Goal: Task Accomplishment & Management: Use online tool/utility

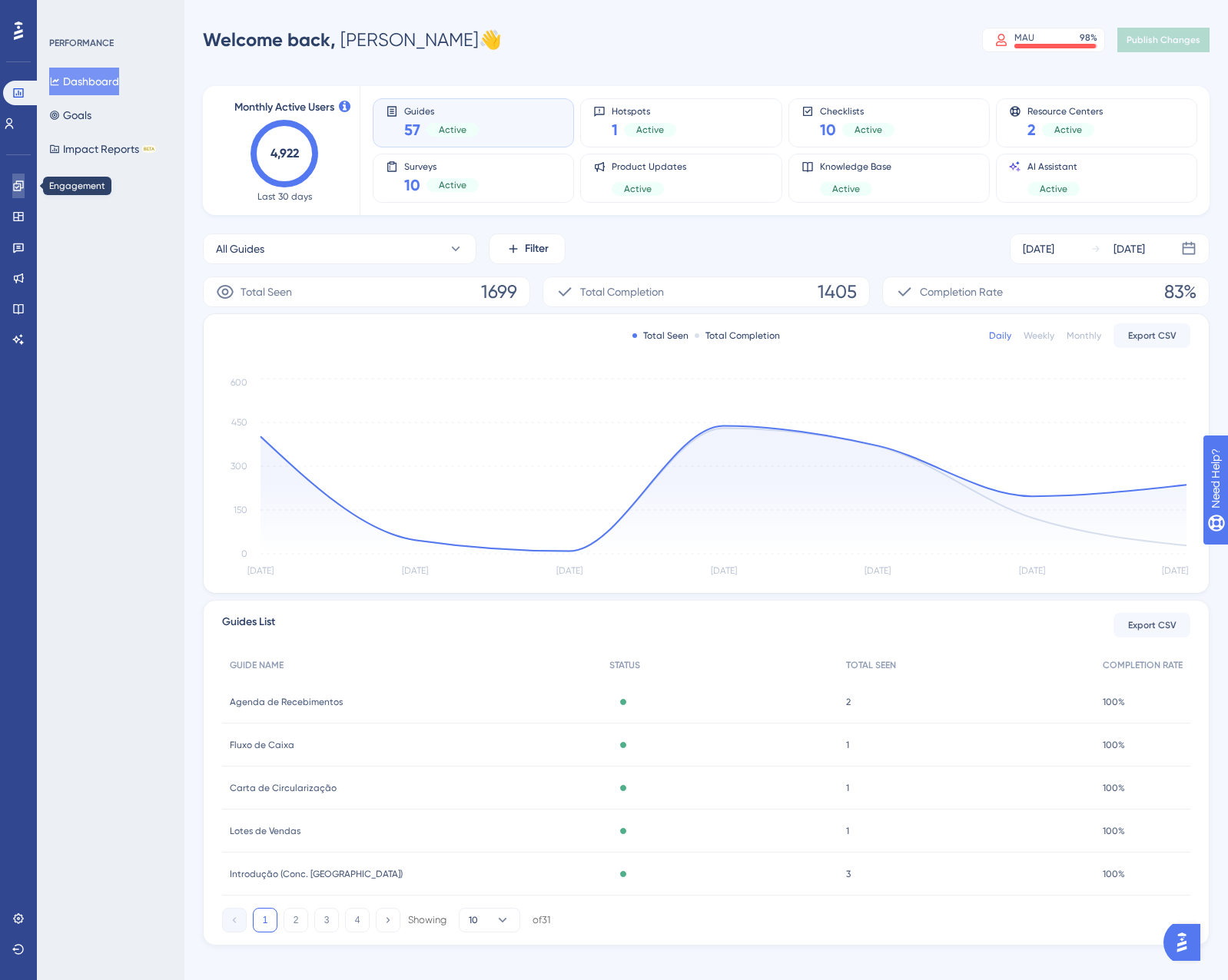
click at [24, 181] on link at bounding box center [18, 185] width 13 height 24
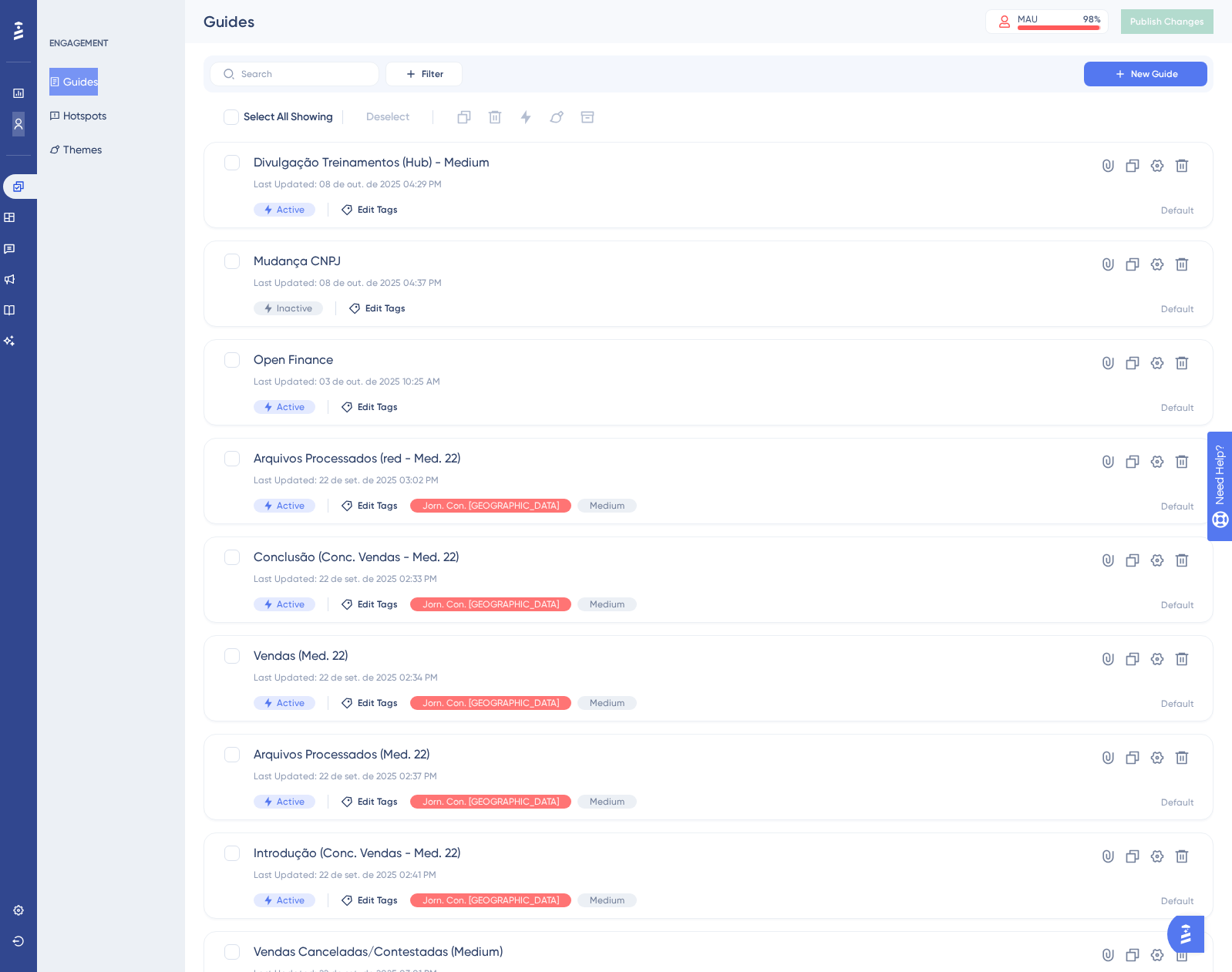
click at [13, 135] on link at bounding box center [18, 124] width 13 height 24
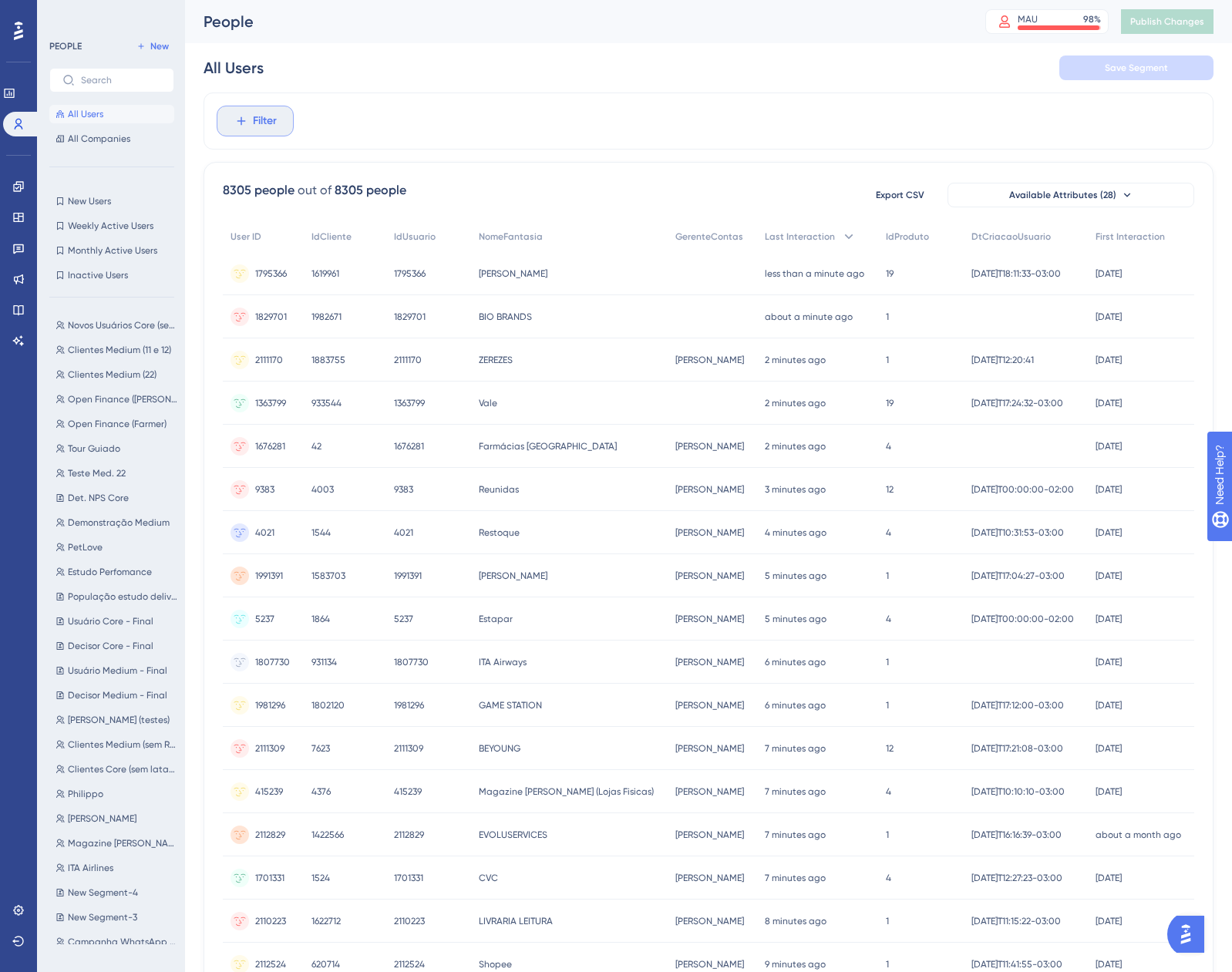
click at [263, 123] on span "Filter" at bounding box center [264, 121] width 24 height 18
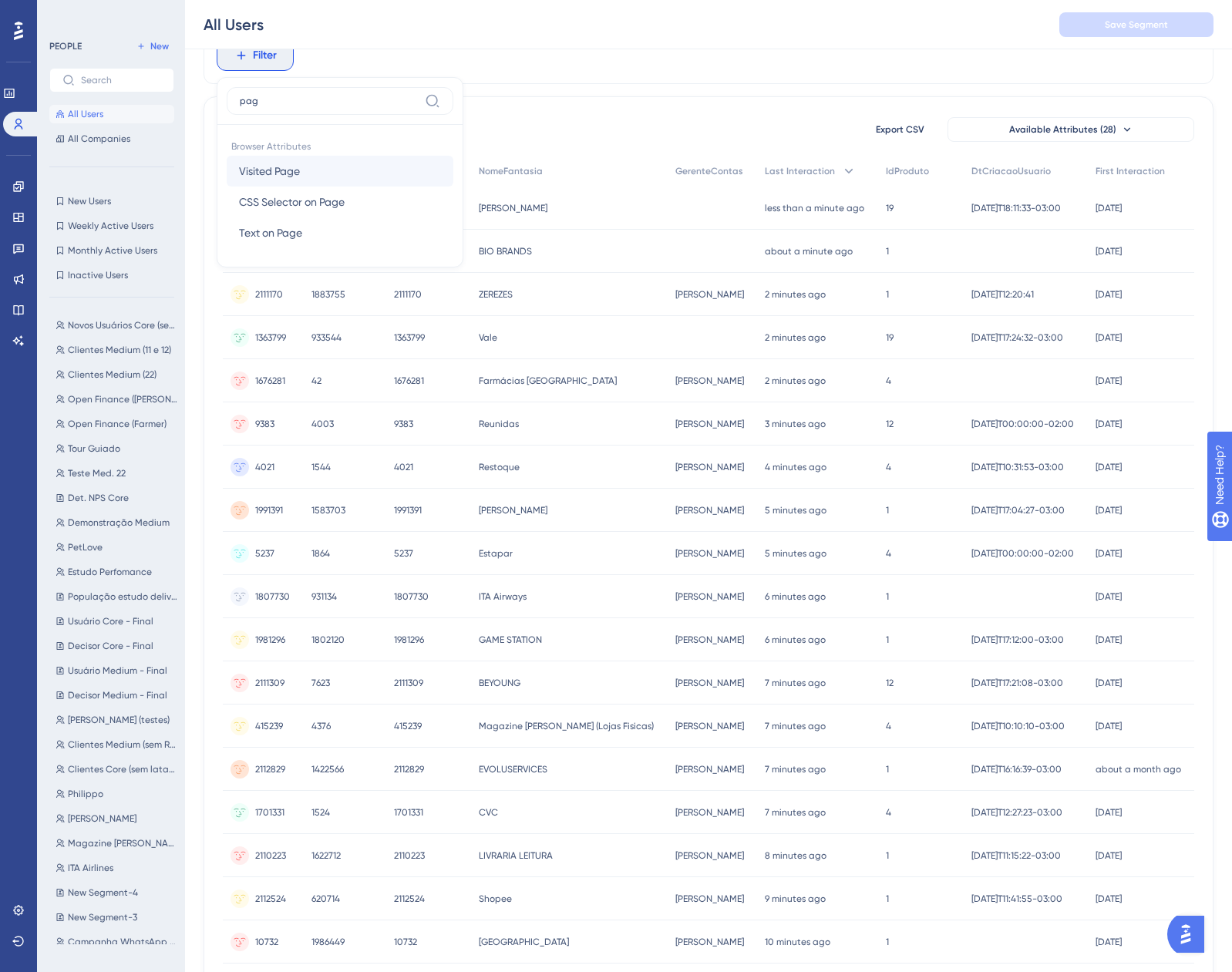
type input "pag"
click at [262, 171] on span "Visited Page" at bounding box center [269, 171] width 61 height 18
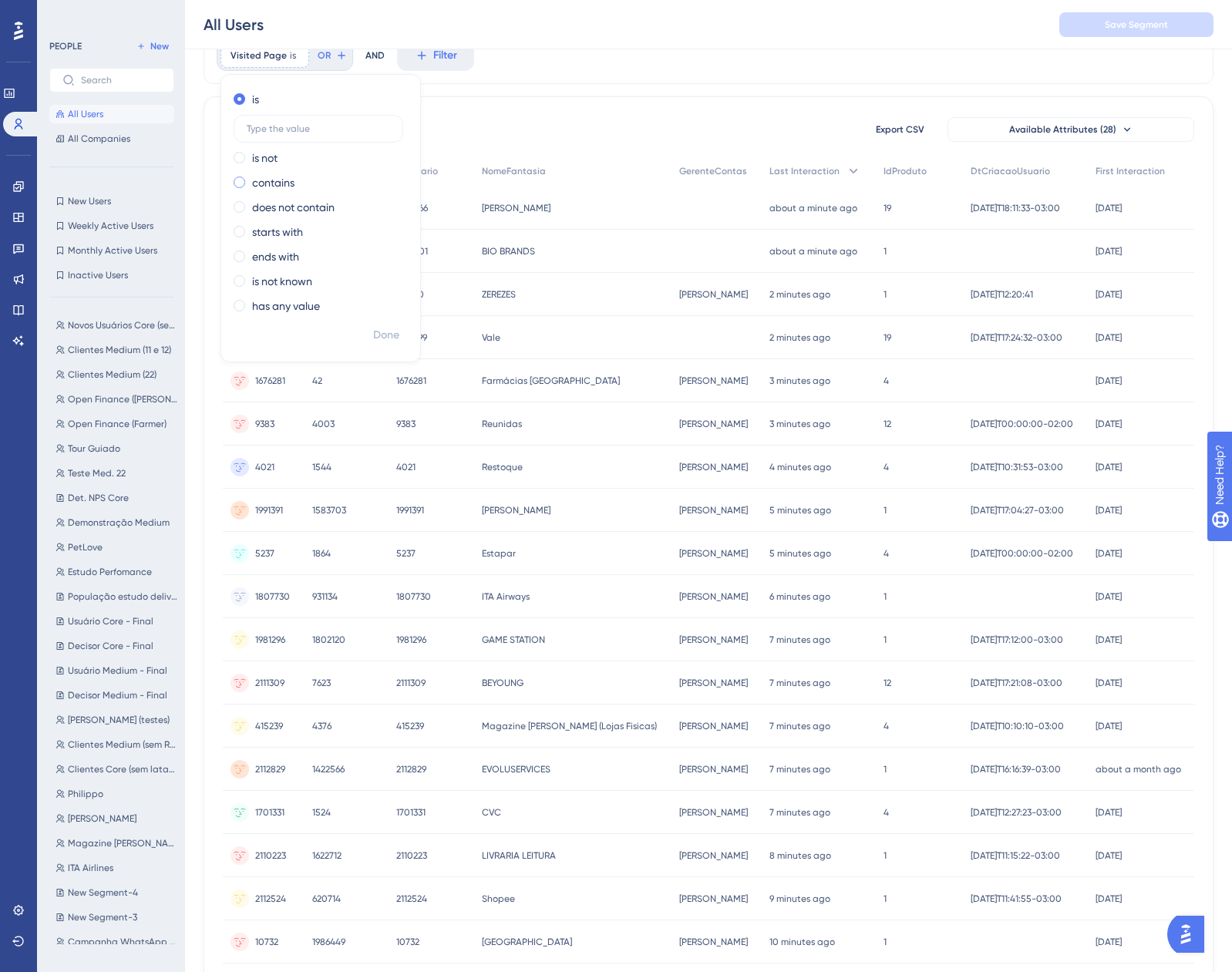
click at [258, 186] on label "contains" at bounding box center [273, 182] width 43 height 18
click at [335, 176] on input "text" at bounding box center [318, 177] width 143 height 11
paste input "/auditoriaDeTaxas/show"
type input "/auditoriaDeTaxas/show"
click at [376, 341] on span "Done" at bounding box center [386, 335] width 26 height 18
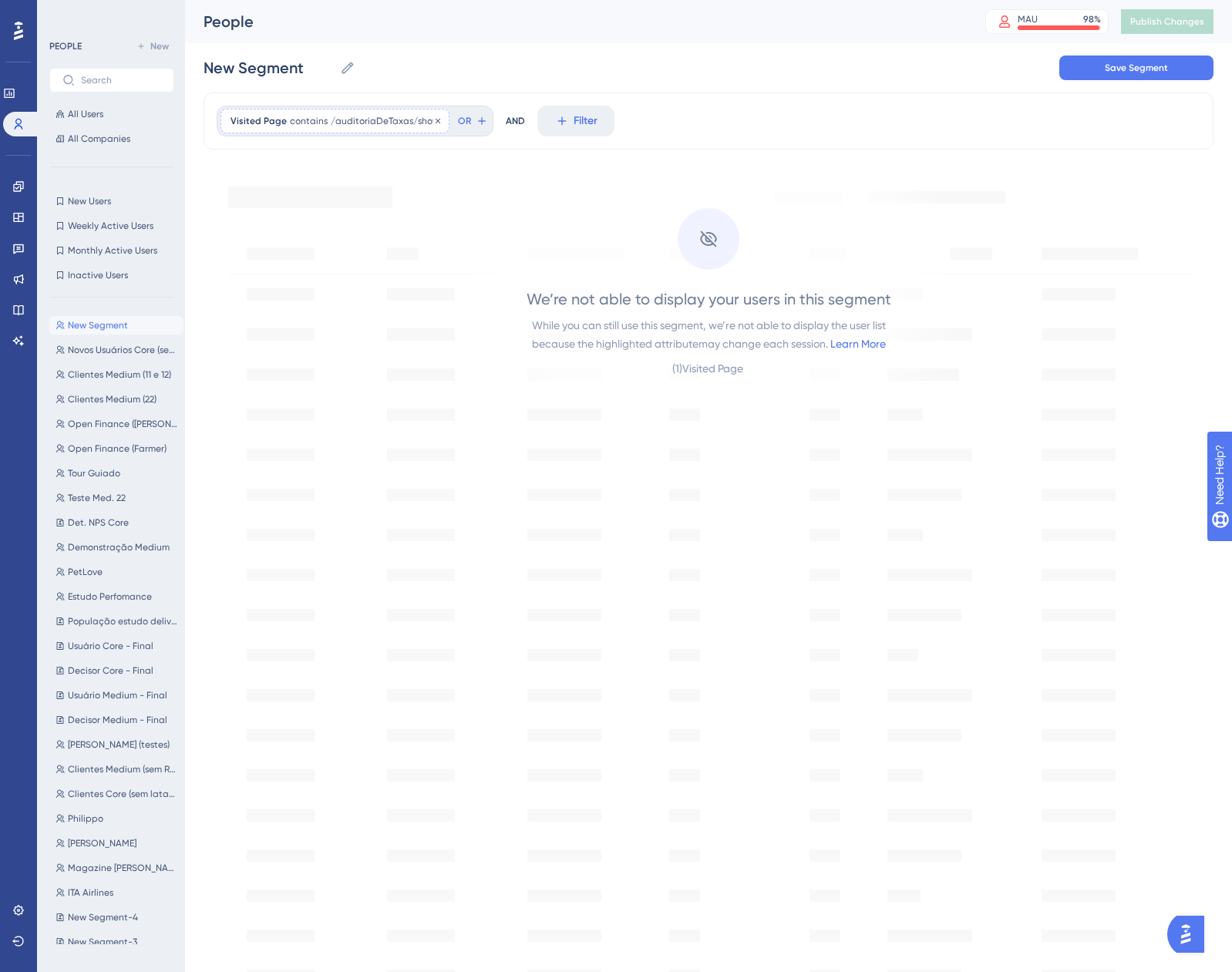
click at [395, 115] on span "/auditoriaDeTaxas/show" at bounding box center [385, 120] width 109 height 13
click at [363, 240] on input "/auditoriaDeTaxas/show" at bounding box center [318, 243] width 143 height 11
type input "/auditoriaDeTaxas"
click at [382, 396] on span "Done" at bounding box center [386, 401] width 26 height 18
click at [376, 120] on span "/auditoriaDeTaxas" at bounding box center [371, 120] width 83 height 13
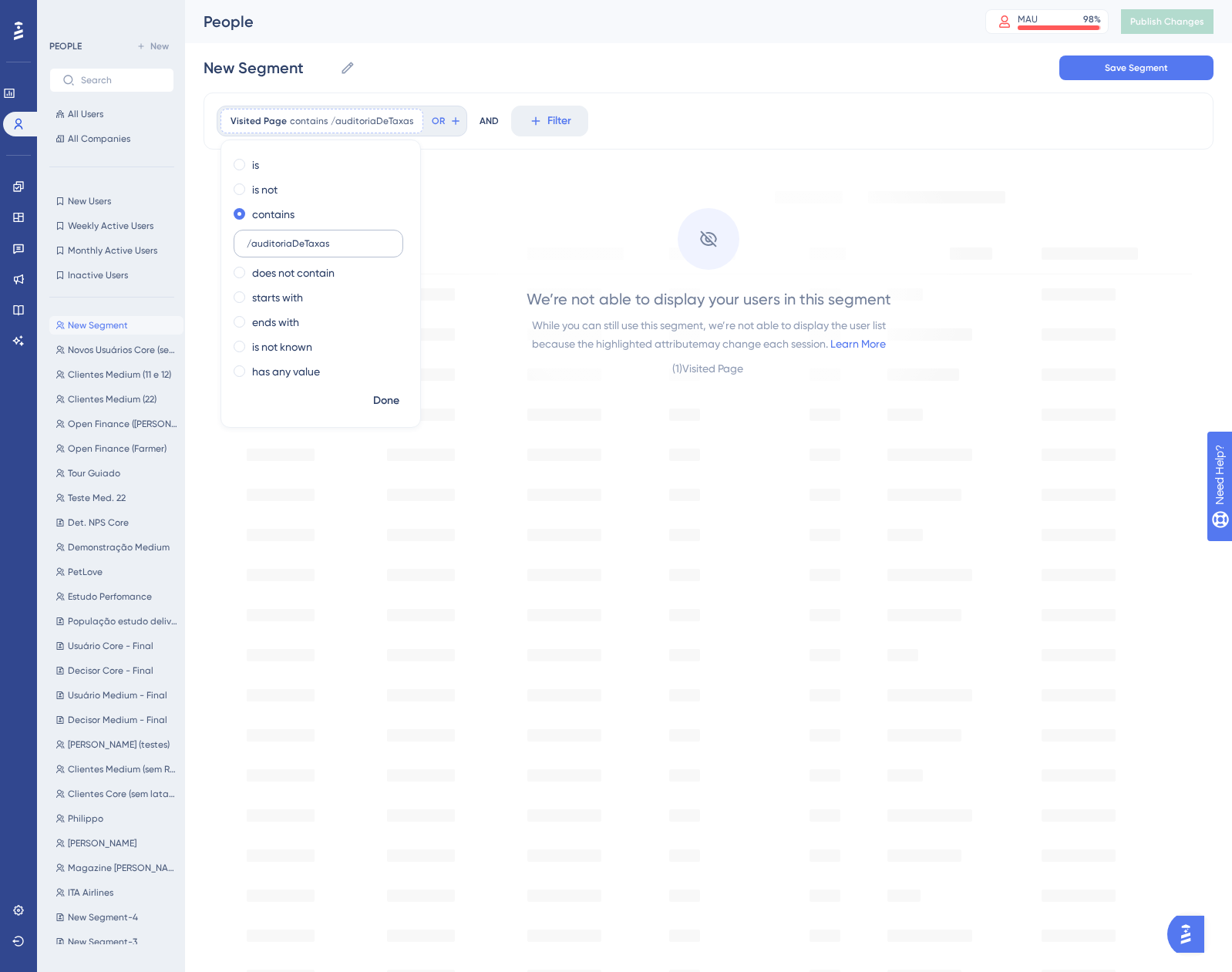
click at [254, 249] on label "/auditoriaDeTaxas" at bounding box center [318, 243] width 170 height 28
click at [254, 249] on input "/auditoriaDeTaxas" at bounding box center [318, 243] width 143 height 11
click at [254, 249] on label "/auditoriaDeTaxas" at bounding box center [318, 243] width 170 height 28
click at [254, 249] on input "/auditoriaDeTaxas" at bounding box center [318, 243] width 143 height 11
click at [251, 242] on input "/auditoriaDeTaxas" at bounding box center [318, 243] width 143 height 11
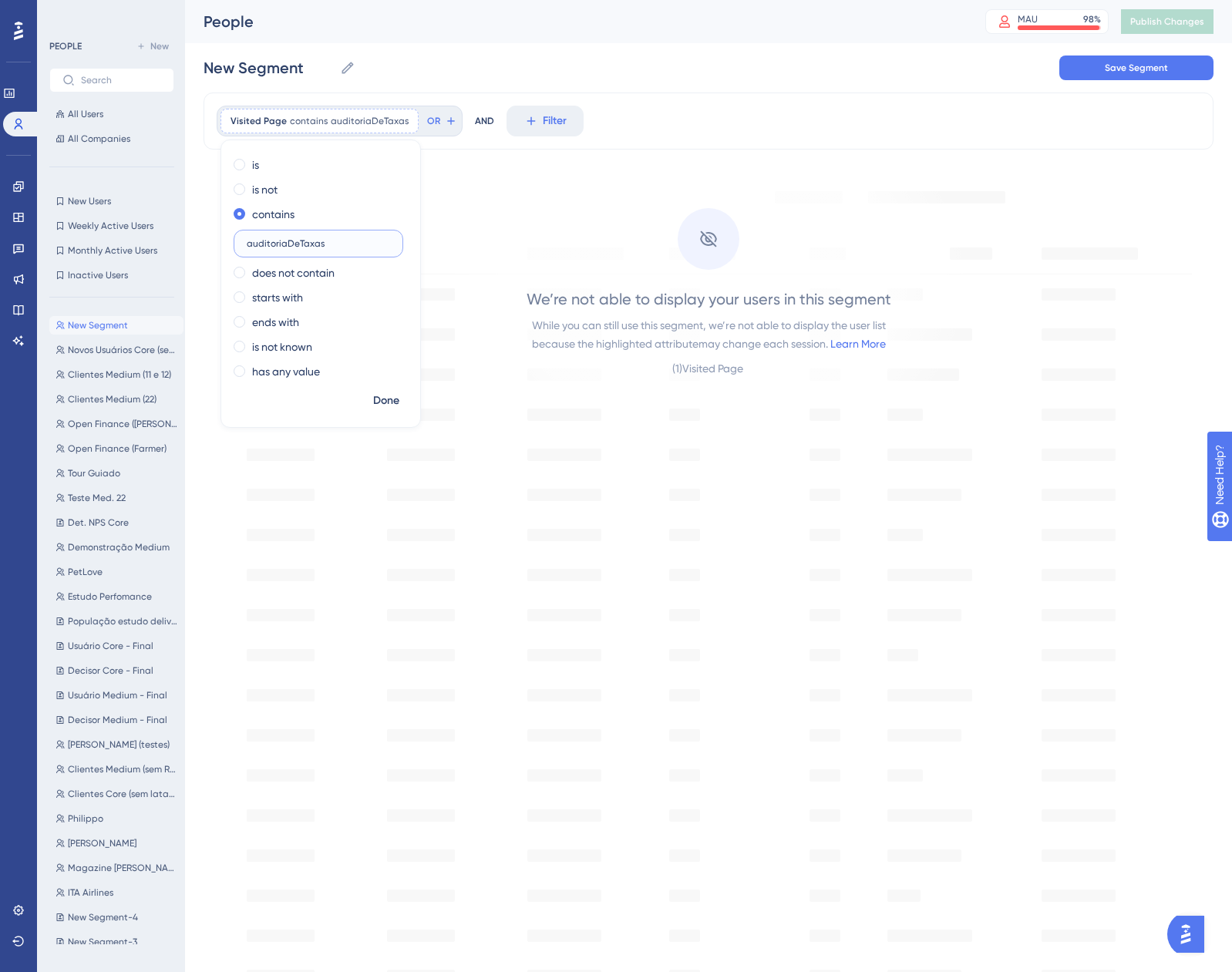
type input "auditoriaDeTaxas"
click at [371, 399] on button "Done" at bounding box center [386, 401] width 43 height 28
click at [343, 120] on span "auditoriaDeTaxas" at bounding box center [369, 120] width 78 height 13
click at [351, 124] on span "auditoriaDeTaxas" at bounding box center [369, 120] width 78 height 13
click at [352, 123] on span "auditoriaDeTaxas" at bounding box center [369, 120] width 78 height 13
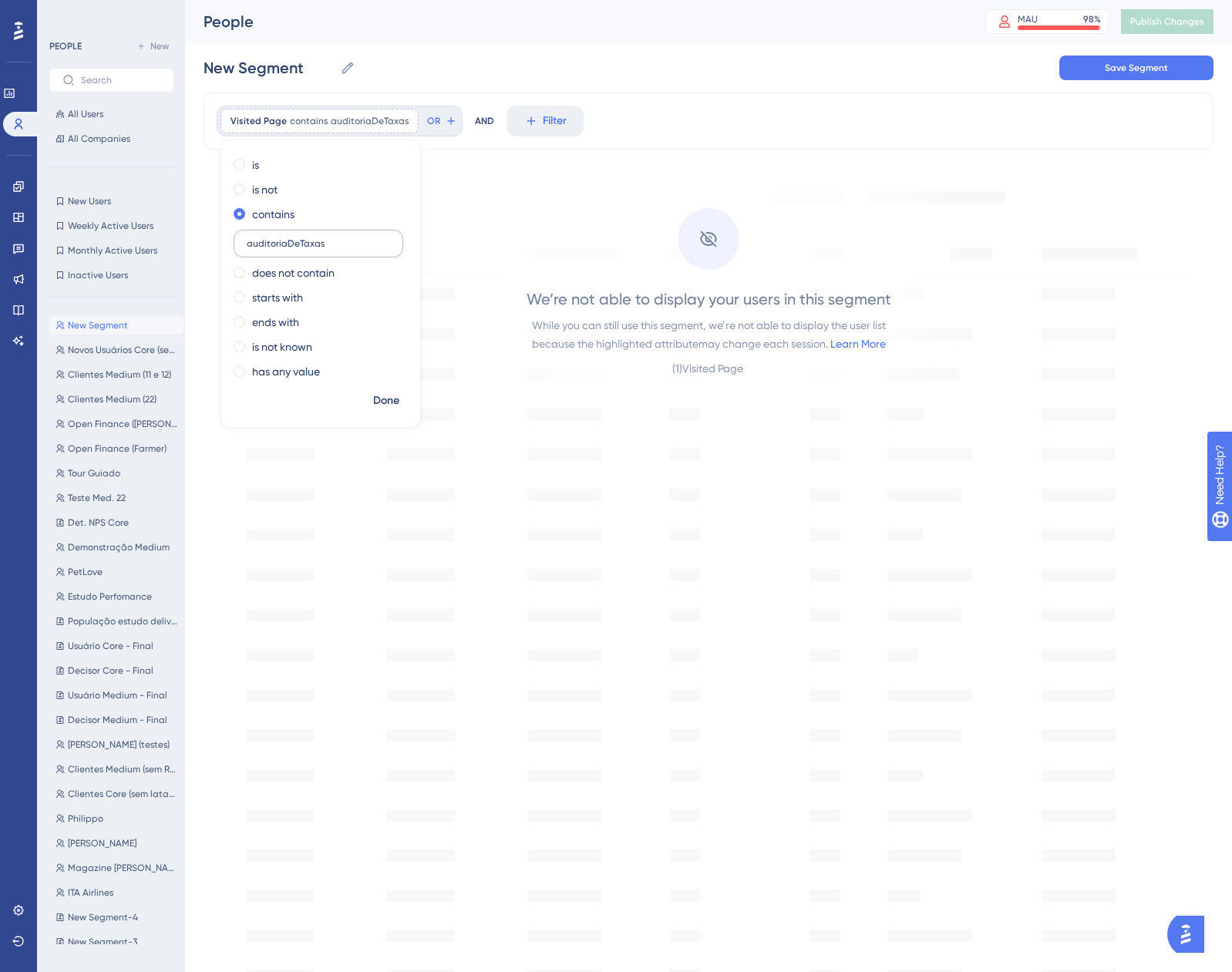
click at [315, 245] on input "auditoriaDeTaxas" at bounding box center [318, 243] width 143 height 11
type input "home"
click at [386, 392] on span "Done" at bounding box center [386, 401] width 26 height 18
click at [301, 128] on div "Visited Page contains home home Remove" at bounding box center [293, 120] width 144 height 24
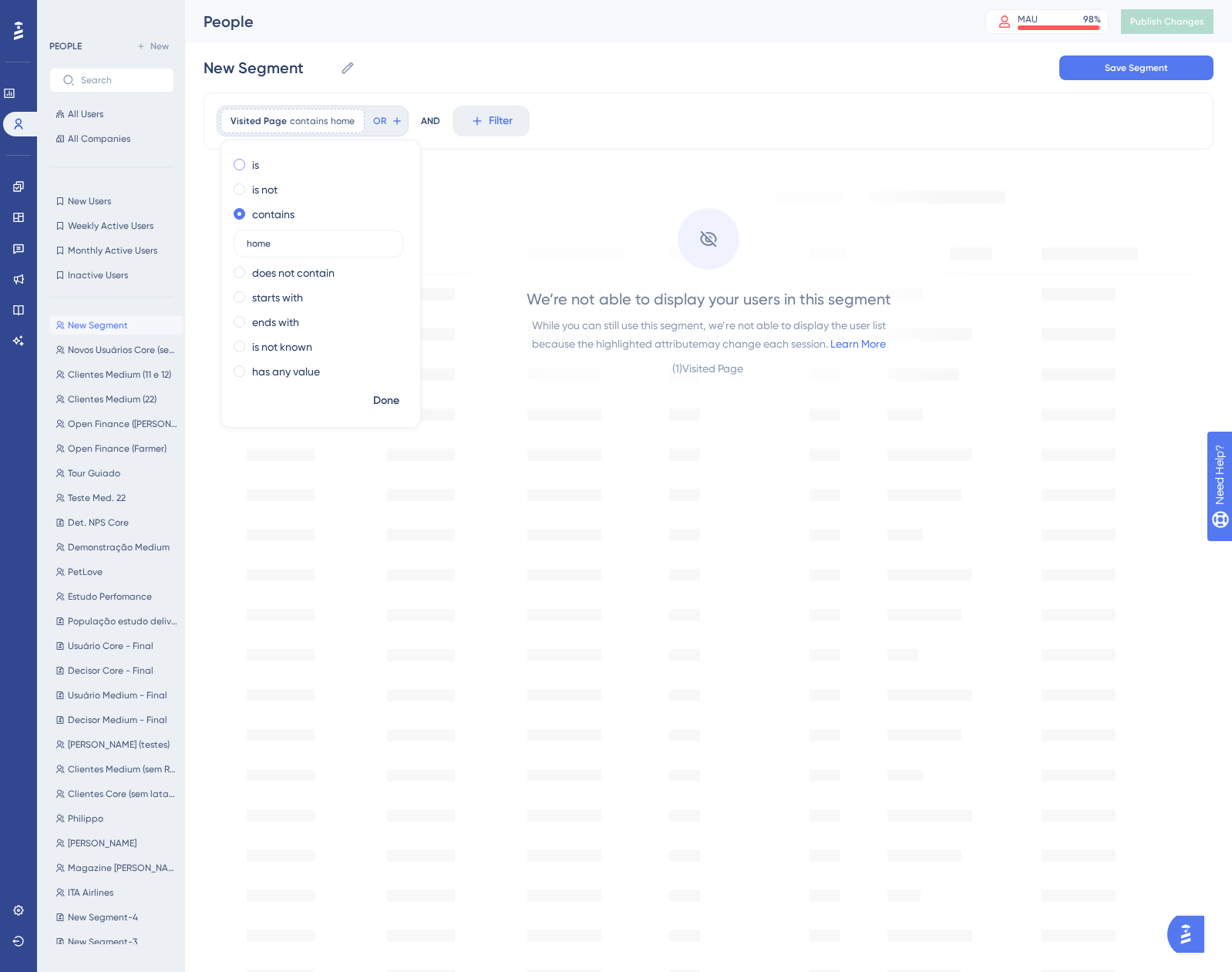
click at [255, 162] on label "is" at bounding box center [255, 165] width 7 height 18
click at [621, 106] on div "Visited Page is home home Remove is home is not contains does not contain start…" at bounding box center [708, 121] width 1010 height 57
click at [318, 121] on icon at bounding box center [321, 120] width 9 height 9
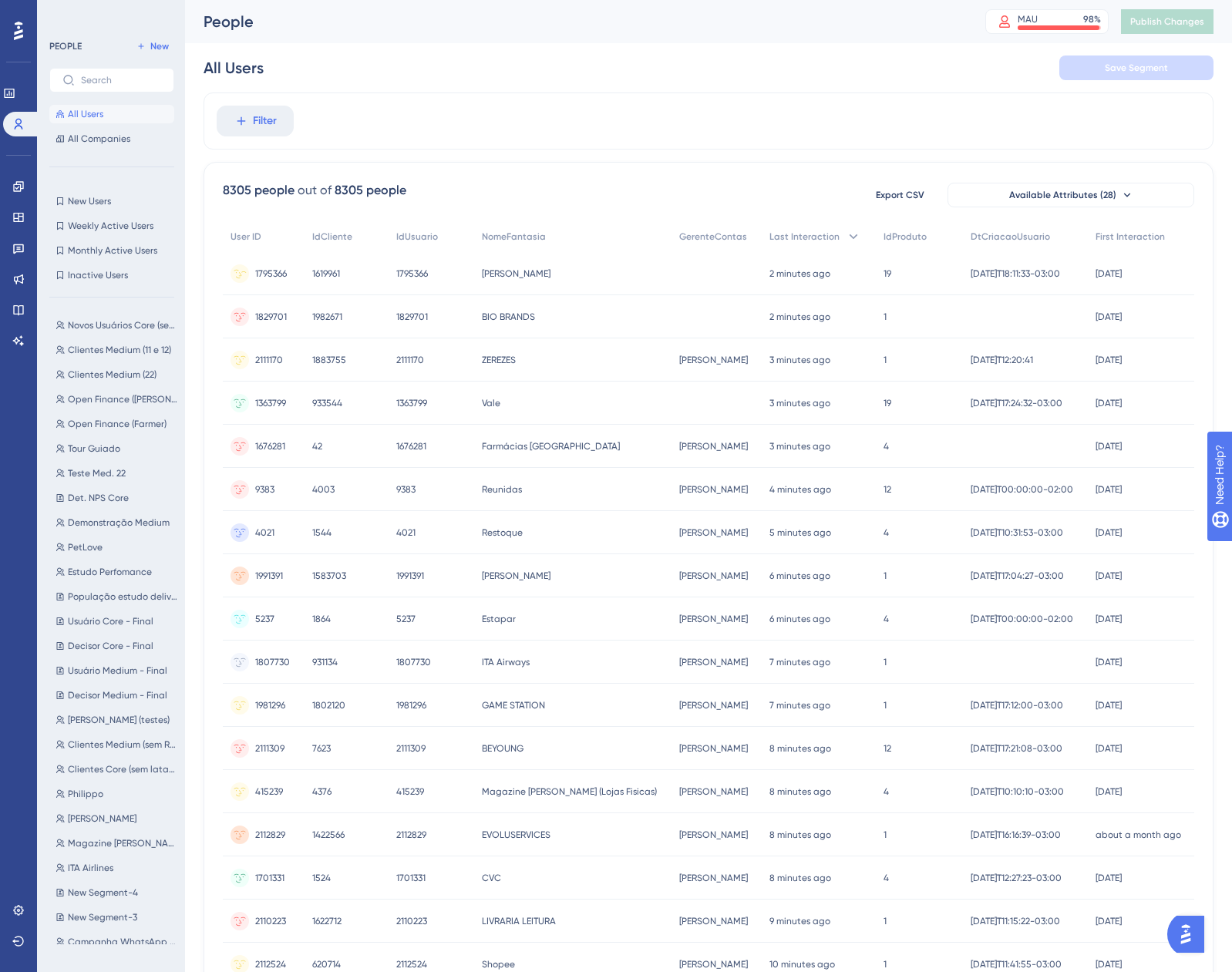
click at [263, 270] on span "1795366" at bounding box center [271, 274] width 32 height 13
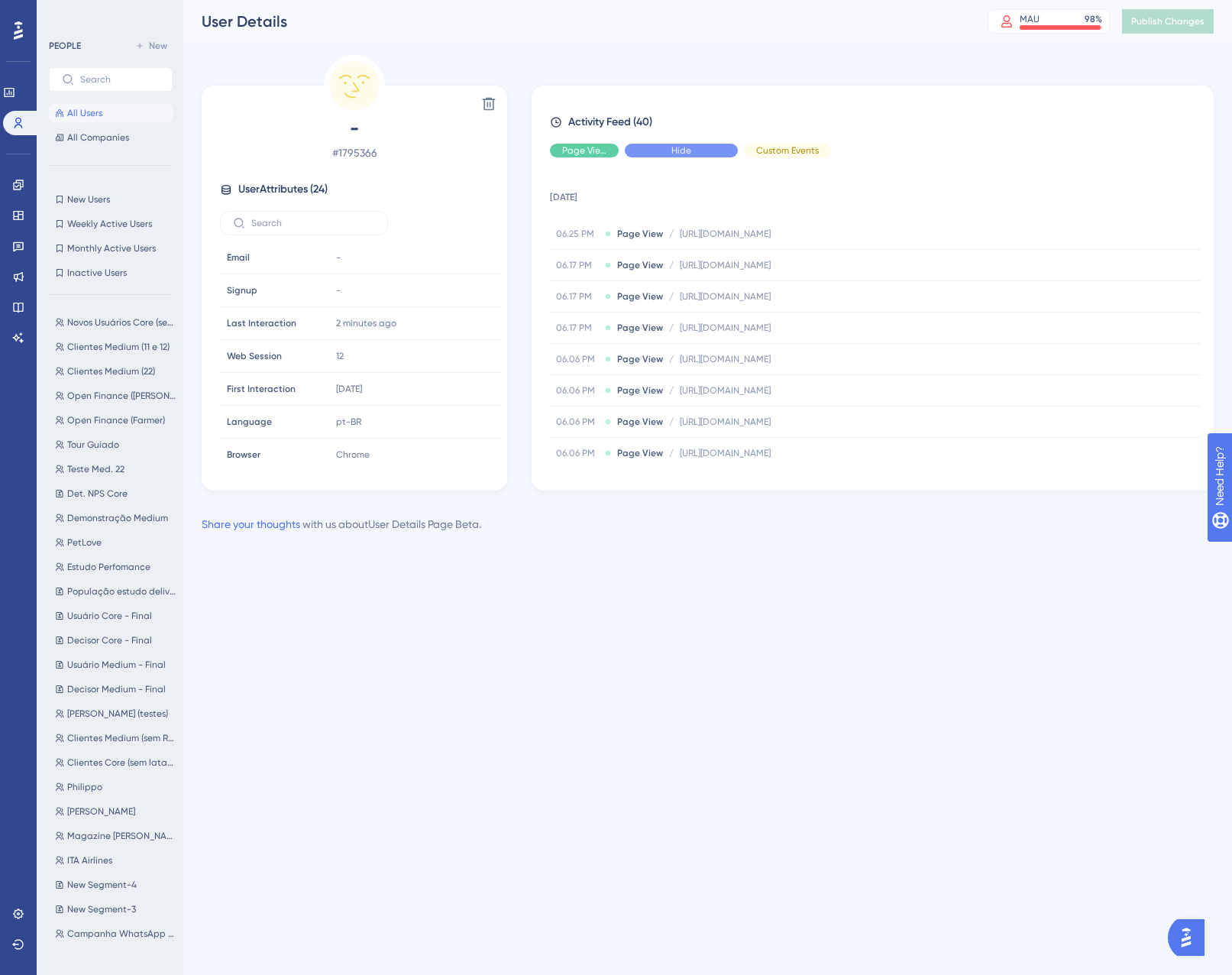
click at [666, 153] on div "Hide" at bounding box center [681, 150] width 113 height 14
click at [783, 157] on div "Hide" at bounding box center [788, 150] width 87 height 14
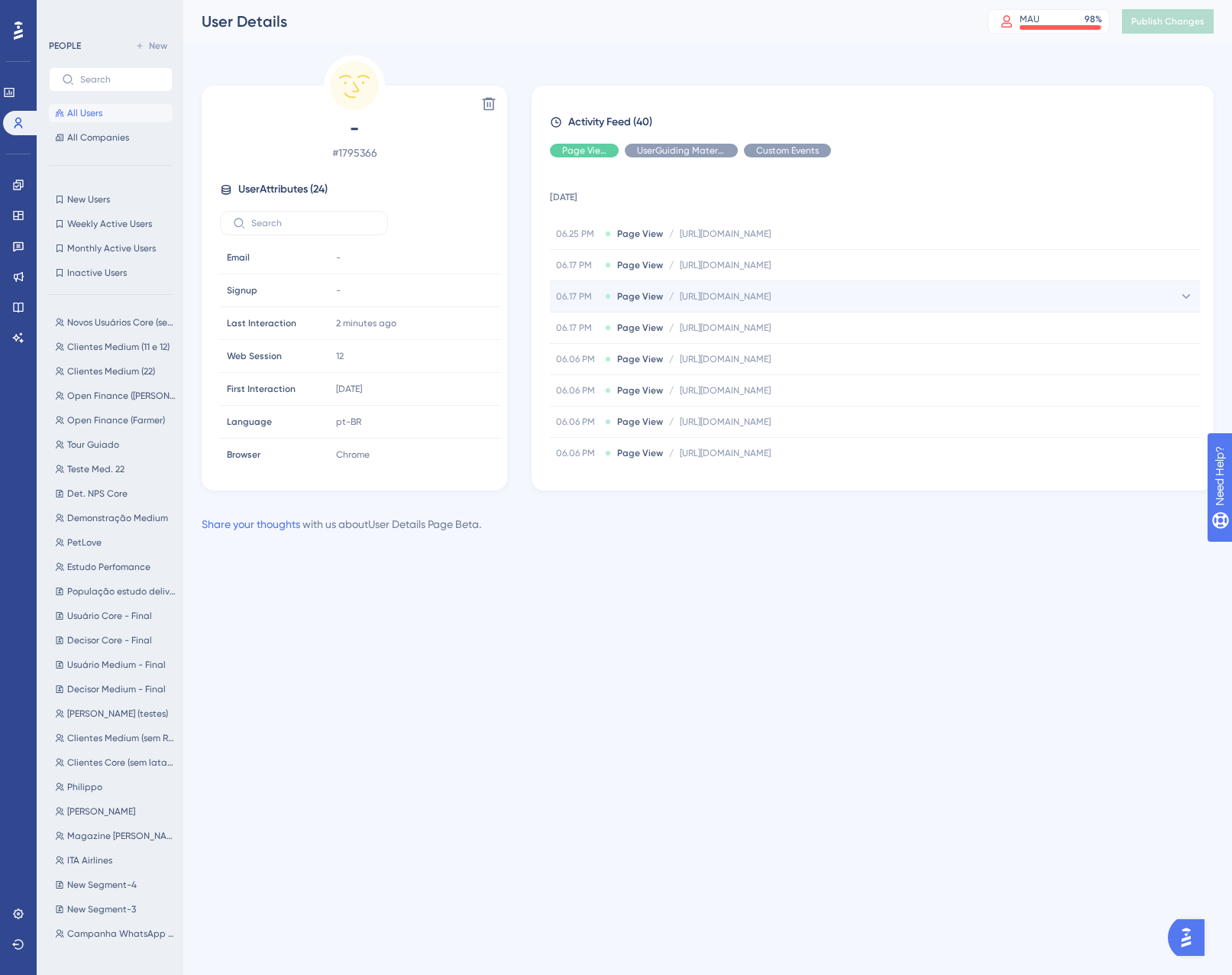
click at [1011, 296] on div "06.17 PM Page View / [URL][DOMAIN_NAME] [URL][DOMAIN_NAME]" at bounding box center [875, 296] width 650 height 31
click at [1176, 326] on icon at bounding box center [1181, 327] width 15 height 15
click at [14, 129] on icon at bounding box center [18, 123] width 12 height 12
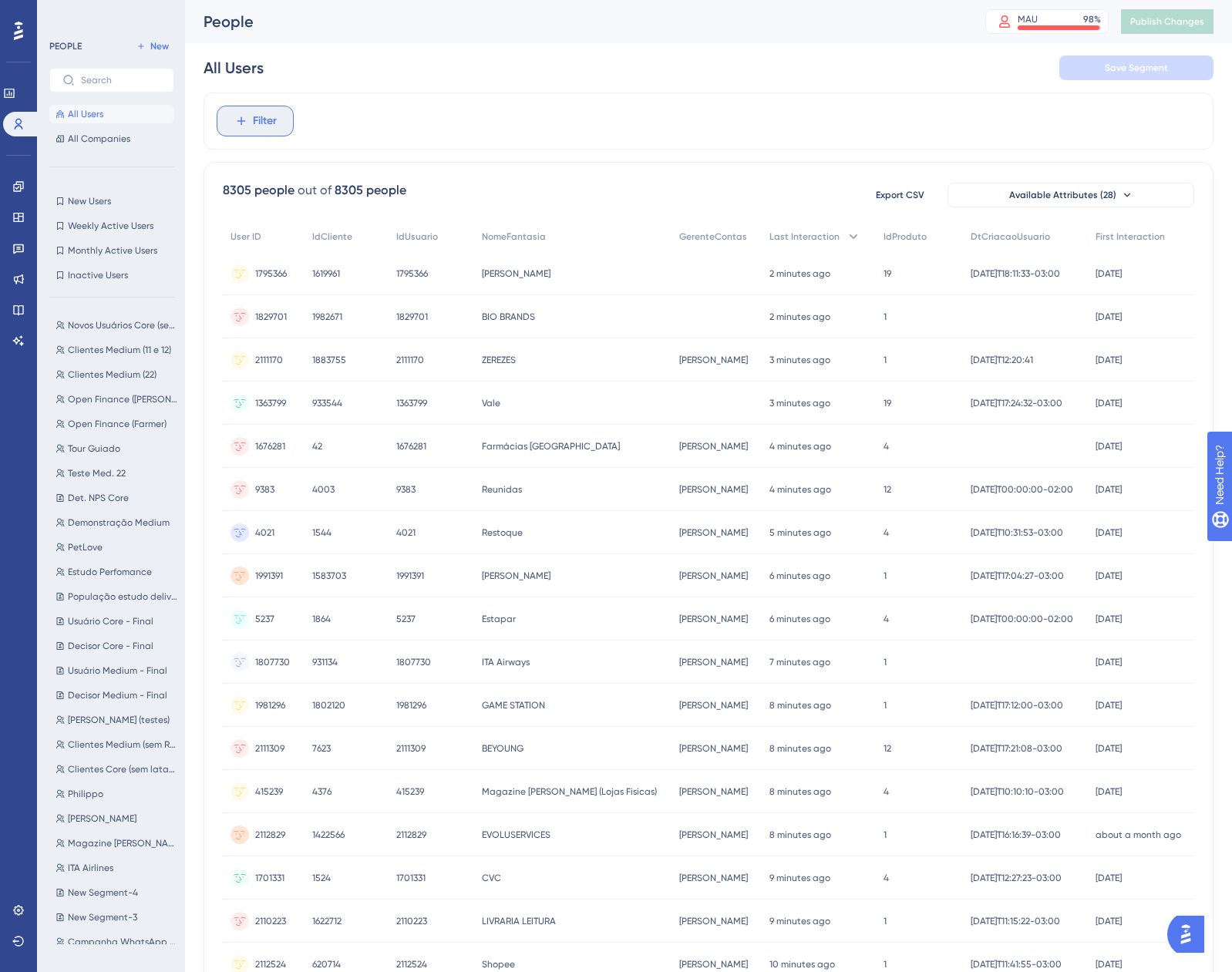
click at [243, 123] on icon at bounding box center [241, 120] width 14 height 14
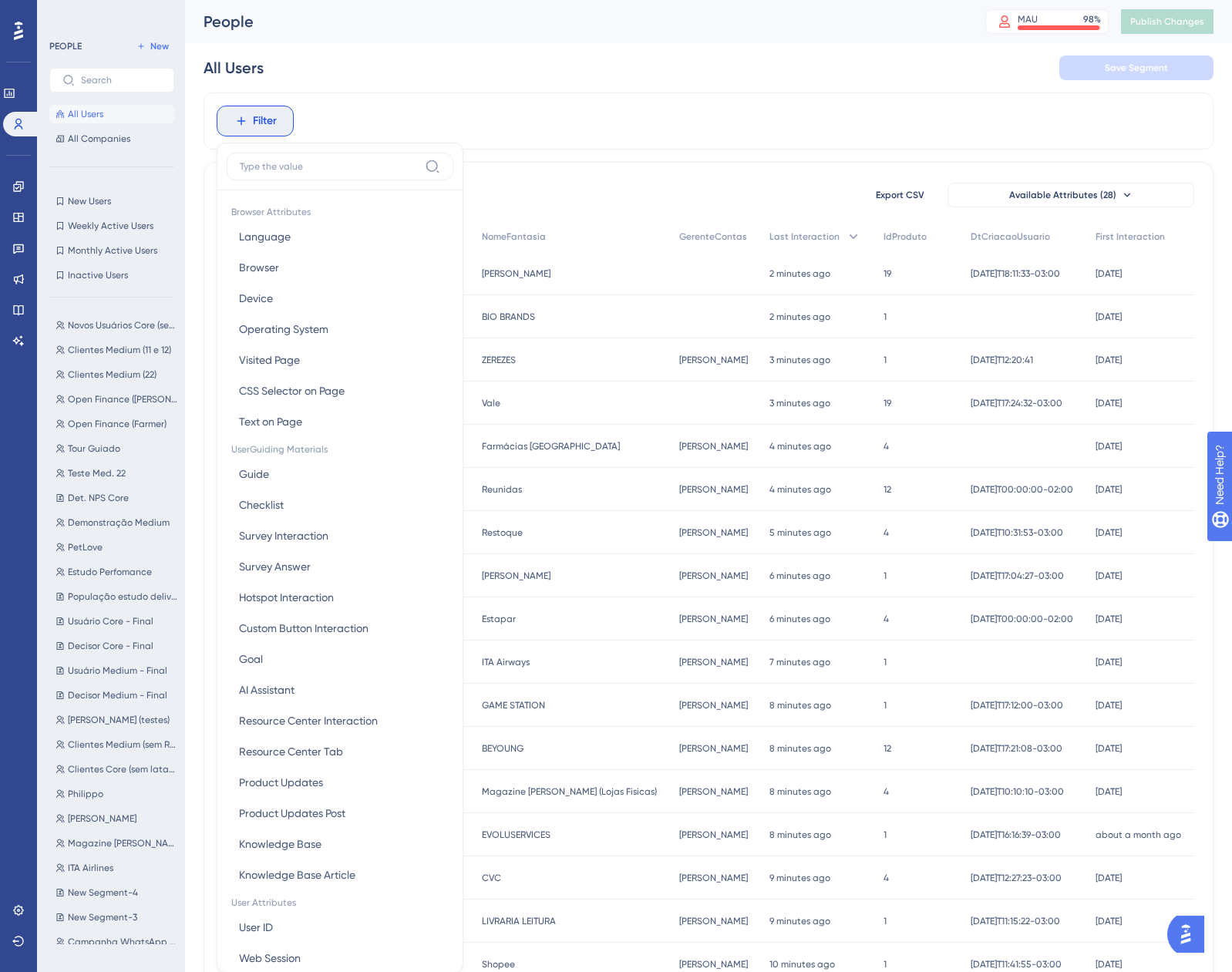
scroll to position [72, 0]
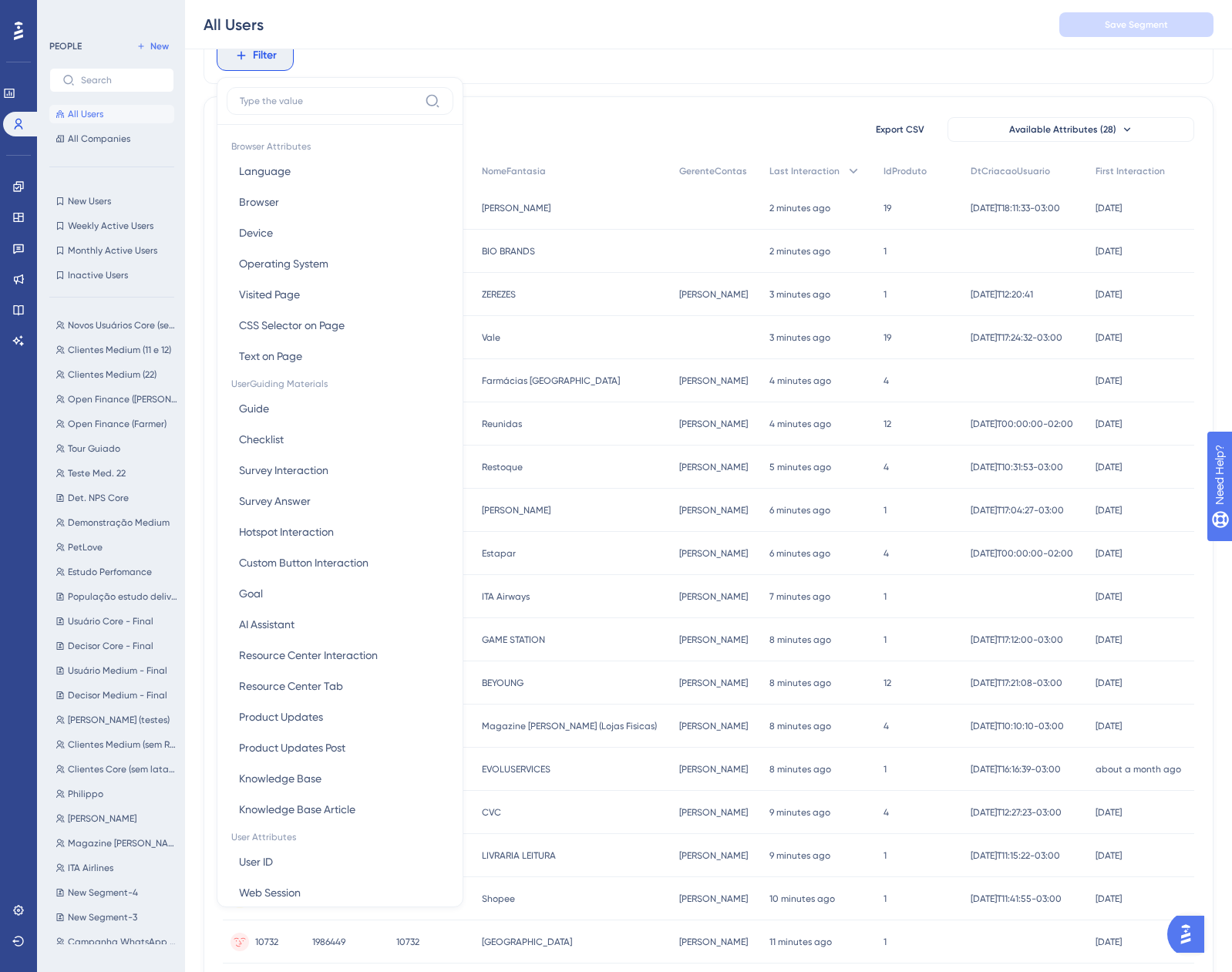
click at [295, 104] on input at bounding box center [330, 100] width 179 height 13
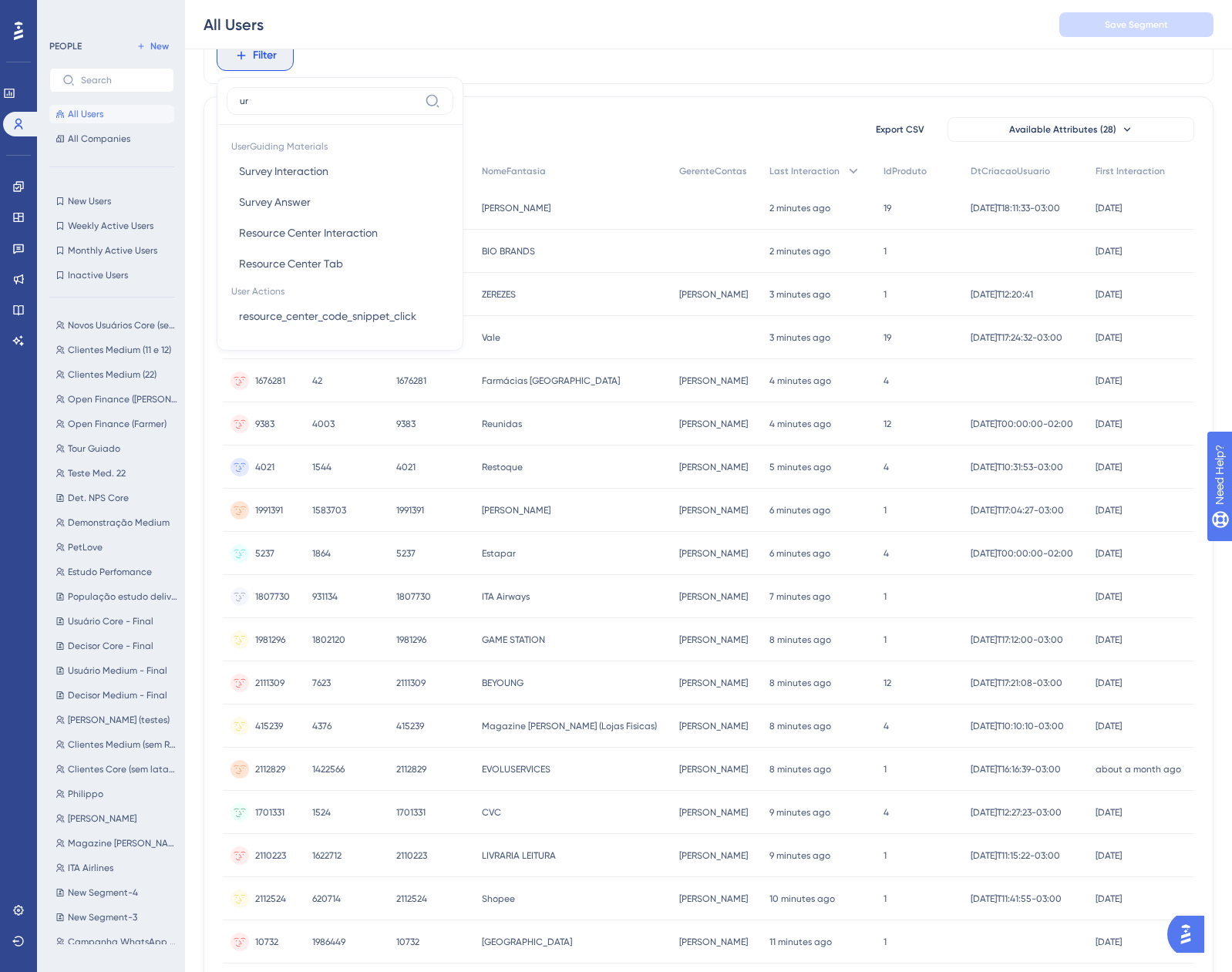
type input "u"
type input "page"
click at [294, 176] on span "Visited Page" at bounding box center [269, 171] width 61 height 18
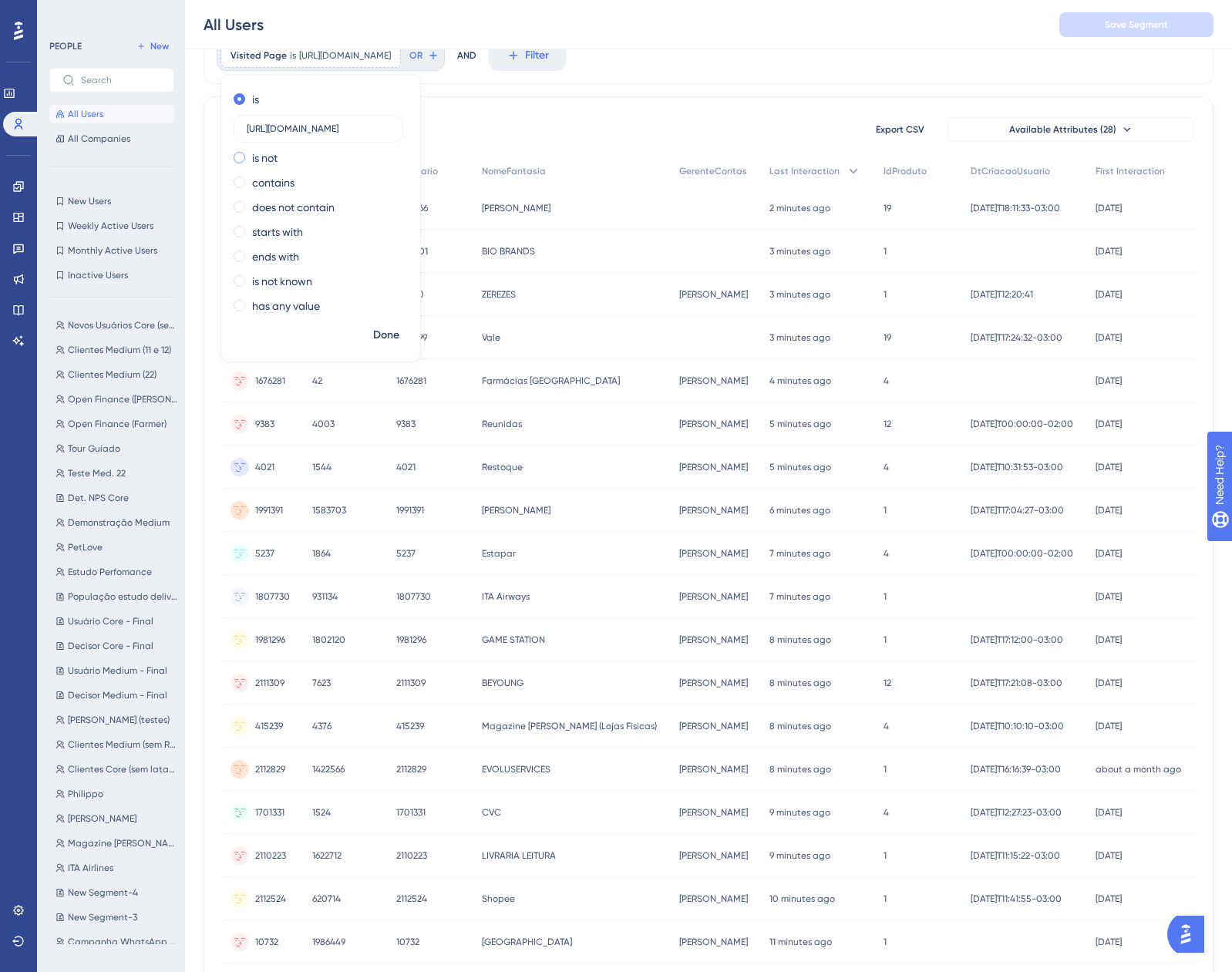
scroll to position [0, 171]
type input "[URL][DOMAIN_NAME]"
click at [387, 335] on span "Done" at bounding box center [386, 335] width 26 height 18
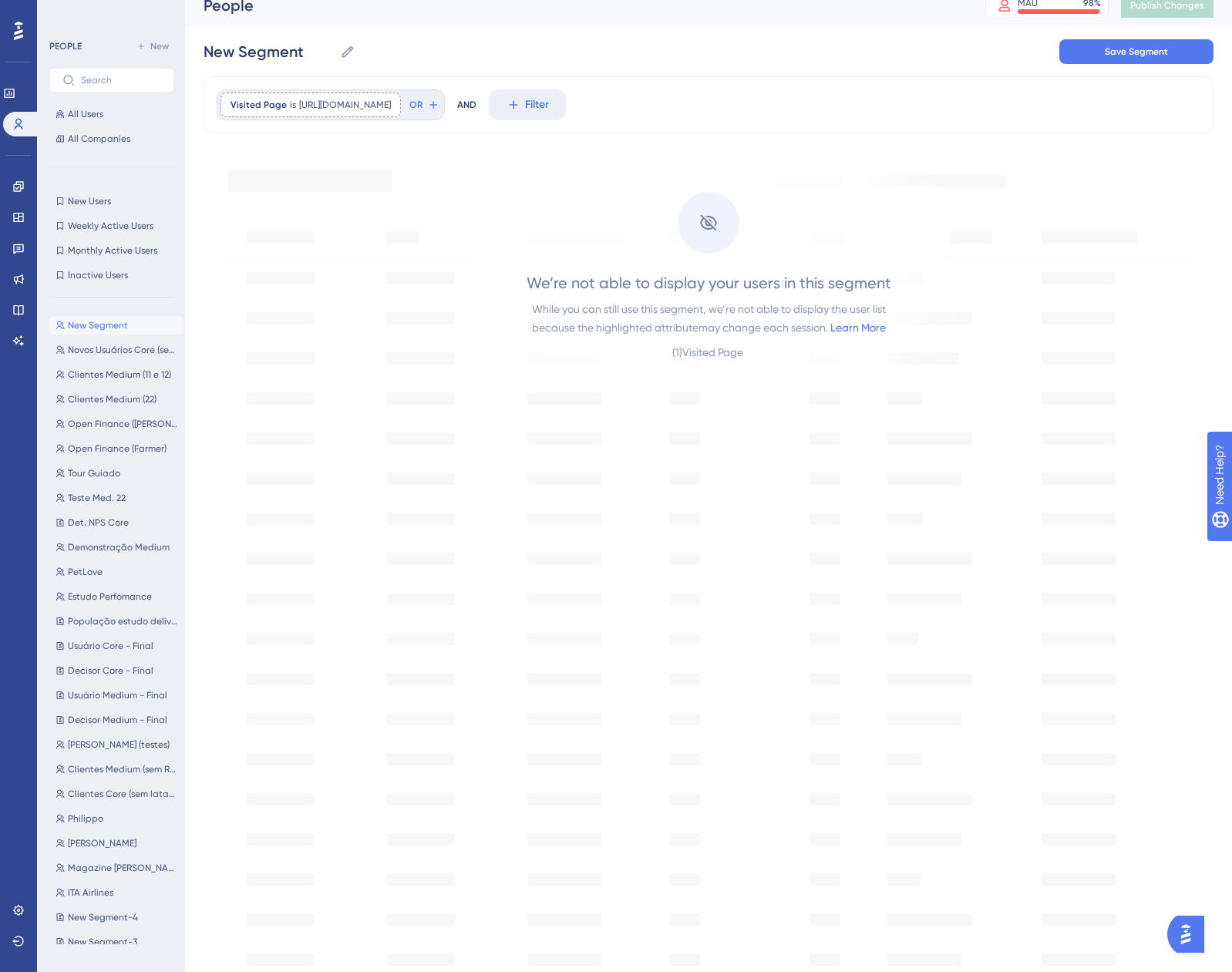
scroll to position [0, 0]
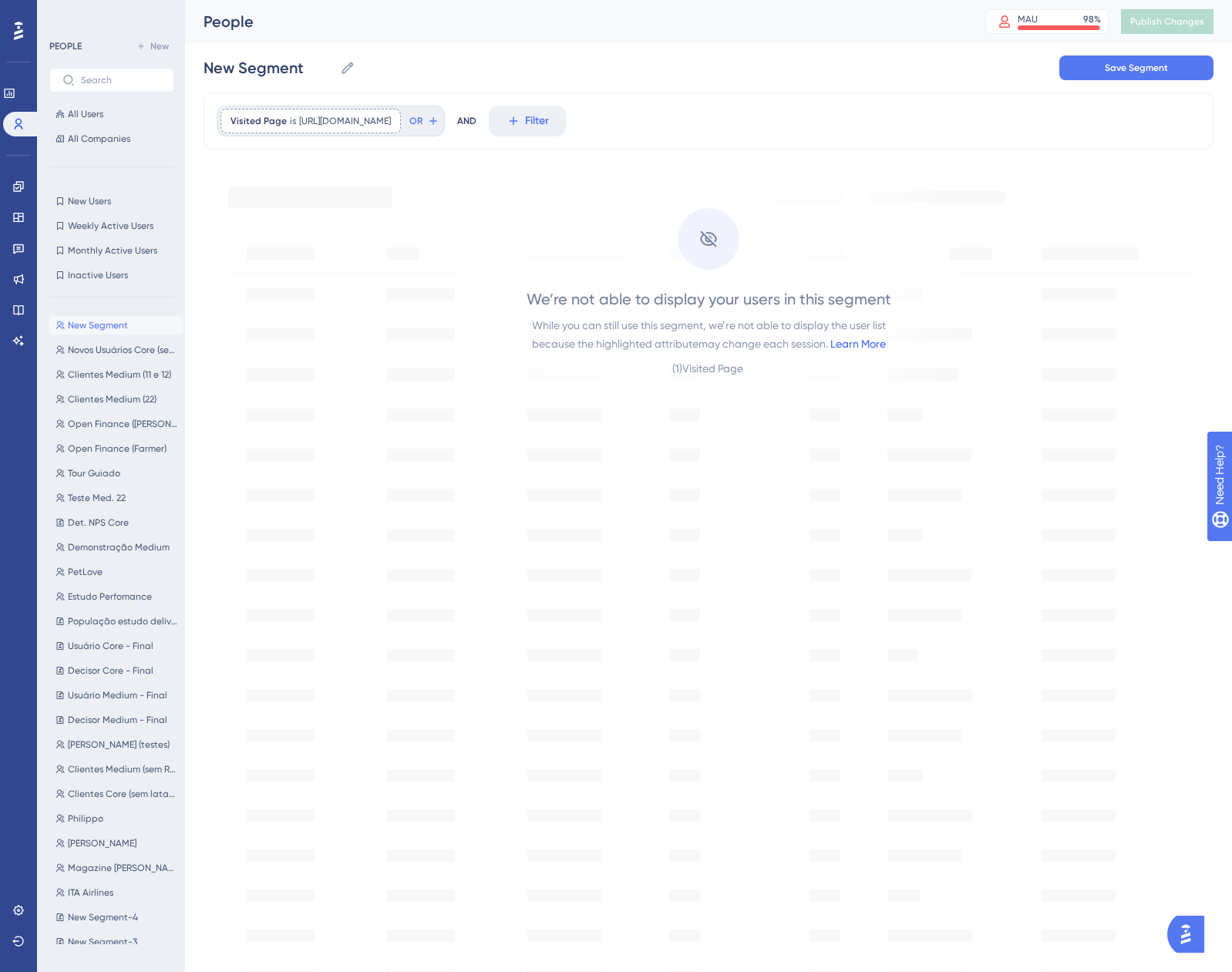
click at [844, 340] on link "Learn More" at bounding box center [857, 344] width 55 height 13
click at [391, 118] on span "[URL][DOMAIN_NAME]" at bounding box center [345, 120] width 92 height 13
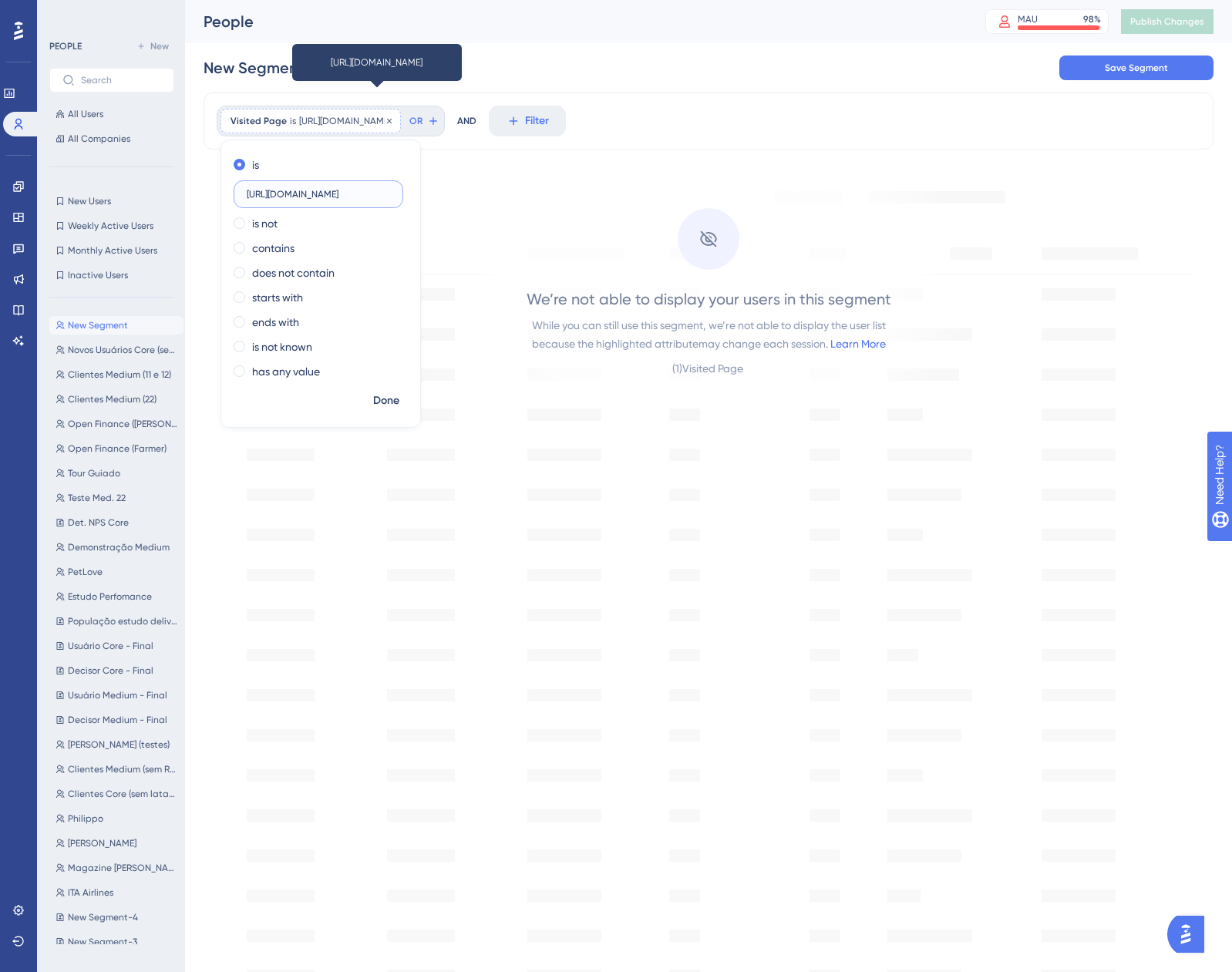
scroll to position [0, 171]
click at [260, 250] on label "contains" at bounding box center [273, 248] width 43 height 18
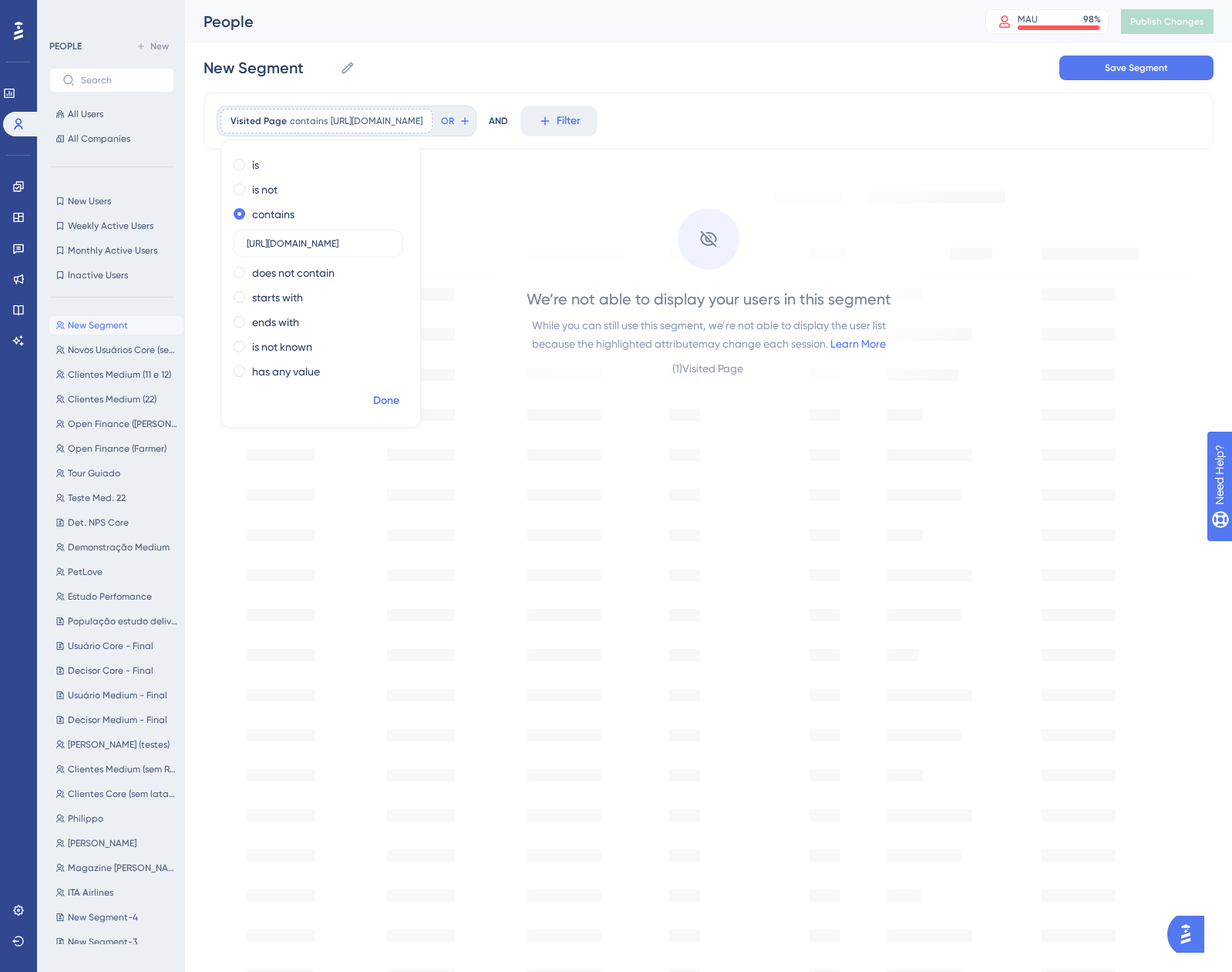
click at [387, 399] on span "Done" at bounding box center [386, 401] width 26 height 18
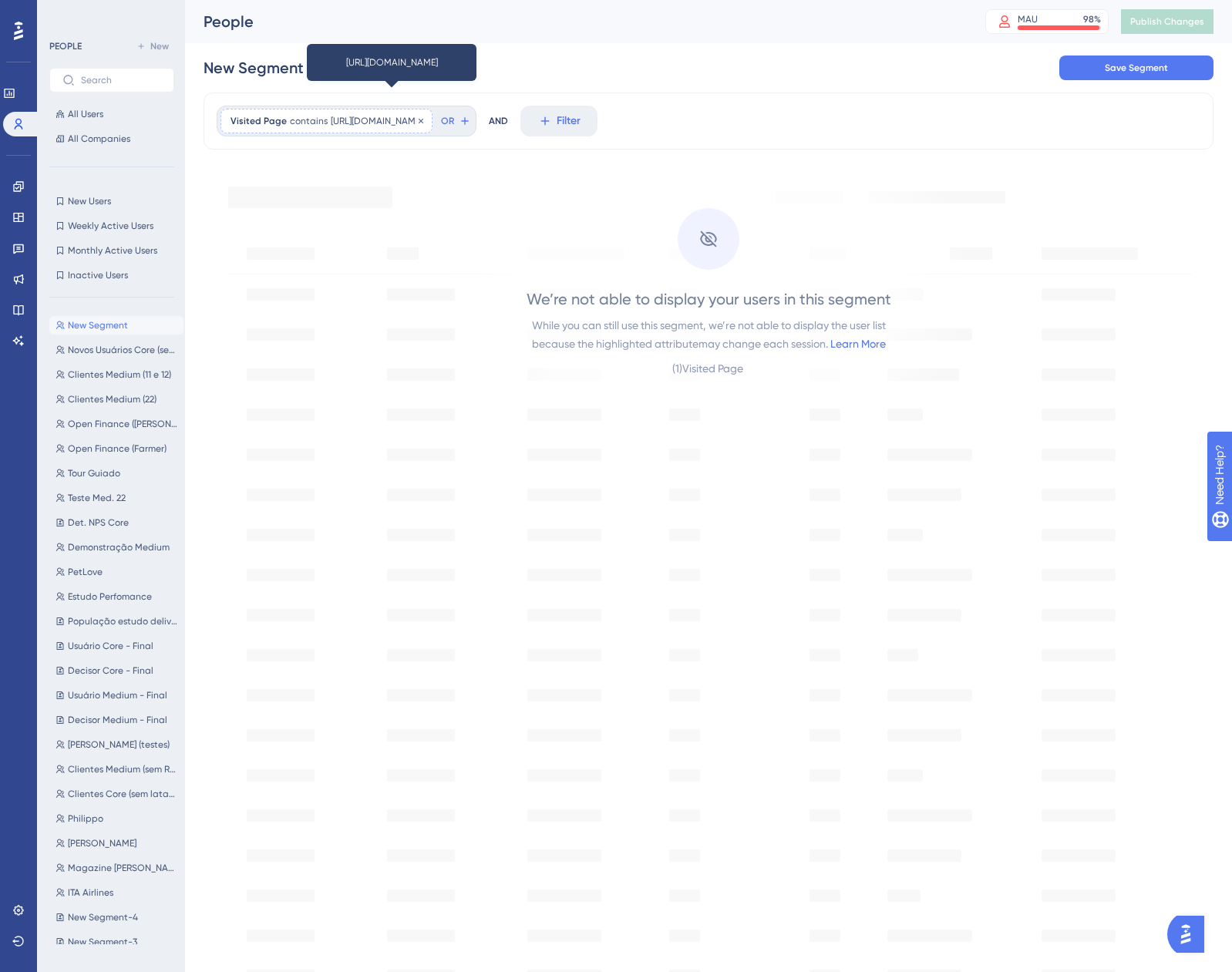
click at [386, 123] on span "[URL][DOMAIN_NAME]" at bounding box center [376, 120] width 92 height 13
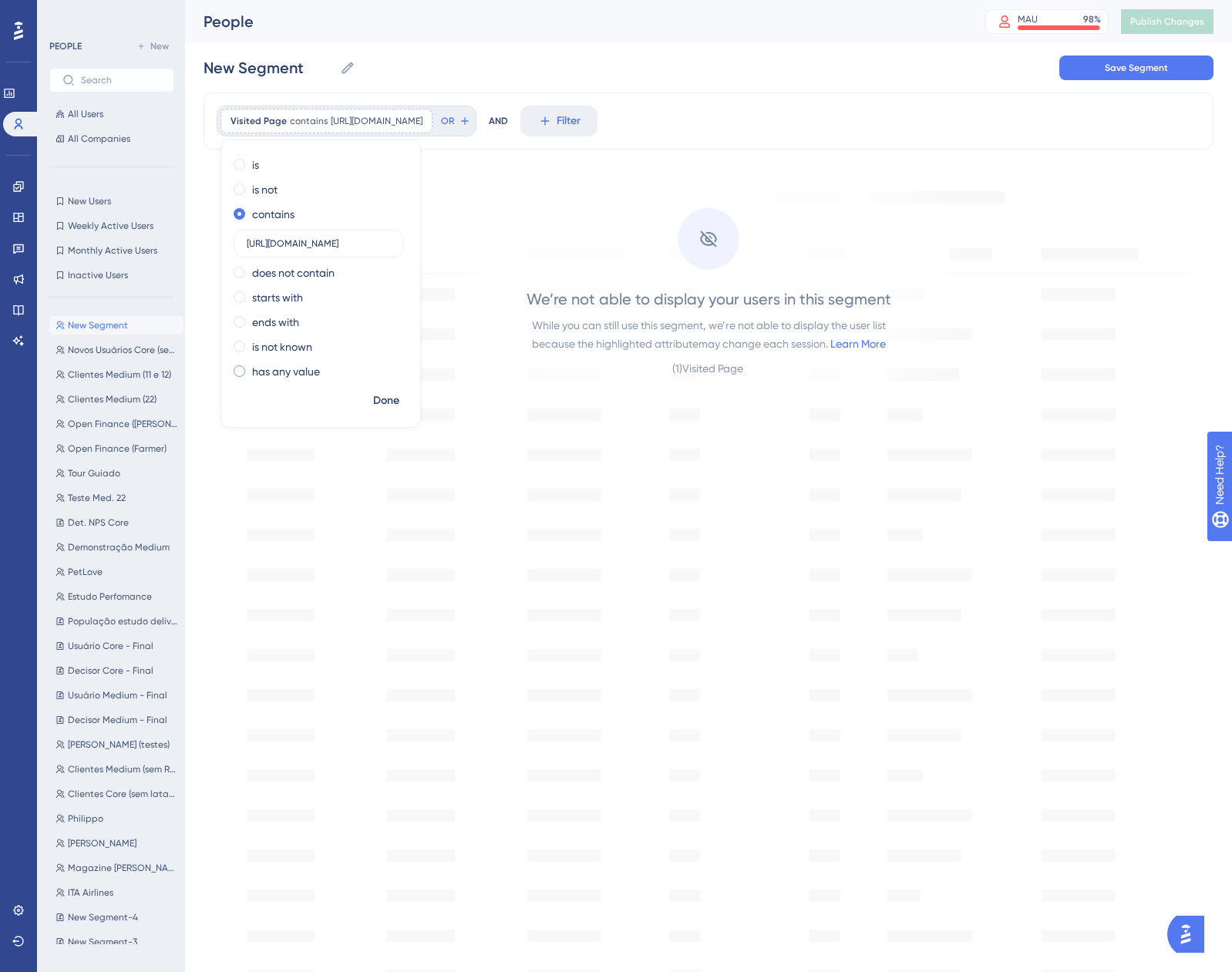
click at [250, 368] on div "has any value" at bounding box center [317, 371] width 168 height 18
click at [394, 365] on span "Done" at bounding box center [386, 367] width 26 height 18
click at [331, 120] on span "has any value" at bounding box center [320, 120] width 60 height 13
click at [270, 156] on div "is" at bounding box center [317, 165] width 168 height 18
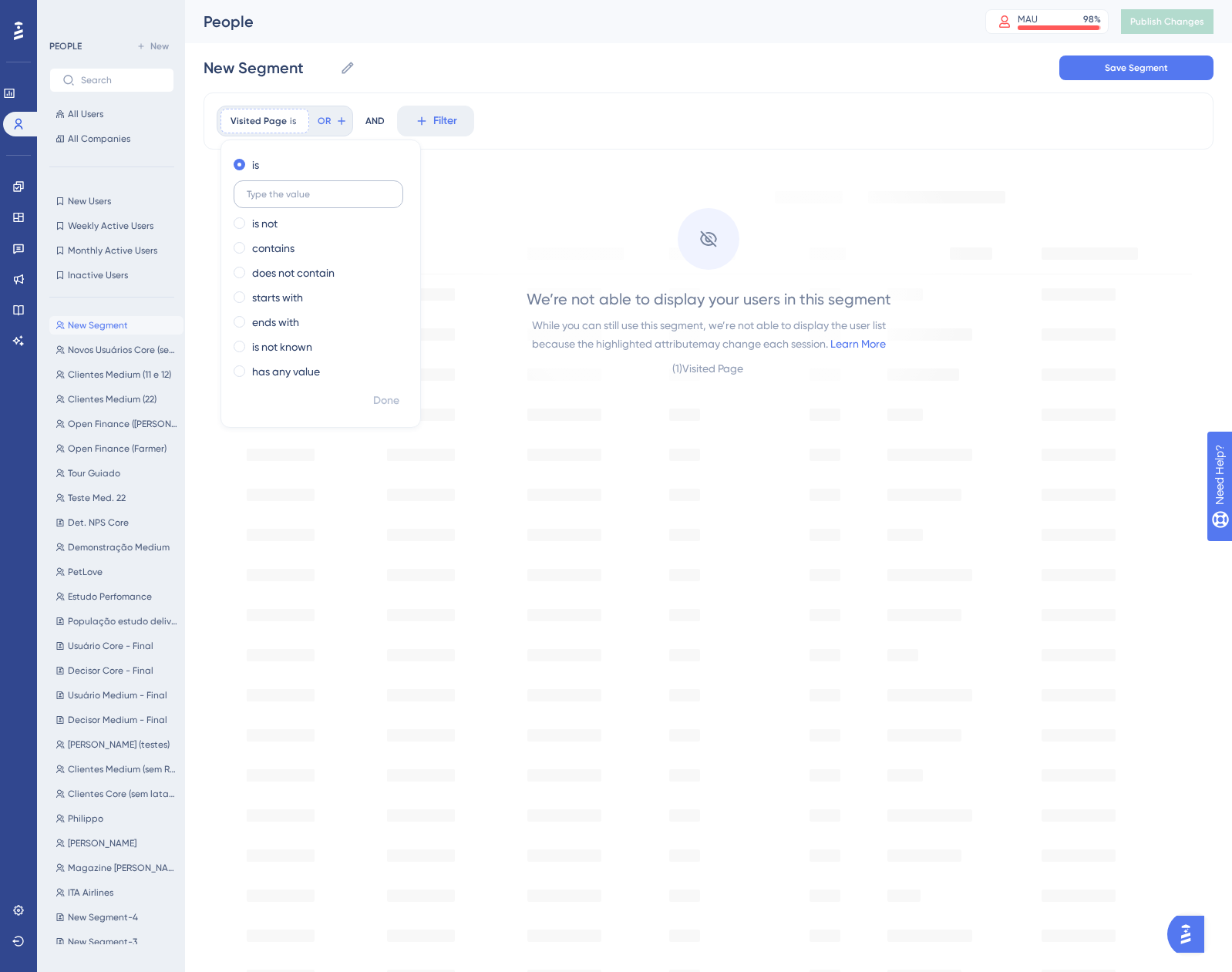
click at [288, 198] on input "text" at bounding box center [318, 194] width 143 height 11
click at [278, 244] on label "contains" at bounding box center [273, 248] width 43 height 18
type input "equals"
click at [381, 402] on span "Done" at bounding box center [386, 401] width 26 height 18
click at [354, 119] on icon at bounding box center [358, 120] width 9 height 9
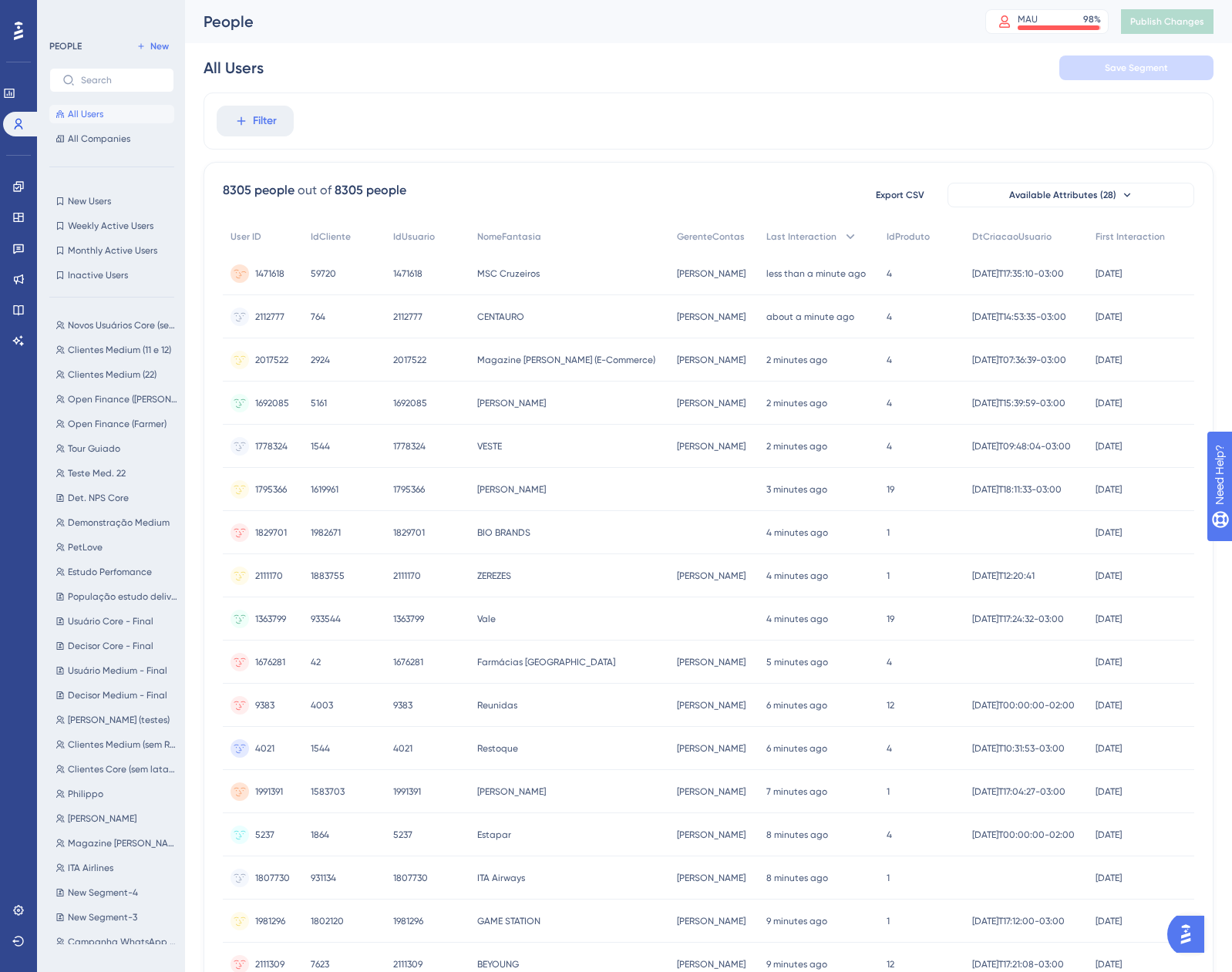
click at [283, 277] on span "1471618" at bounding box center [269, 274] width 29 height 13
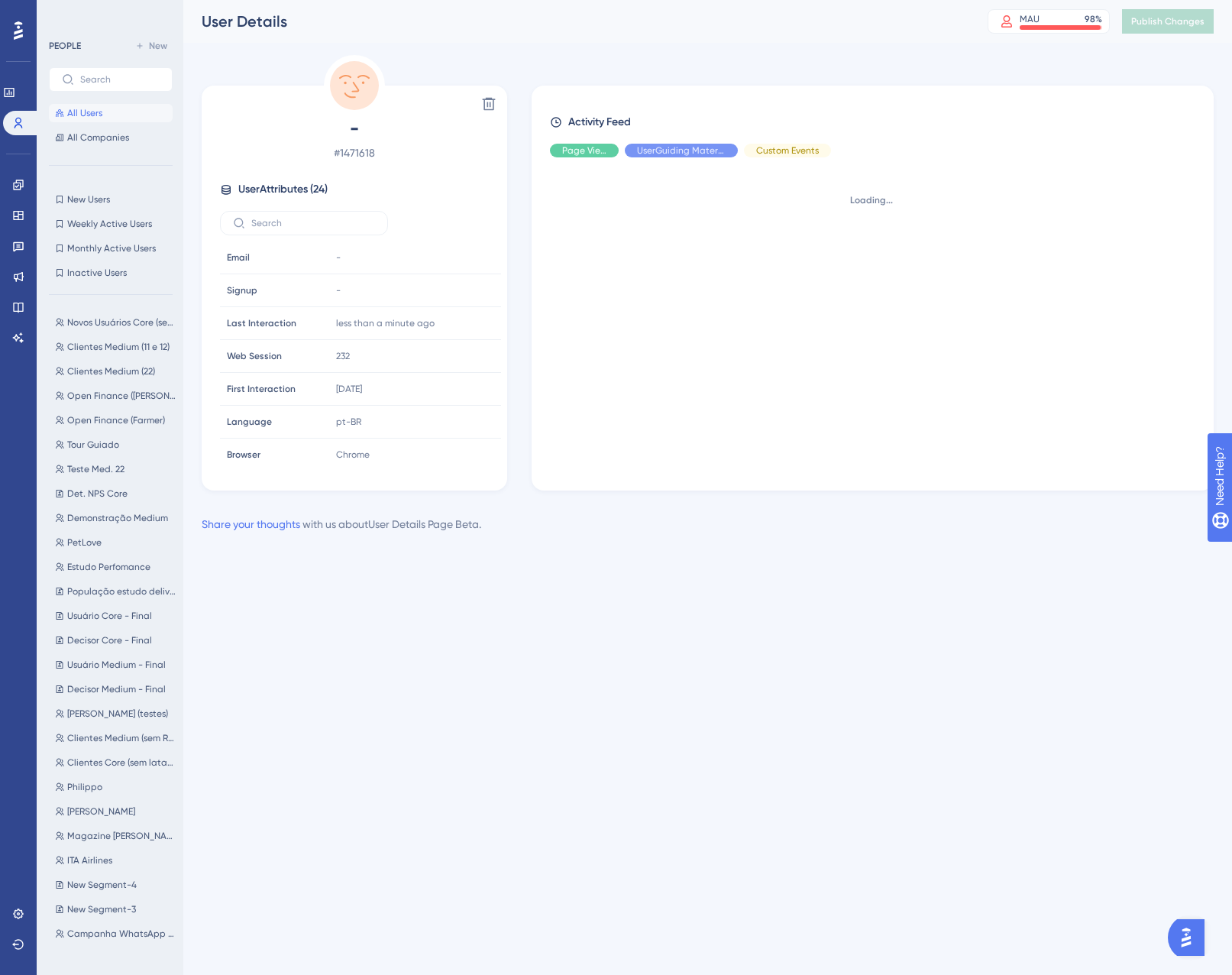
click at [660, 153] on div "UserGuiding Material" at bounding box center [681, 150] width 113 height 14
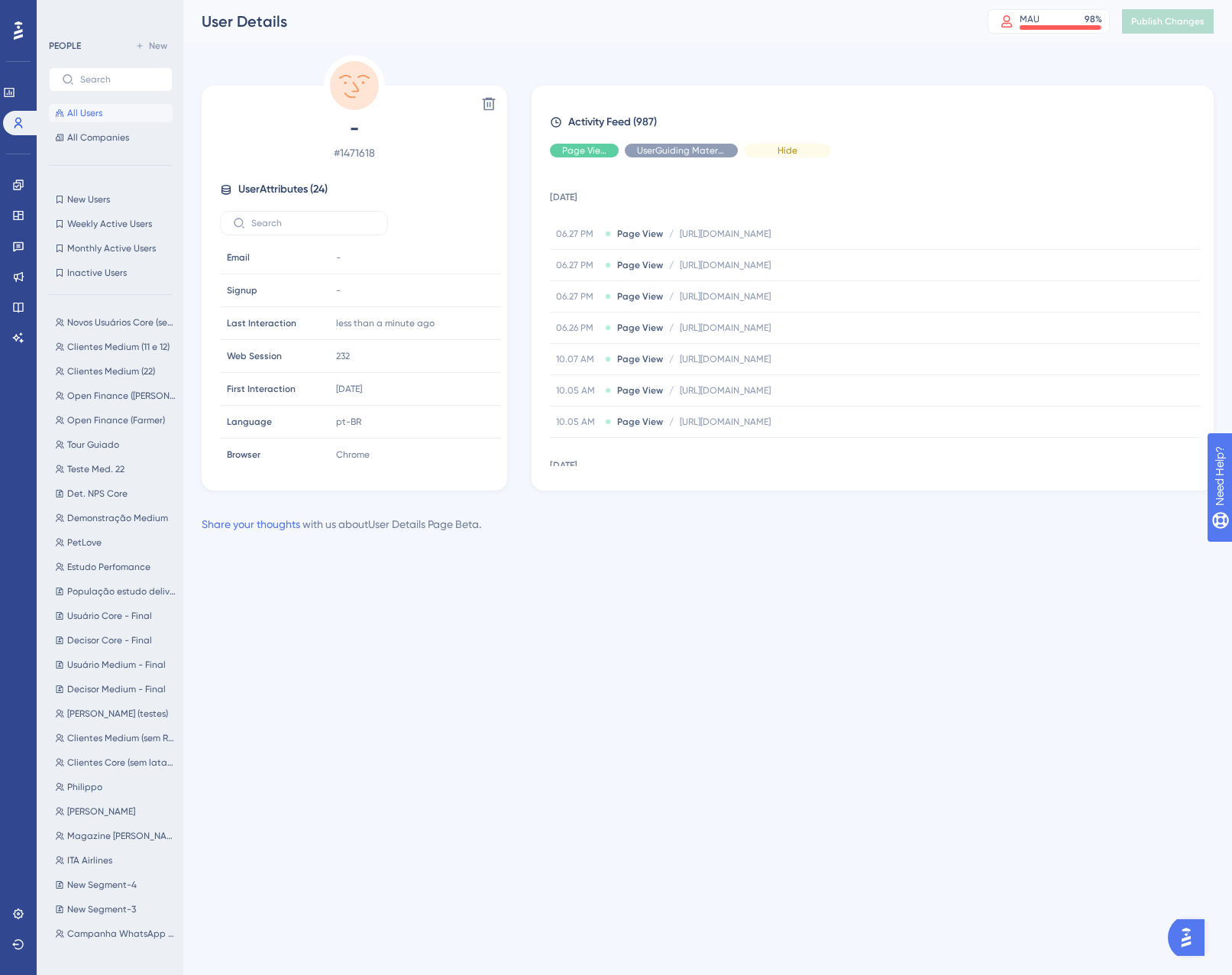
click at [772, 148] on div "Hide" at bounding box center [788, 150] width 87 height 14
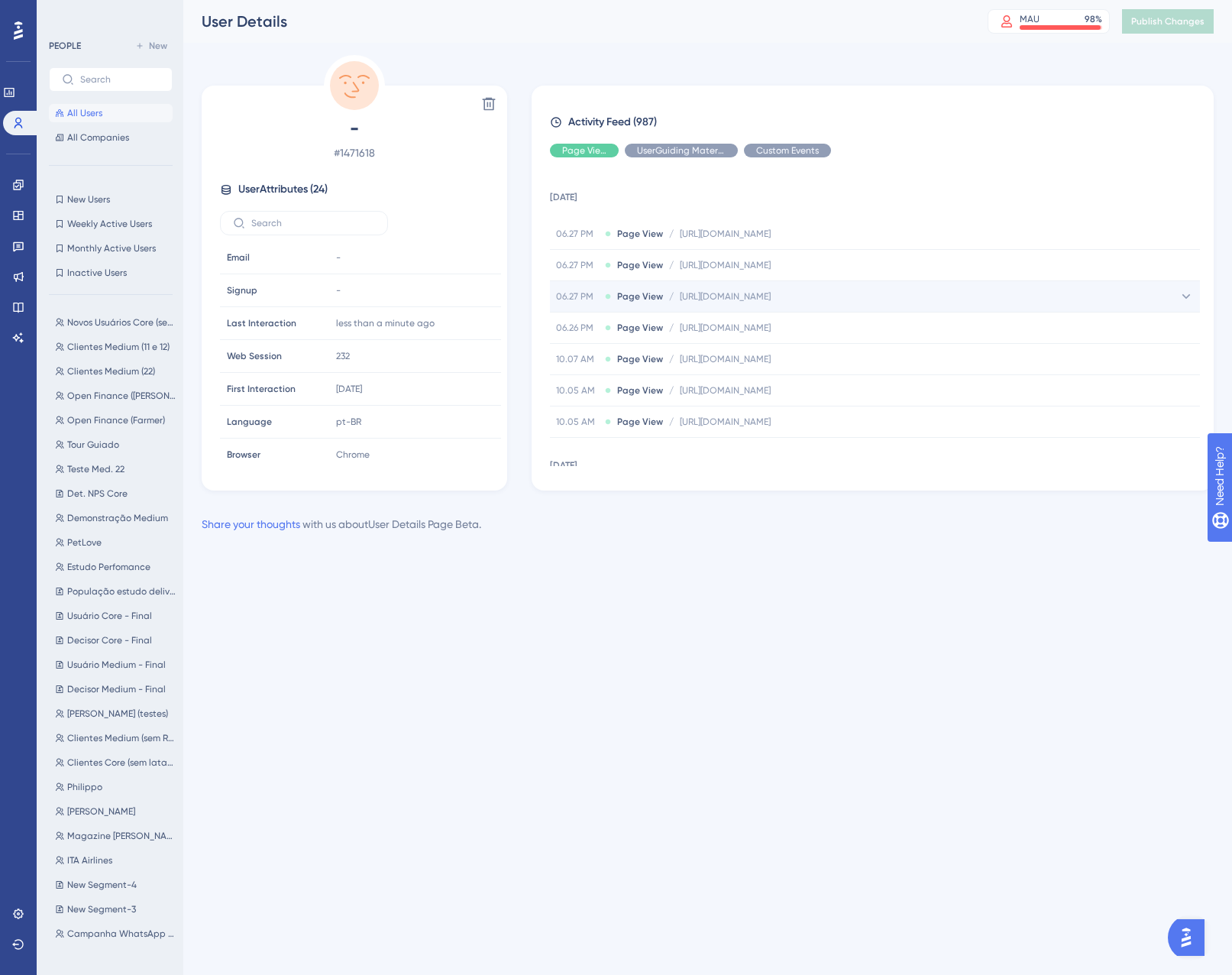
click at [771, 301] on span "[URL][DOMAIN_NAME]" at bounding box center [725, 296] width 91 height 12
click at [815, 326] on span "[URL][DOMAIN_NAME]" at bounding box center [770, 327] width 91 height 12
click at [815, 327] on span "[URL][DOMAIN_NAME]" at bounding box center [770, 327] width 91 height 12
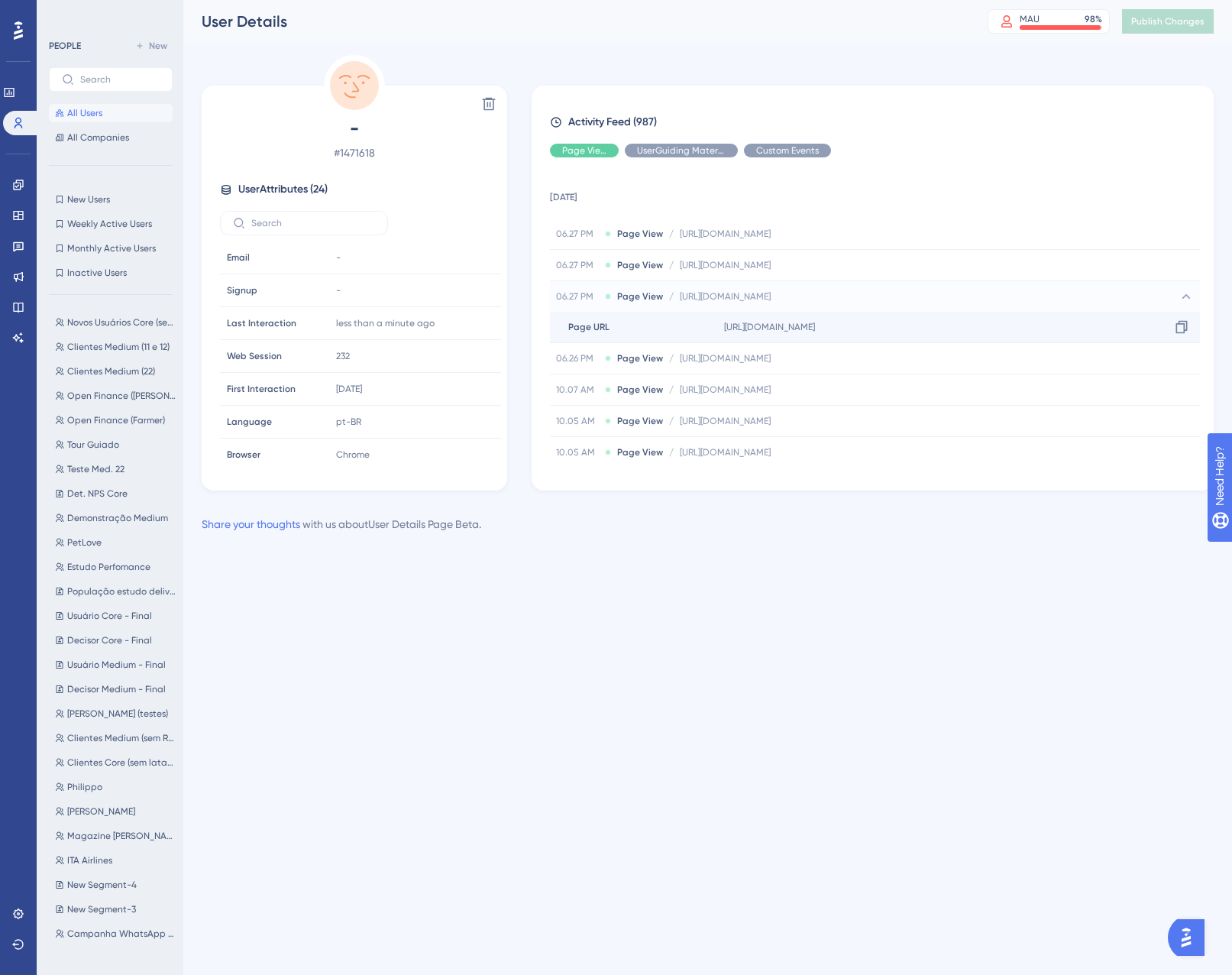
click at [595, 320] on div "Page URL Page URL" at bounding box center [633, 327] width 168 height 31
click at [595, 323] on span "Page URL" at bounding box center [589, 327] width 41 height 12
click at [594, 323] on span "Page URL" at bounding box center [589, 327] width 41 height 12
click at [594, 324] on span "Page URL" at bounding box center [589, 327] width 41 height 12
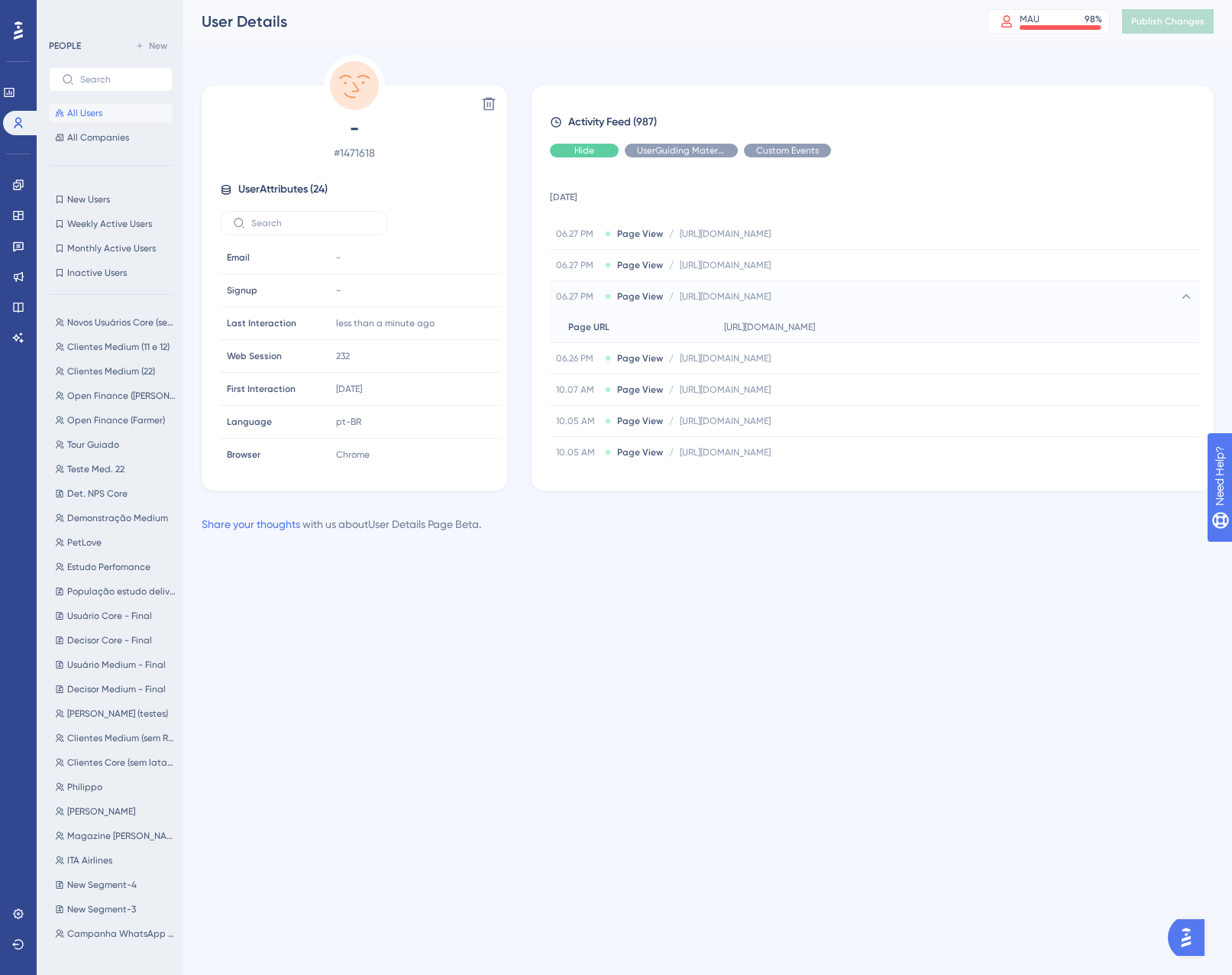
click at [595, 153] on div "Hide" at bounding box center [584, 150] width 69 height 14
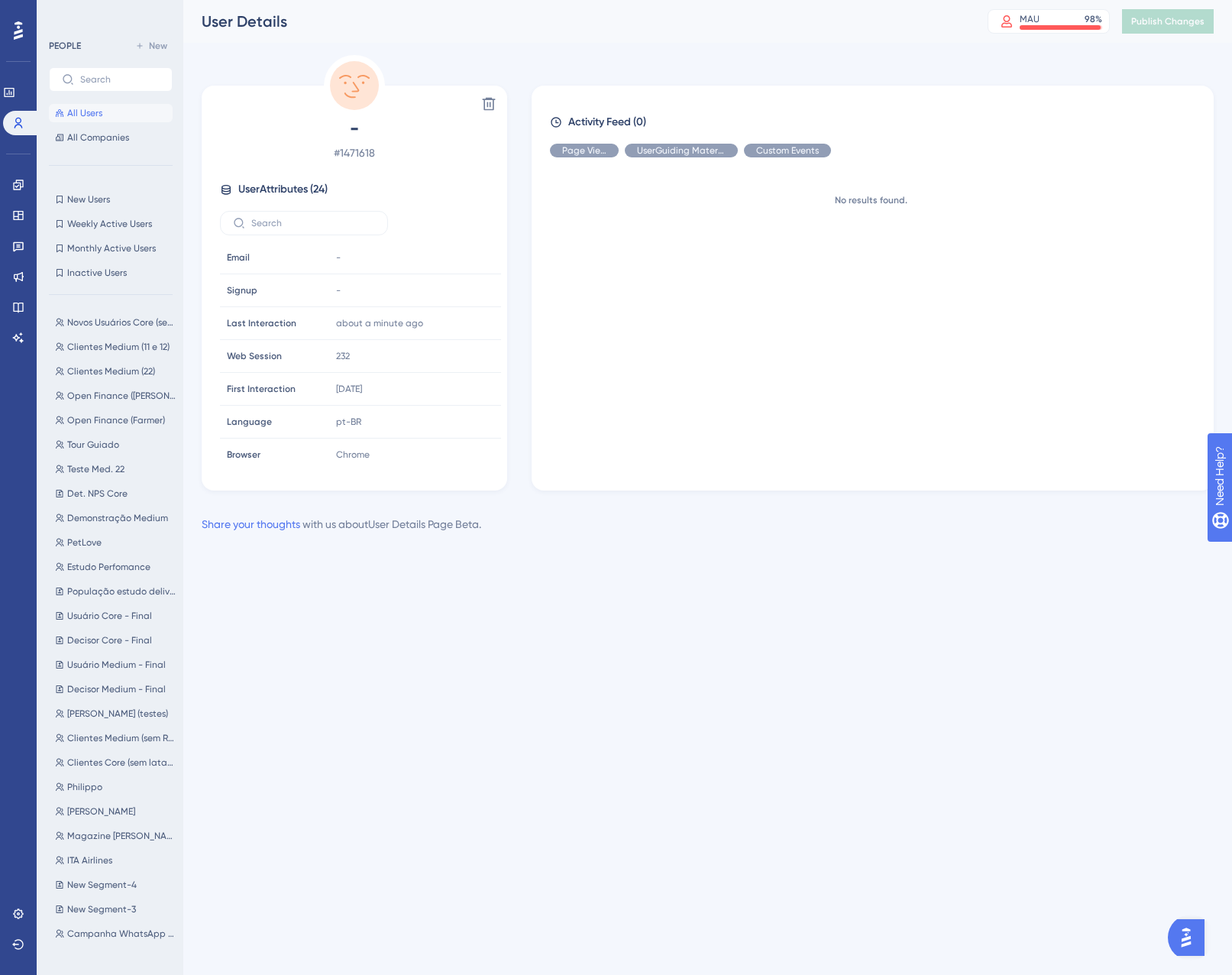
click at [772, 156] on div "Custom Events" at bounding box center [788, 150] width 87 height 14
click at [675, 153] on span "Show" at bounding box center [681, 150] width 23 height 12
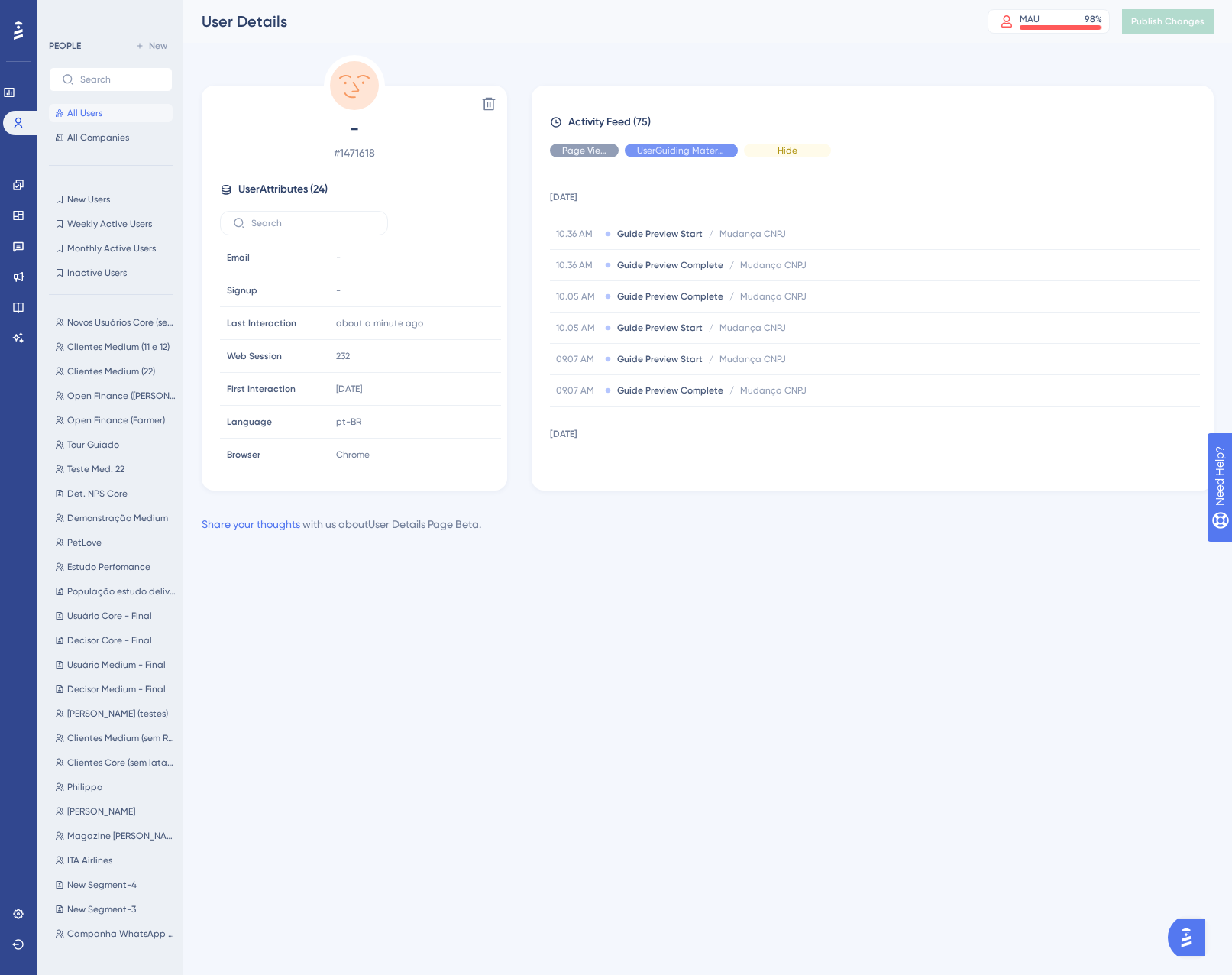
click at [776, 145] on div "Hide" at bounding box center [788, 150] width 87 height 14
click at [704, 153] on div "Hide" at bounding box center [681, 150] width 113 height 14
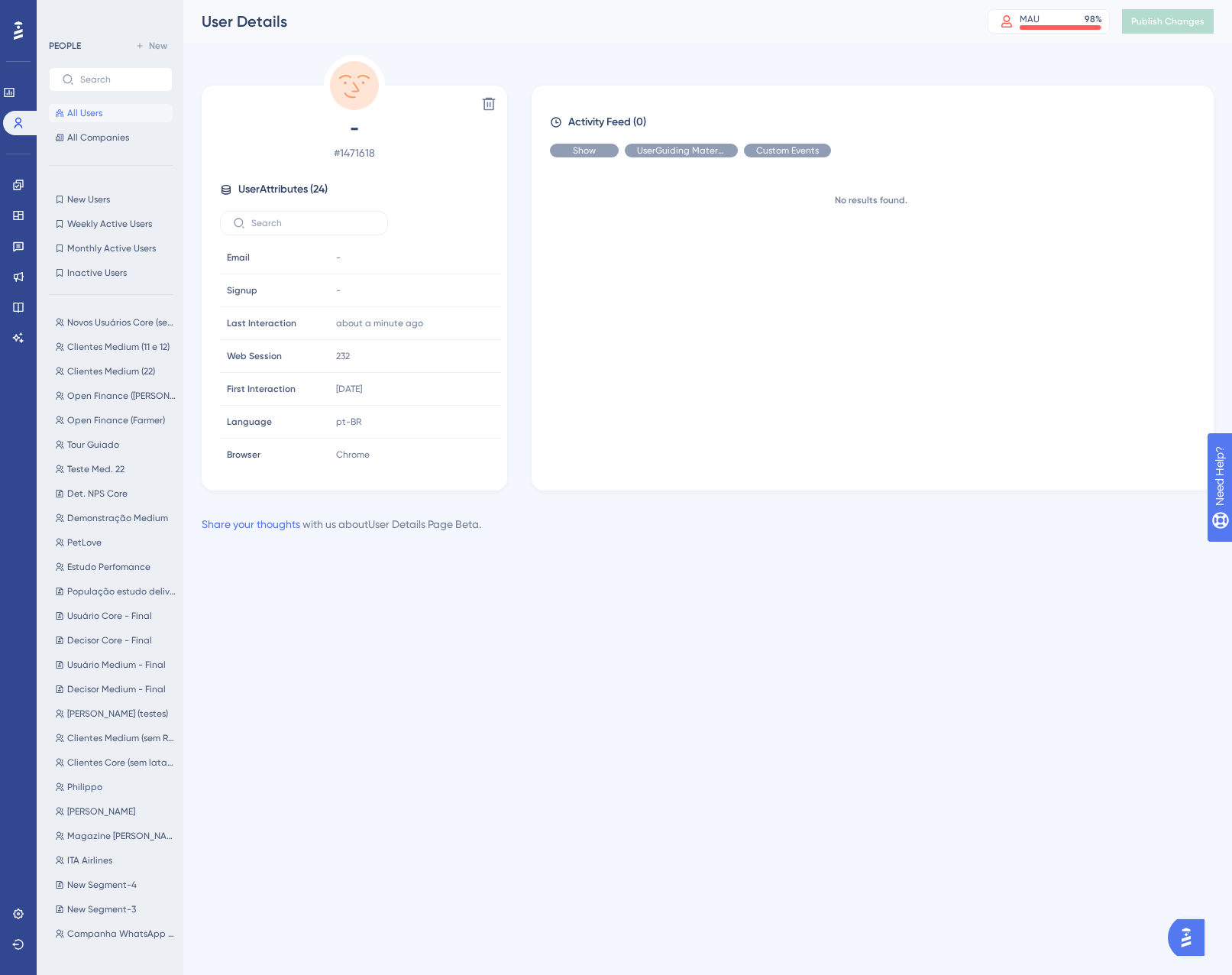
click at [594, 153] on span "Show" at bounding box center [584, 150] width 23 height 12
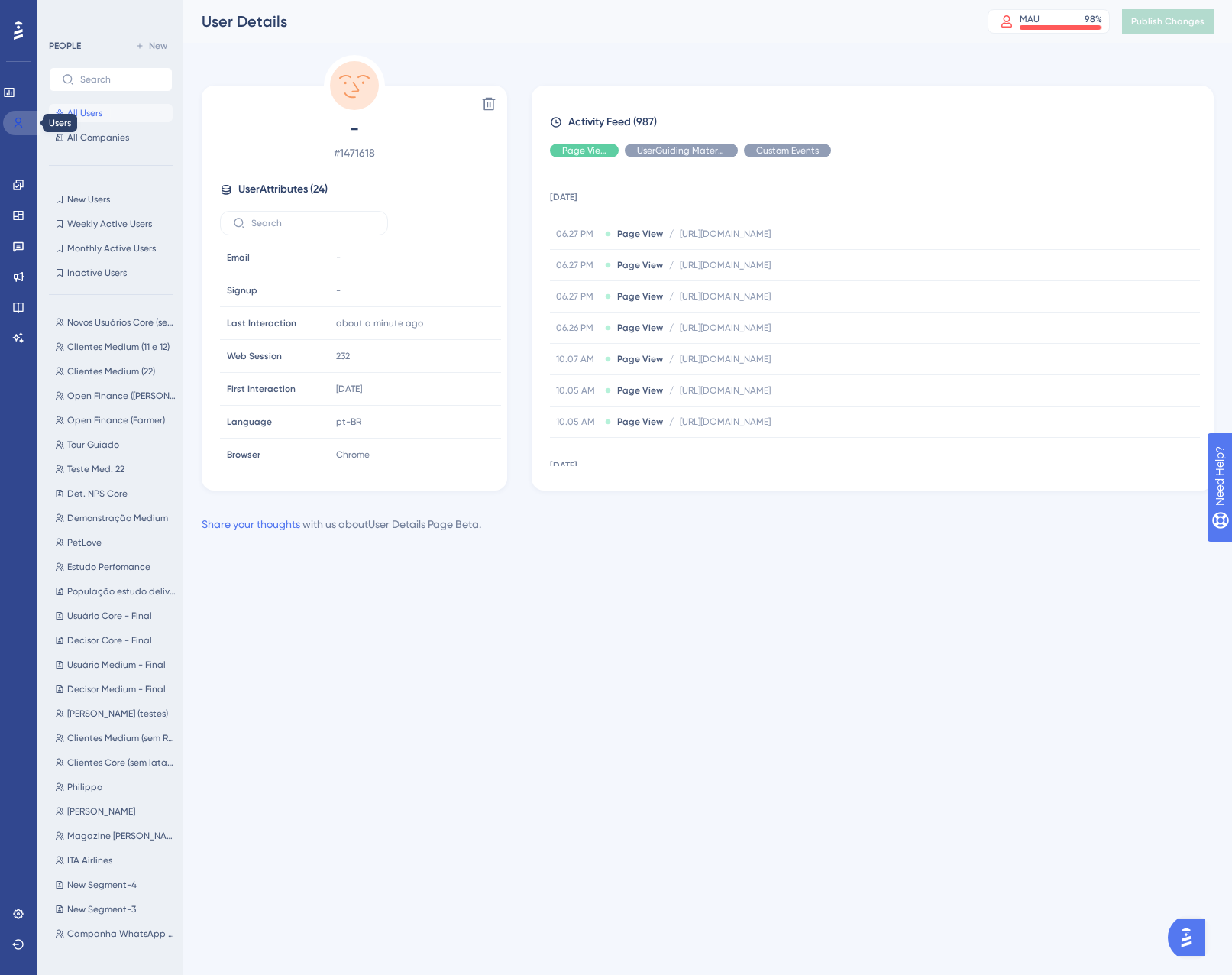
click at [20, 128] on icon at bounding box center [18, 123] width 12 height 12
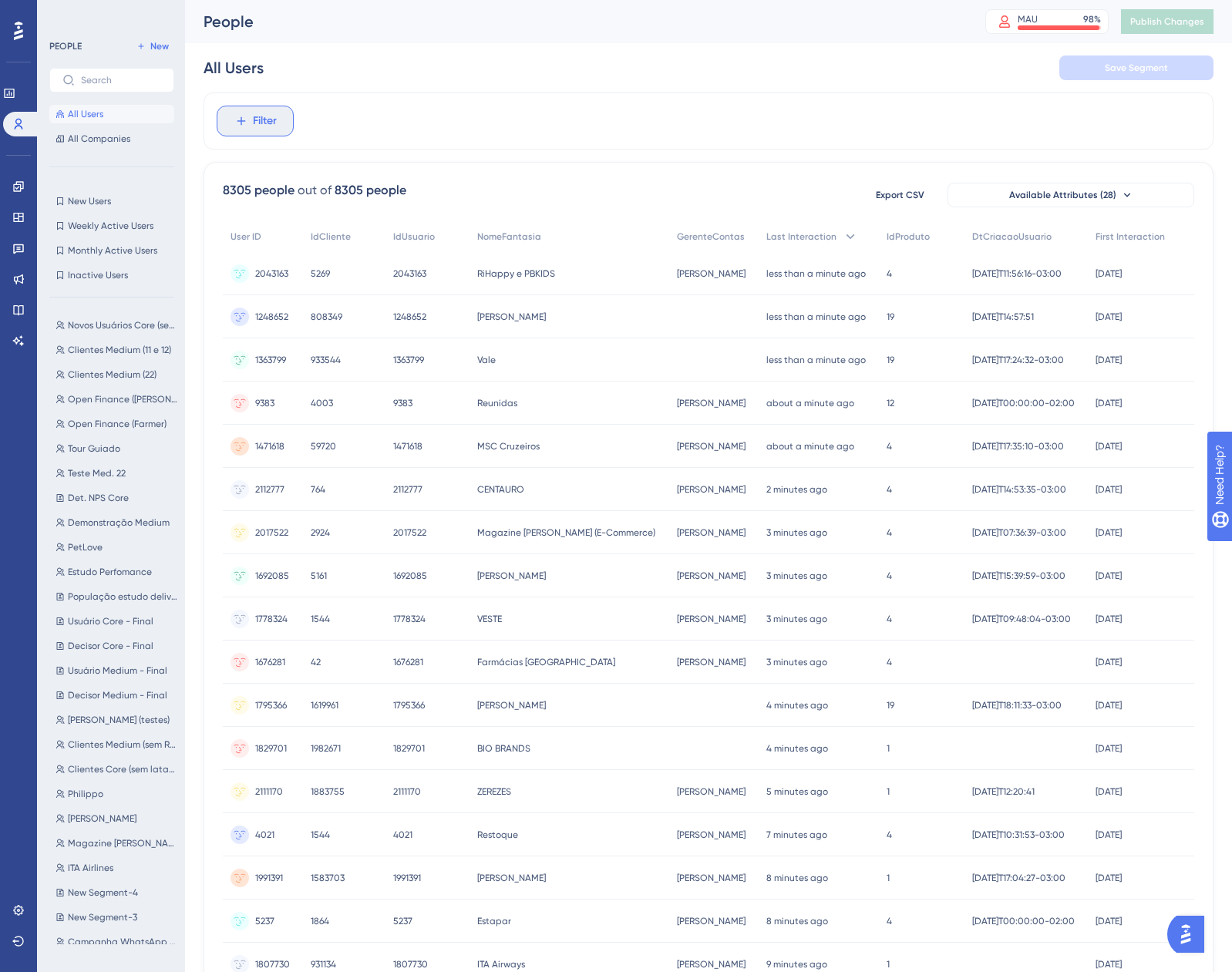
click at [248, 124] on icon at bounding box center [241, 120] width 14 height 14
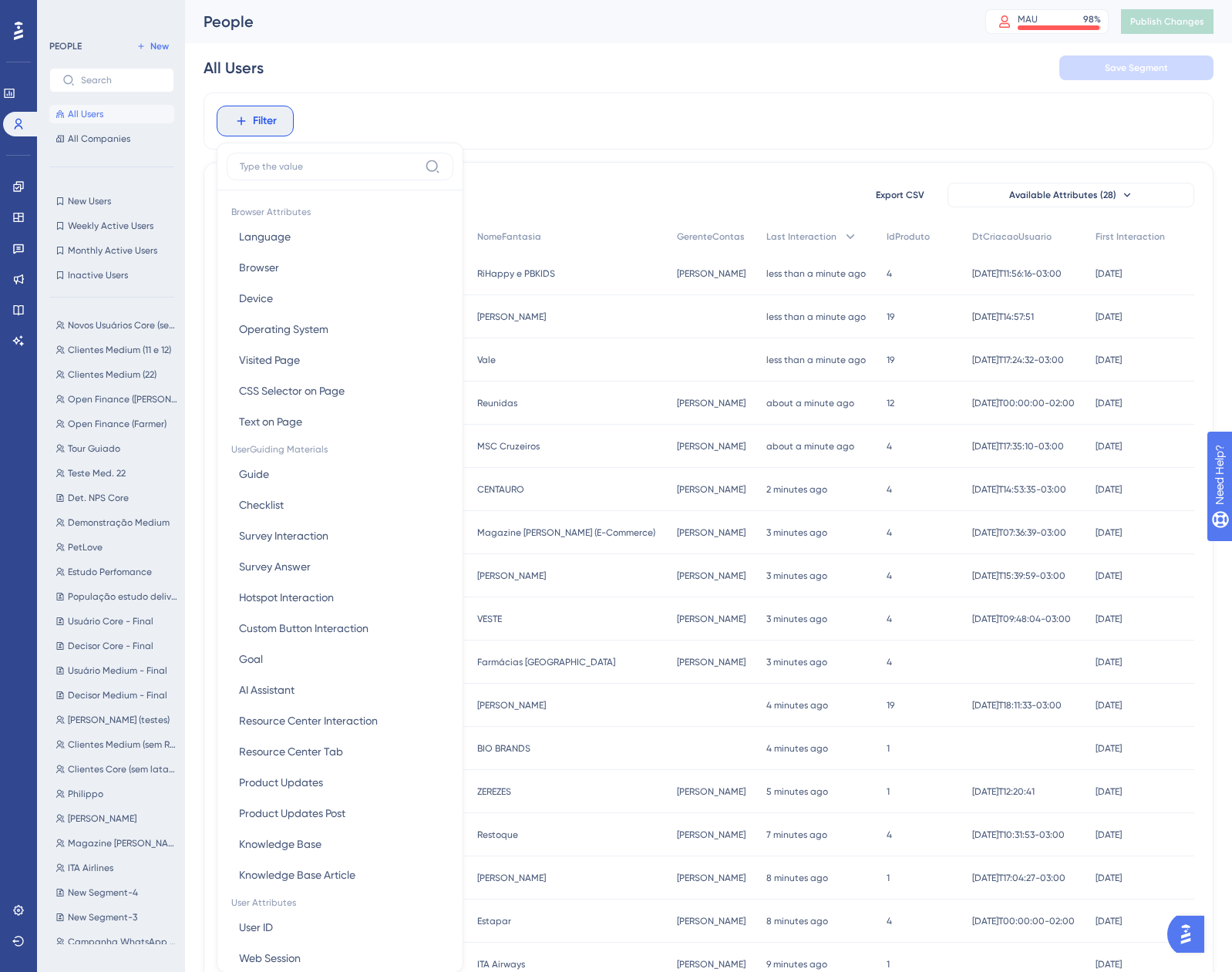
scroll to position [72, 0]
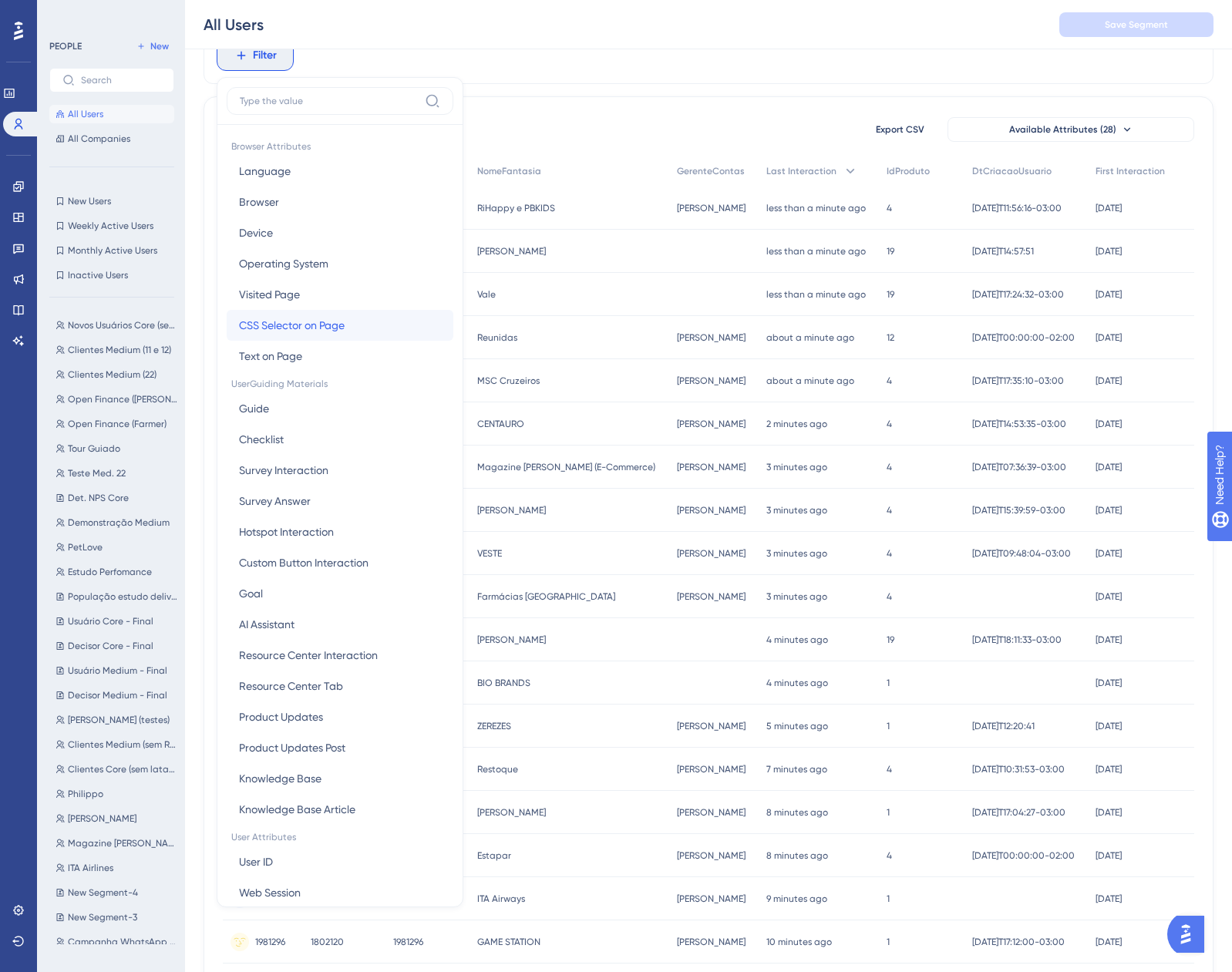
click at [329, 329] on span "CSS Selector on Page" at bounding box center [292, 325] width 105 height 18
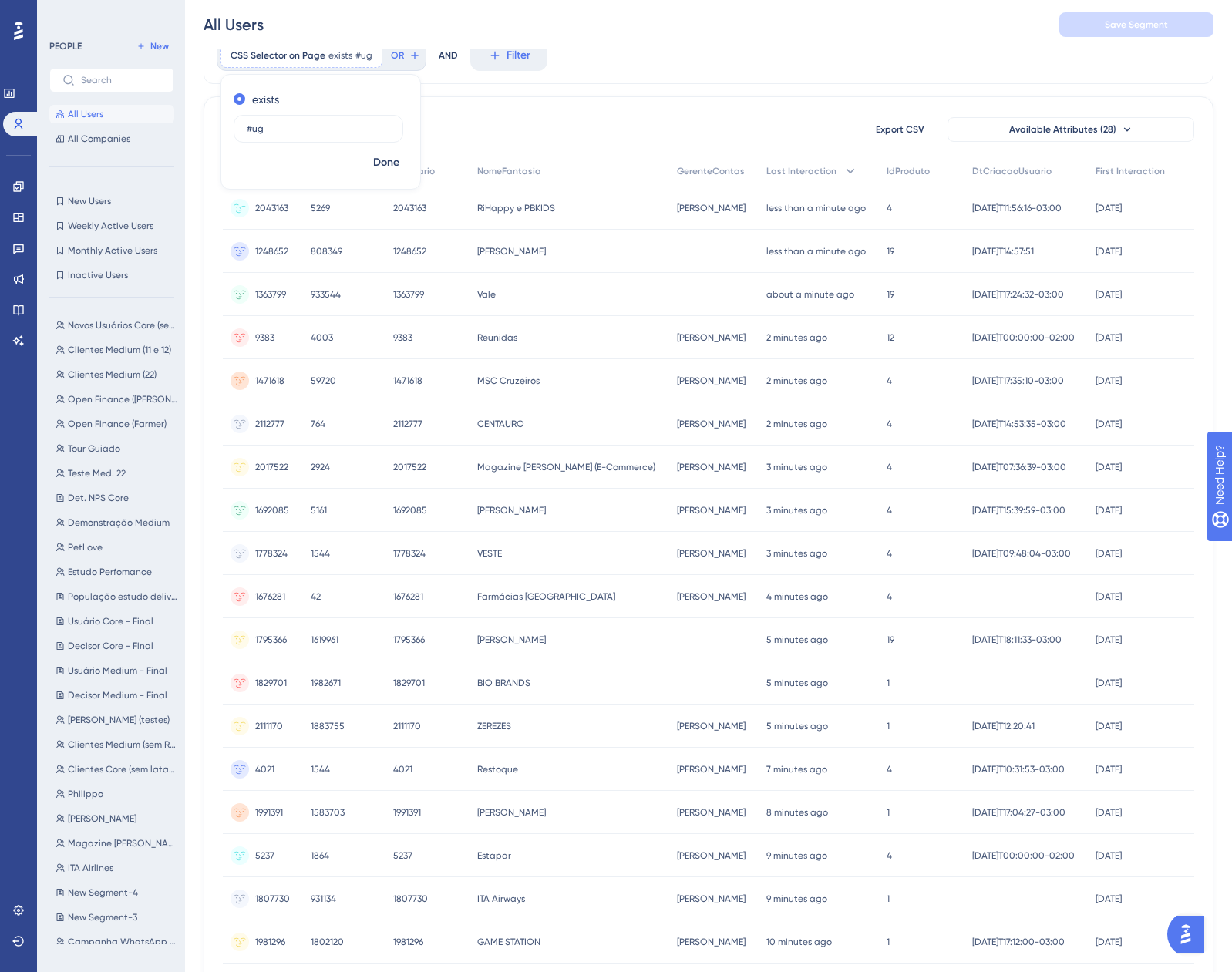
type input "#ug"
click at [386, 157] on span "Done" at bounding box center [386, 162] width 26 height 18
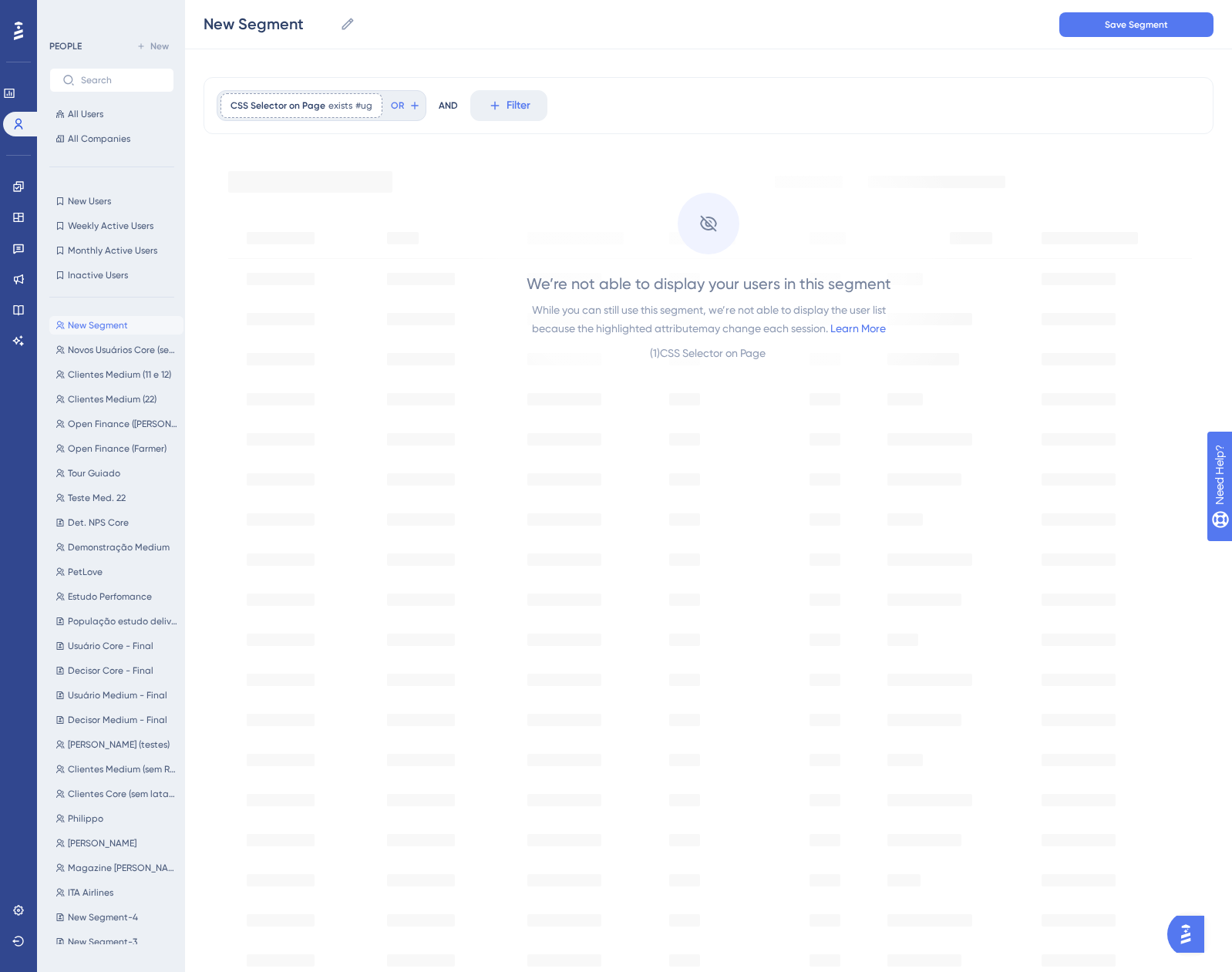
scroll to position [0, 0]
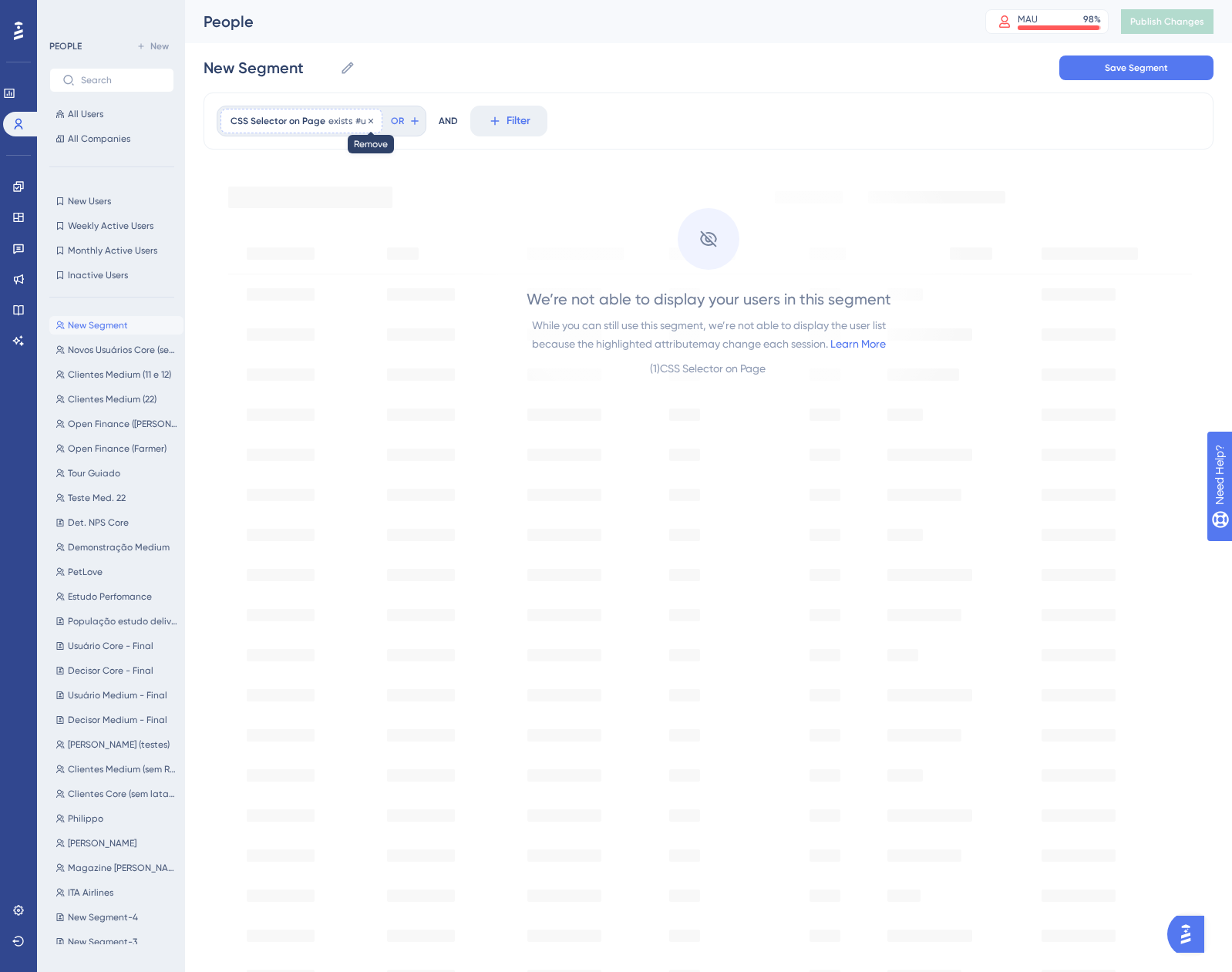
click at [370, 116] on icon at bounding box center [371, 120] width 9 height 9
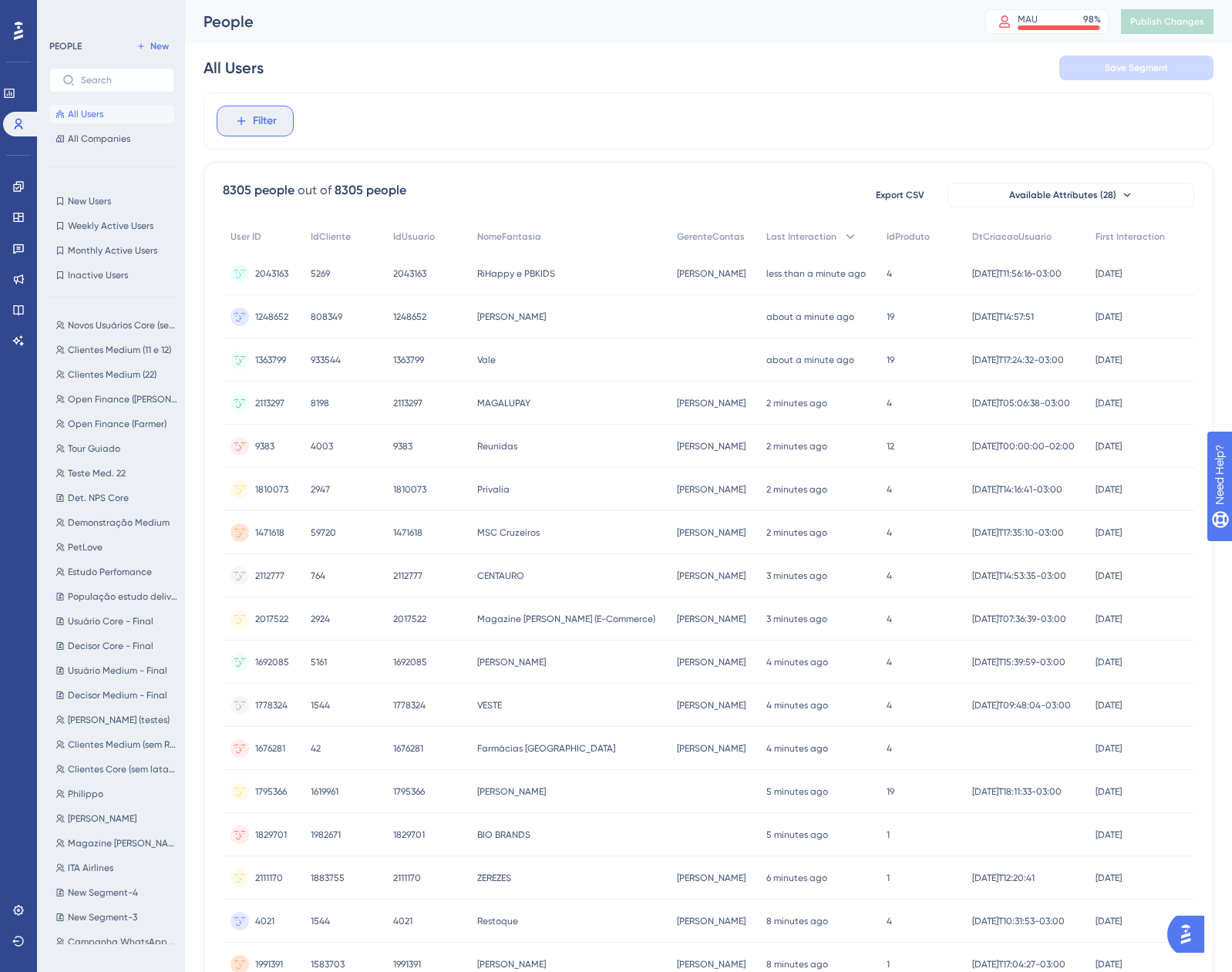
click at [253, 111] on button "Filter" at bounding box center [255, 120] width 77 height 31
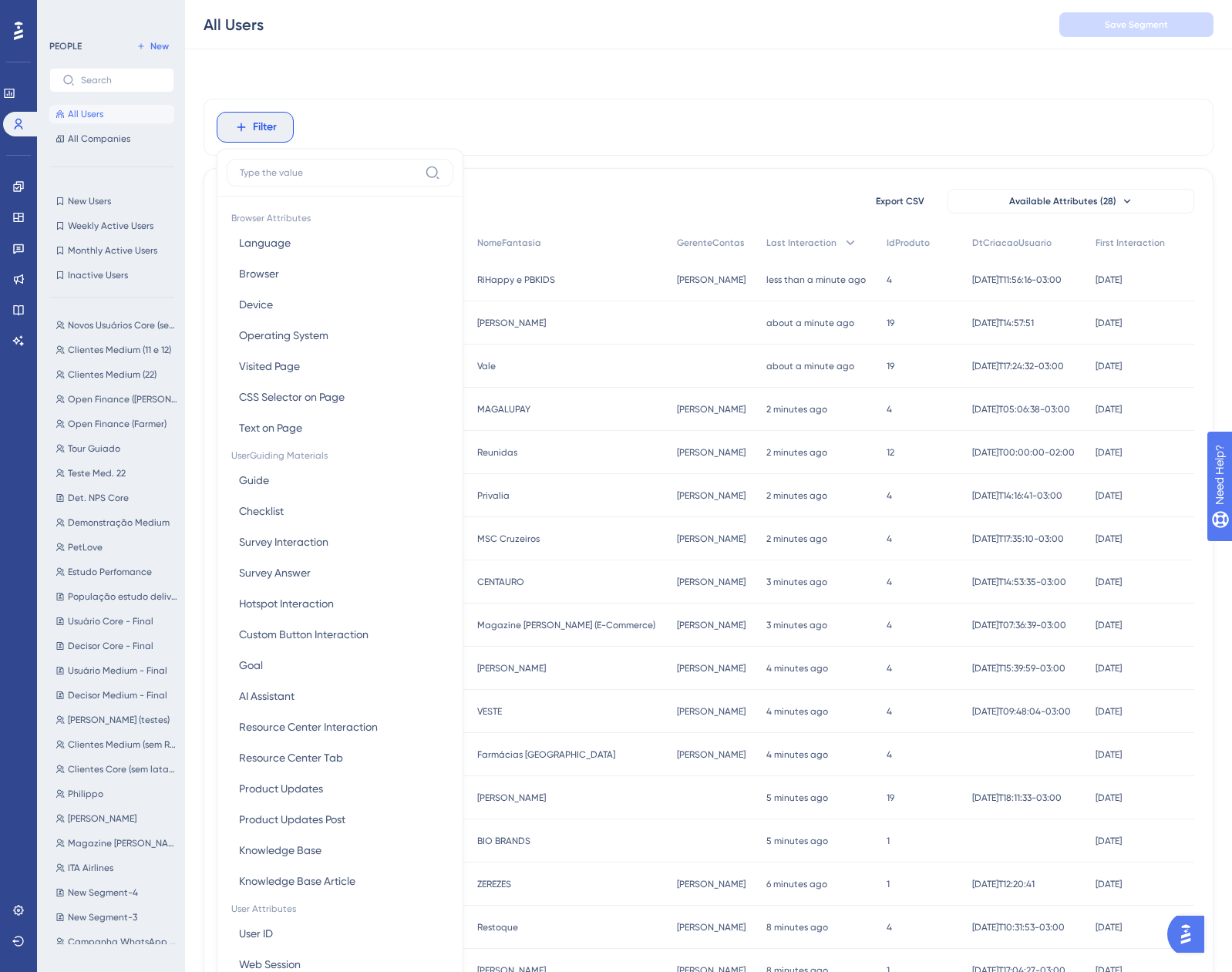
scroll to position [72, 0]
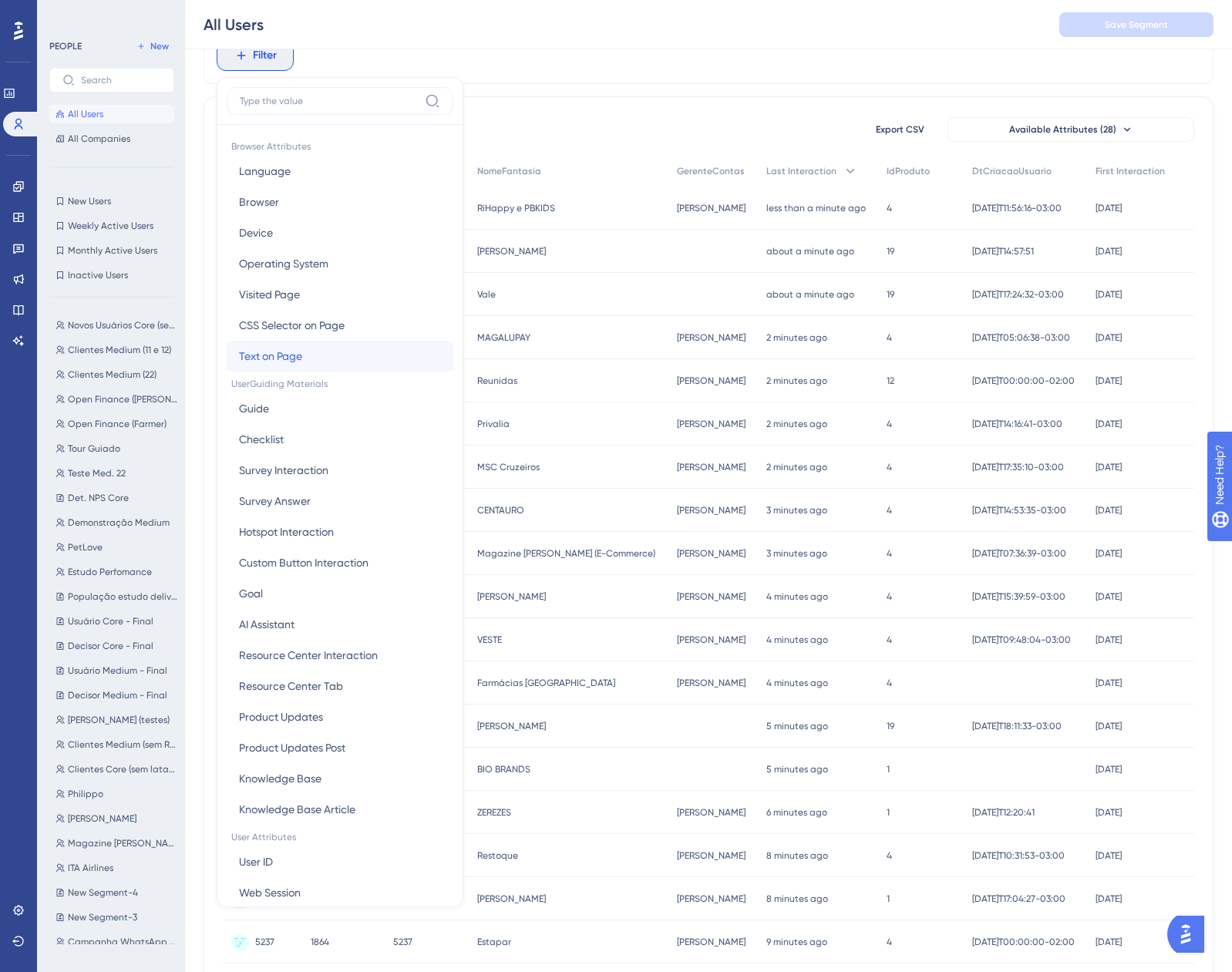
click at [345, 358] on button "Text on Page Text on Page" at bounding box center [340, 356] width 227 height 31
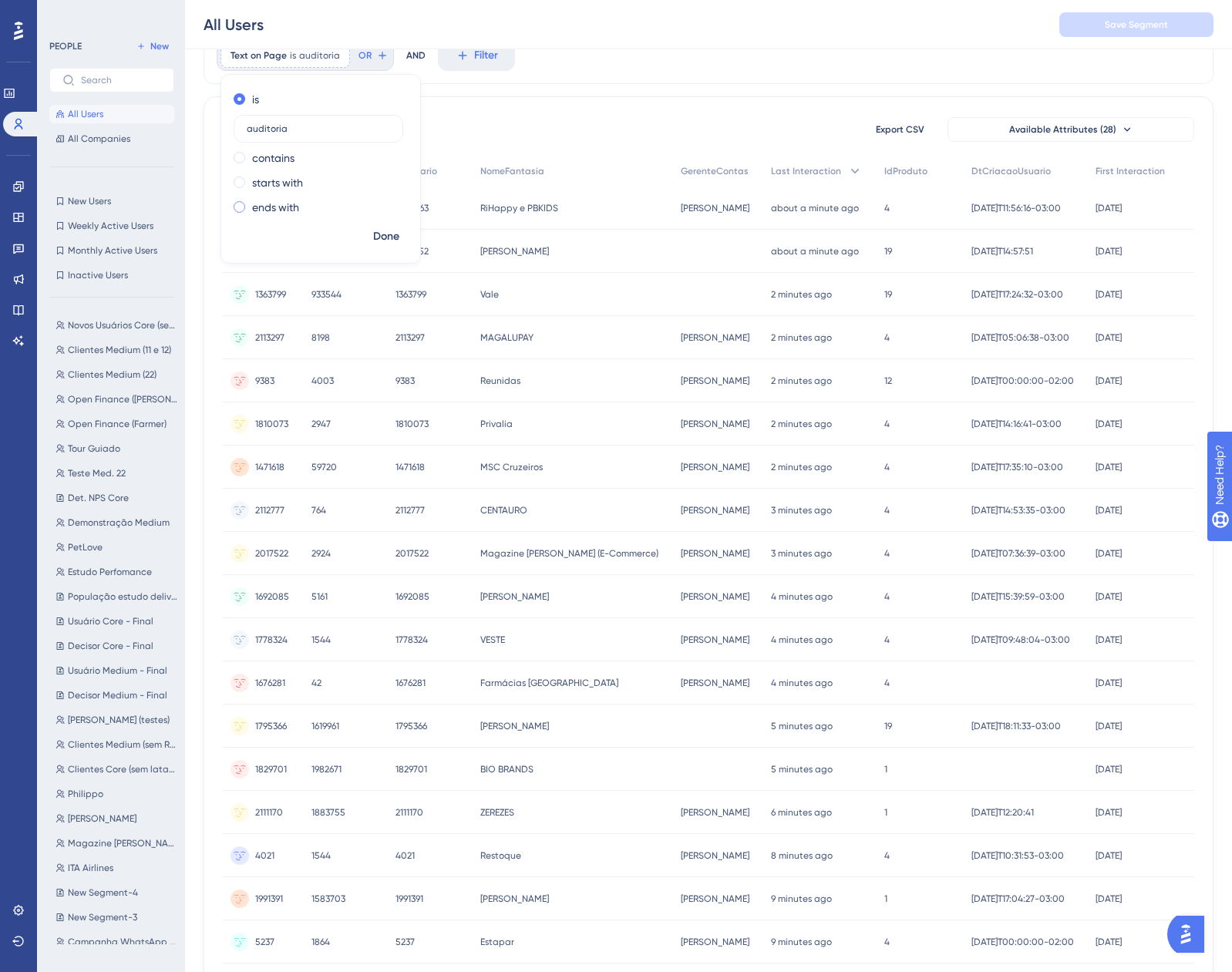
type input "auditoria"
click at [392, 223] on button "Done" at bounding box center [386, 236] width 43 height 28
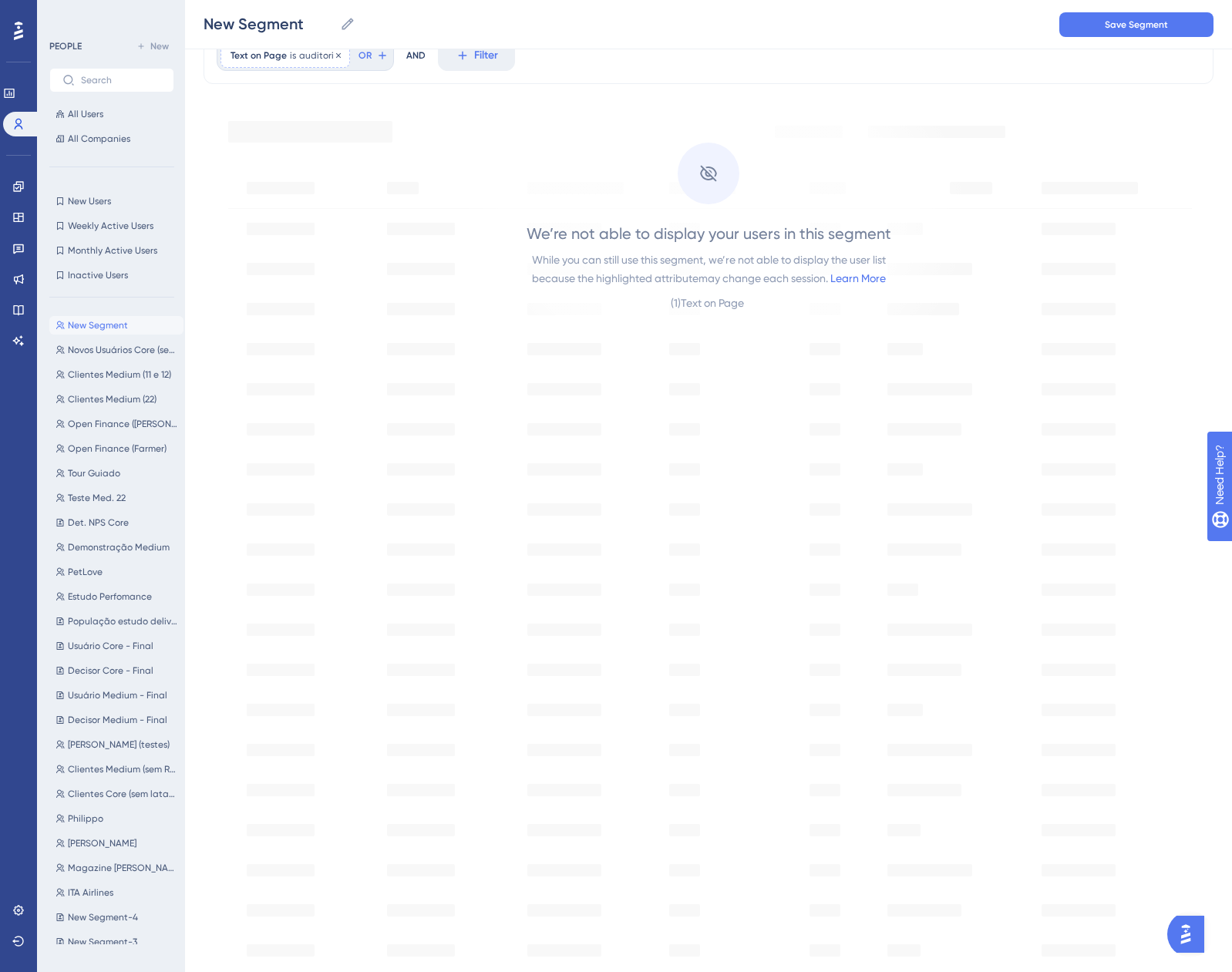
click at [289, 63] on div "Text on Page is auditoria auditoria Remove" at bounding box center [285, 55] width 130 height 24
click at [285, 153] on label "contains" at bounding box center [273, 158] width 43 height 18
click at [385, 237] on span "Done" at bounding box center [386, 237] width 26 height 18
click at [366, 49] on div at bounding box center [370, 56] width 9 height 15
click at [368, 54] on icon at bounding box center [371, 55] width 5 height 5
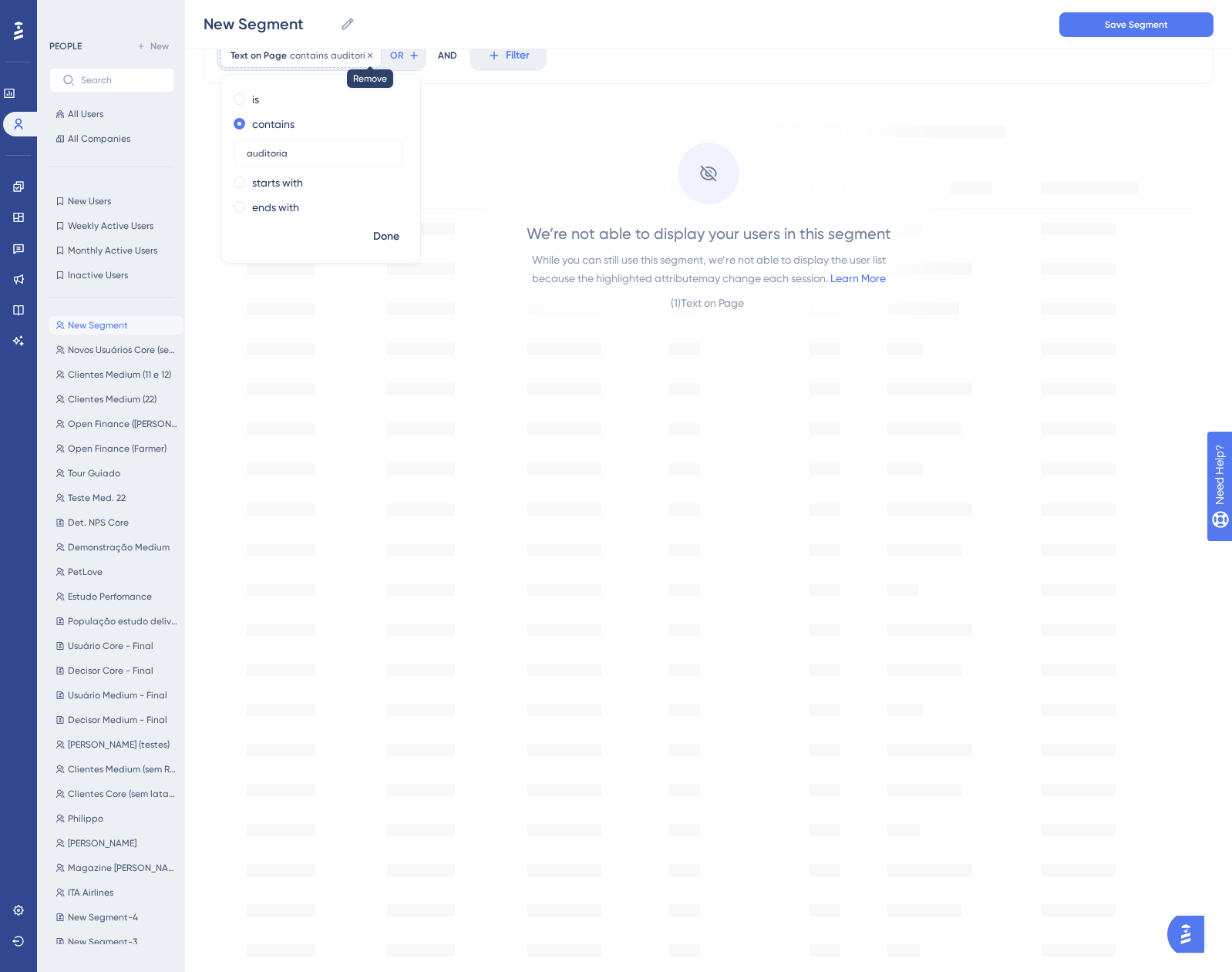
scroll to position [0, 0]
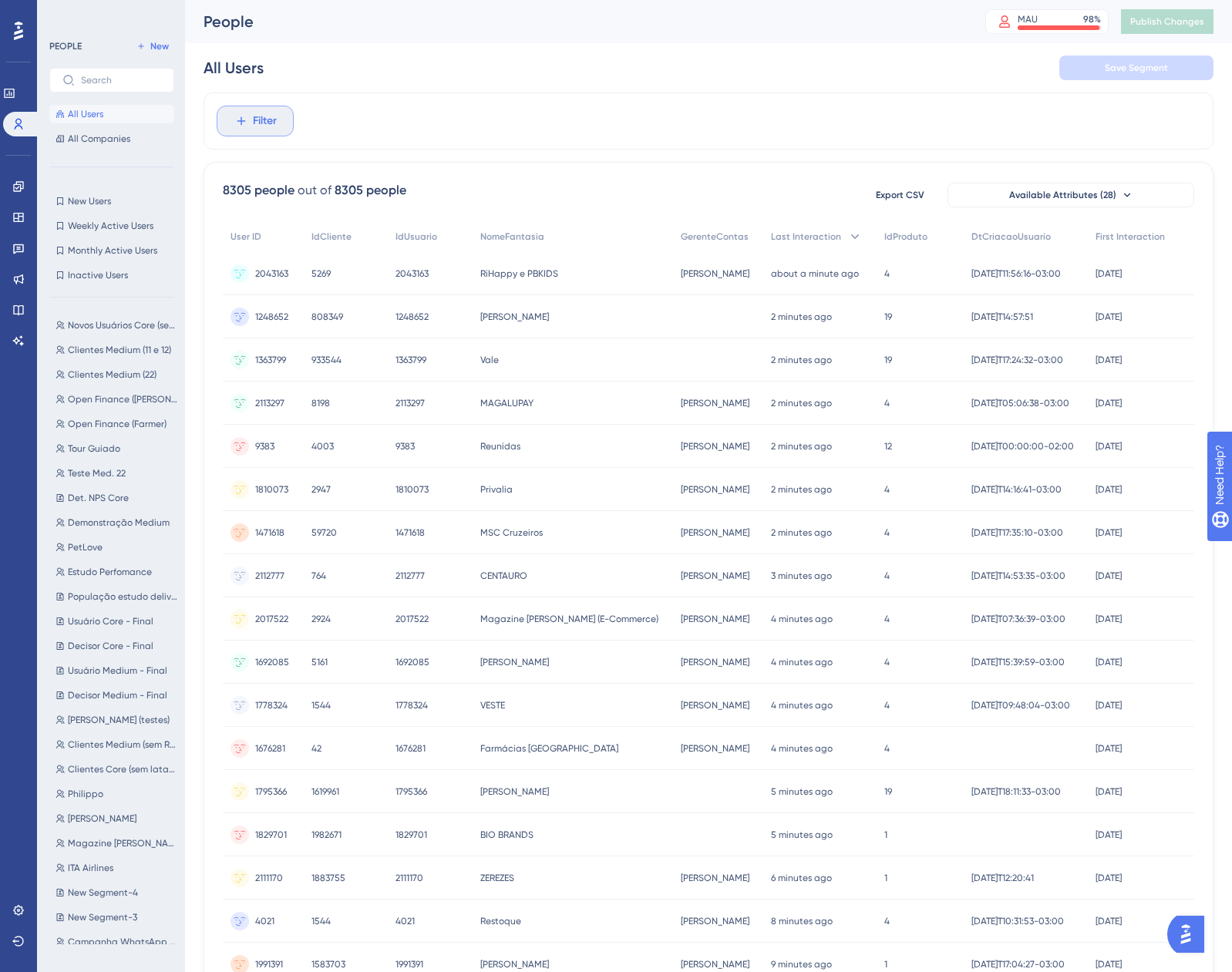
click at [259, 113] on span "Filter" at bounding box center [264, 121] width 24 height 18
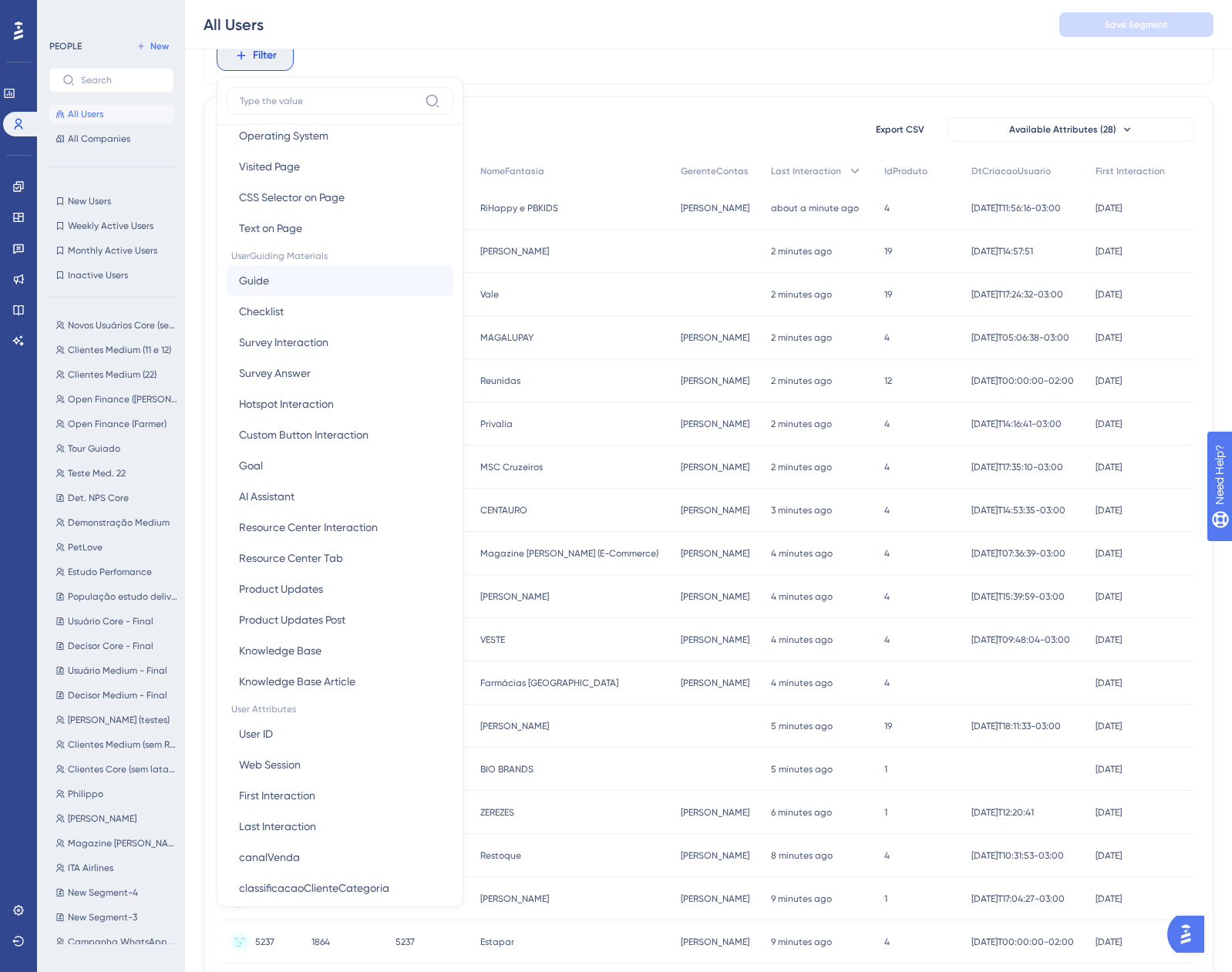
scroll to position [154, 0]
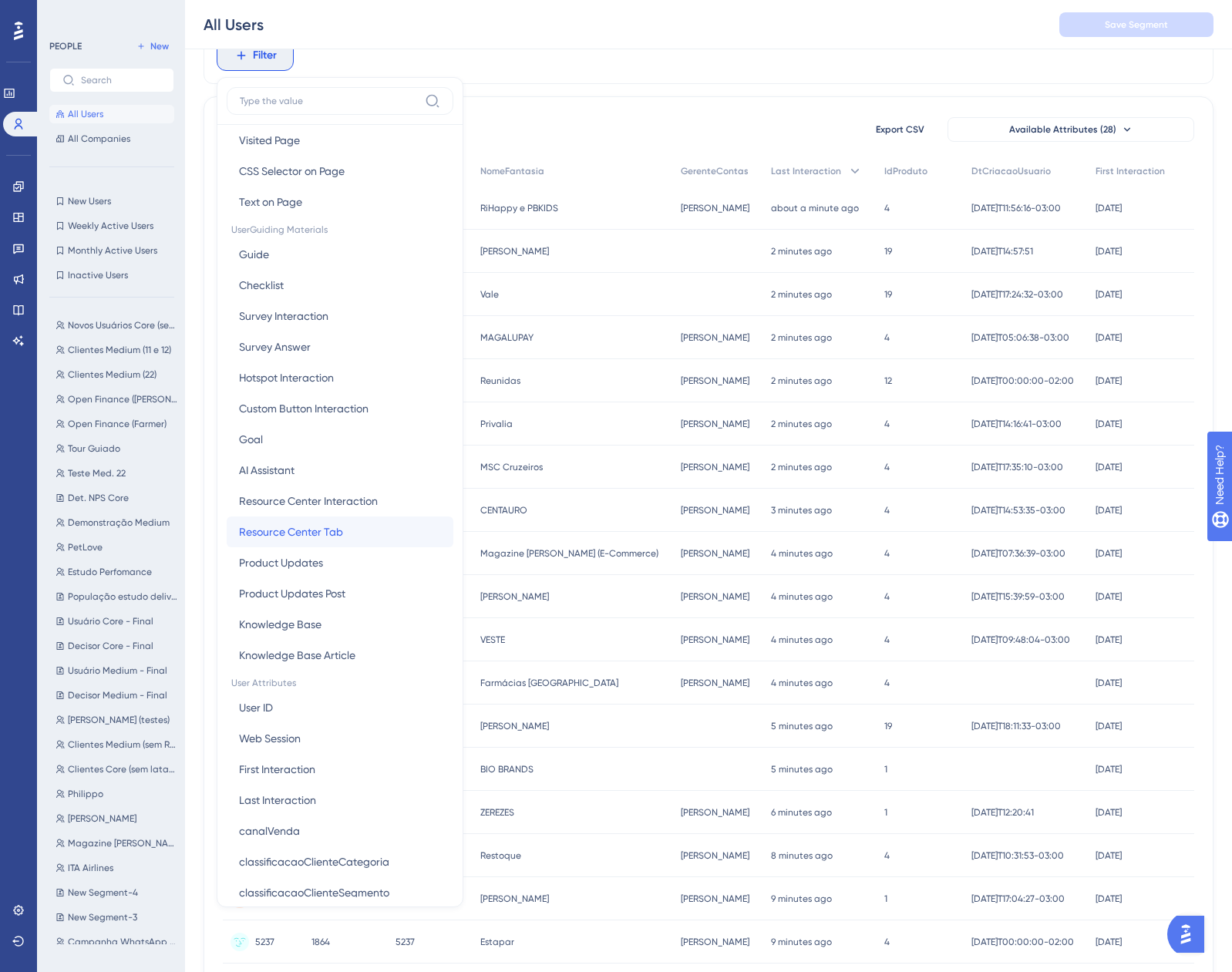
click at [343, 522] on button "Resource Center Tab Resource Center Tab" at bounding box center [340, 531] width 227 height 31
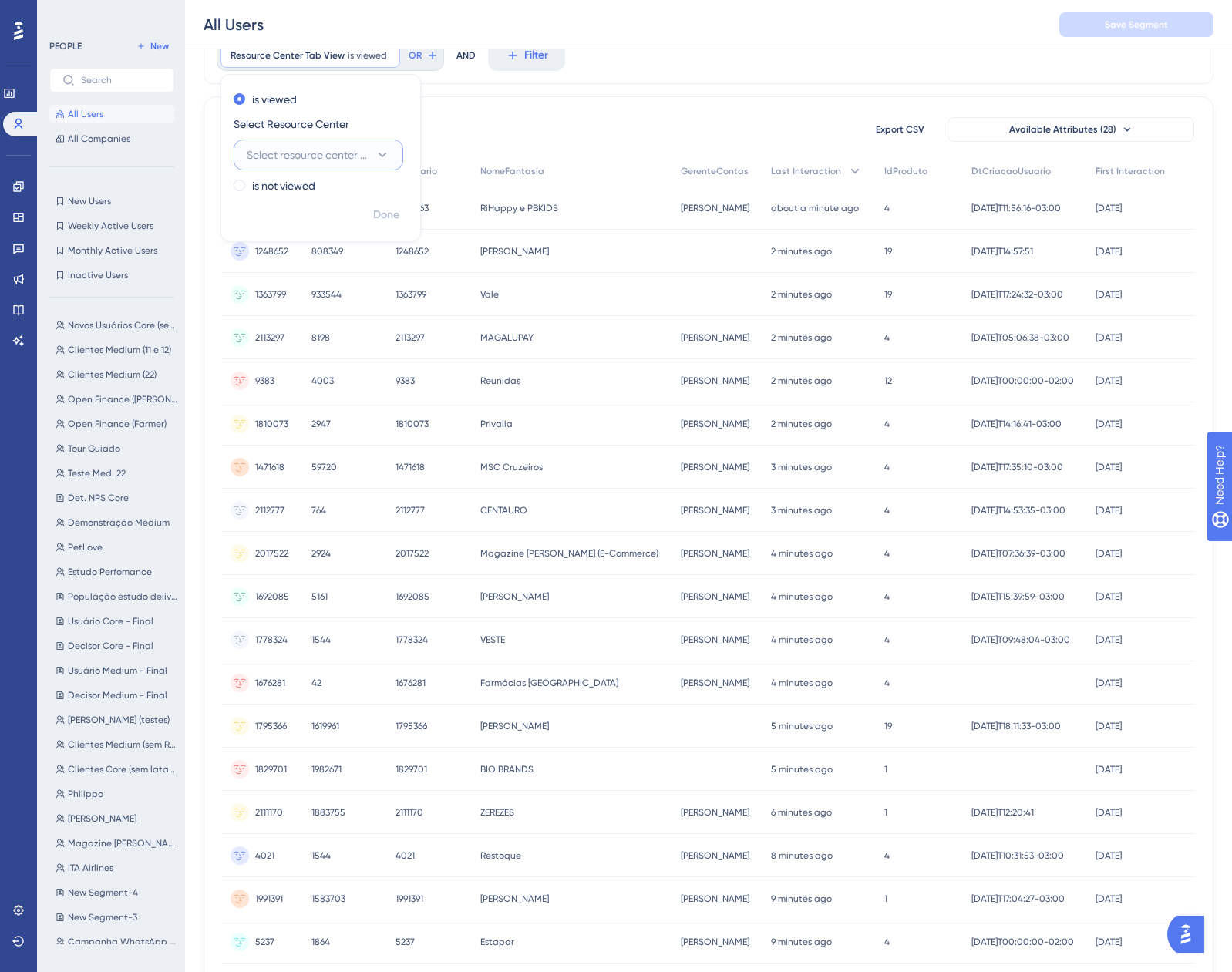
click at [368, 167] on button "Select resource center to filter" at bounding box center [318, 155] width 170 height 31
click at [306, 258] on div "Medium Medium" at bounding box center [318, 248] width 125 height 31
click at [318, 223] on button "Select tab" at bounding box center [318, 217] width 170 height 31
click at [316, 333] on span "Knowledge Base" at bounding box center [297, 325] width 83 height 18
click at [388, 276] on span "Done" at bounding box center [386, 277] width 26 height 18
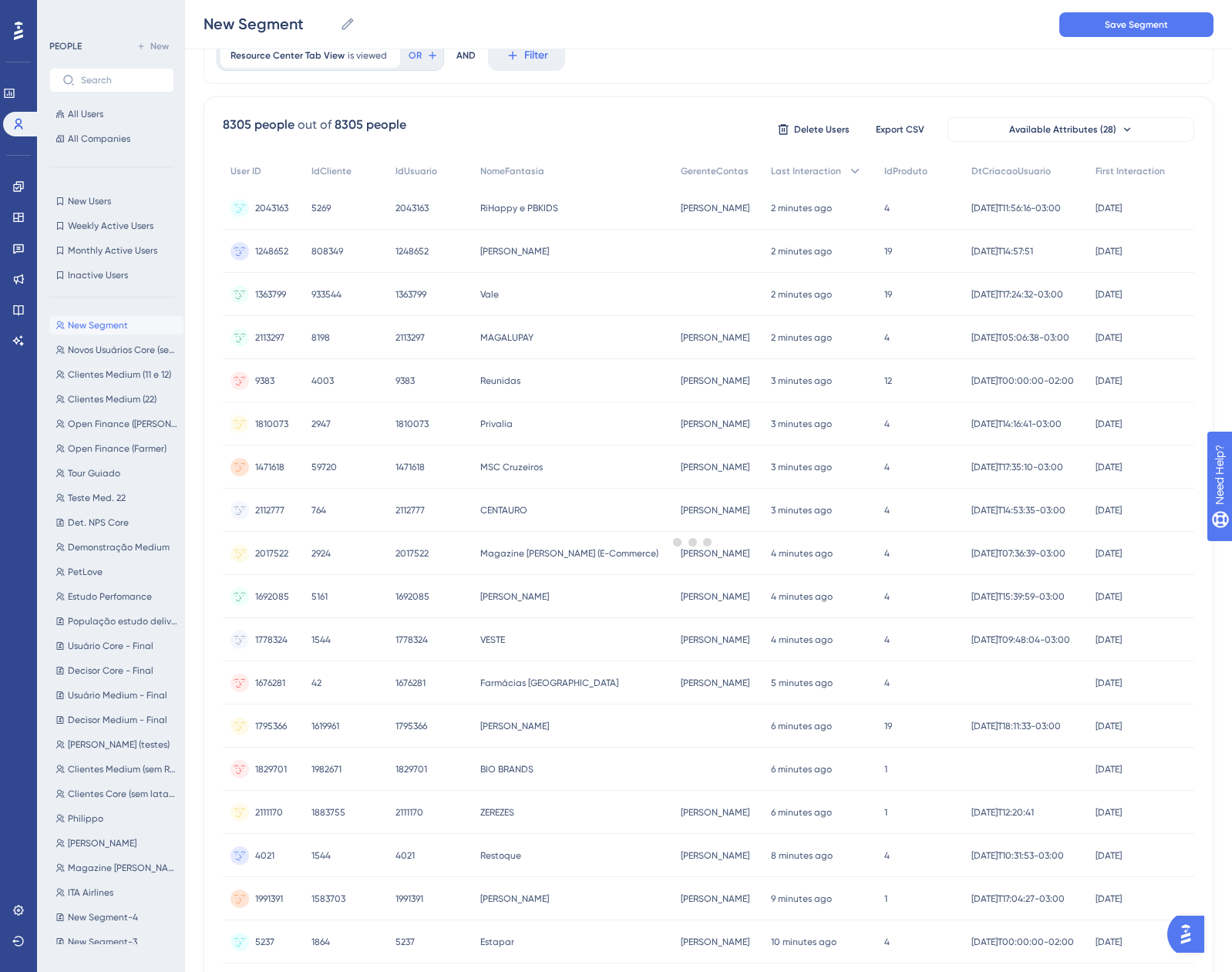
scroll to position [0, 0]
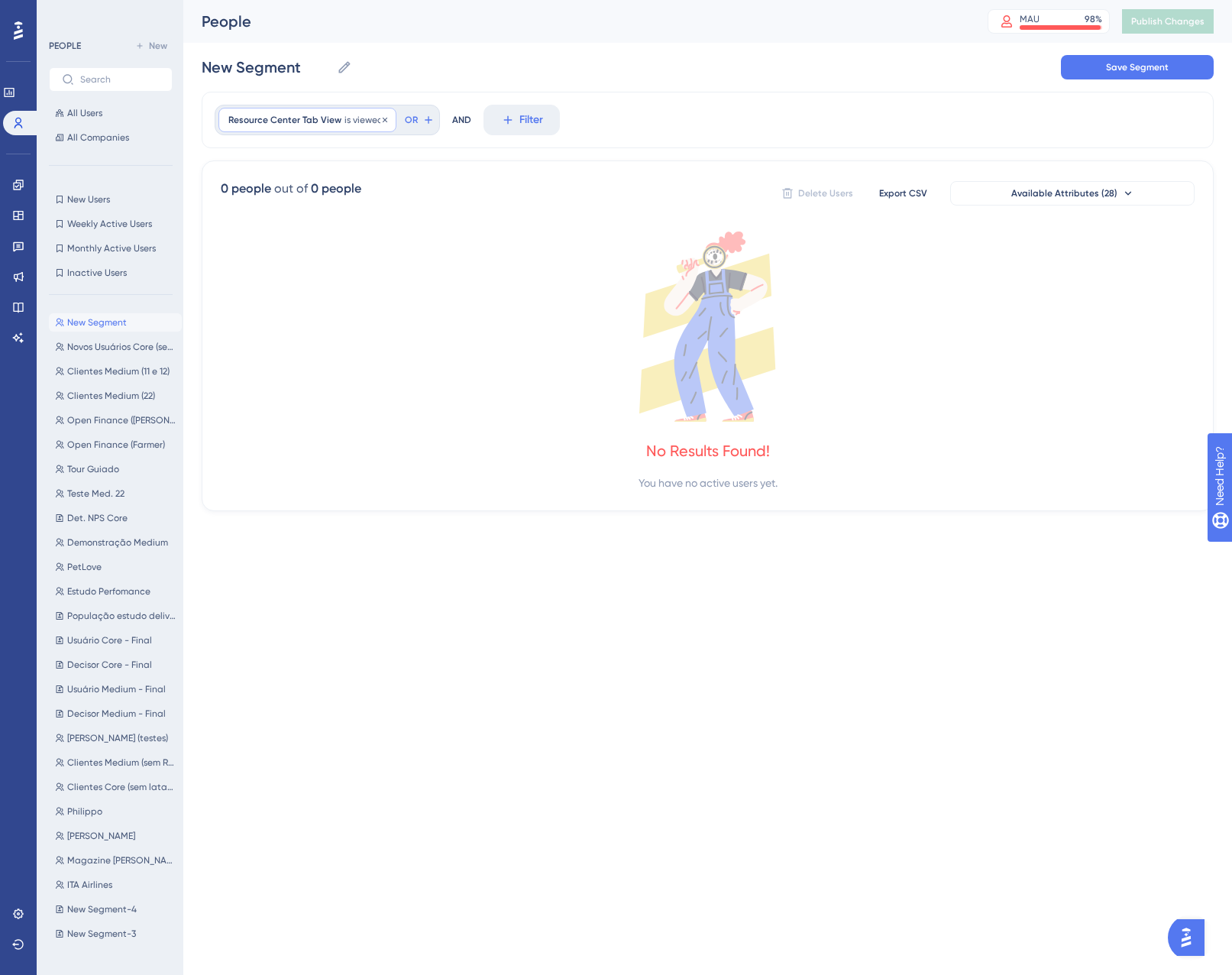
click at [357, 123] on span "is viewed" at bounding box center [364, 119] width 39 height 12
click at [324, 269] on button "Knowledge Base" at bounding box center [315, 279] width 168 height 31
click at [325, 360] on span "Product Updates" at bounding box center [295, 357] width 83 height 18
click at [376, 342] on span "Done" at bounding box center [382, 339] width 26 height 18
click at [302, 118] on span "Resource Center Tab View" at bounding box center [285, 119] width 113 height 12
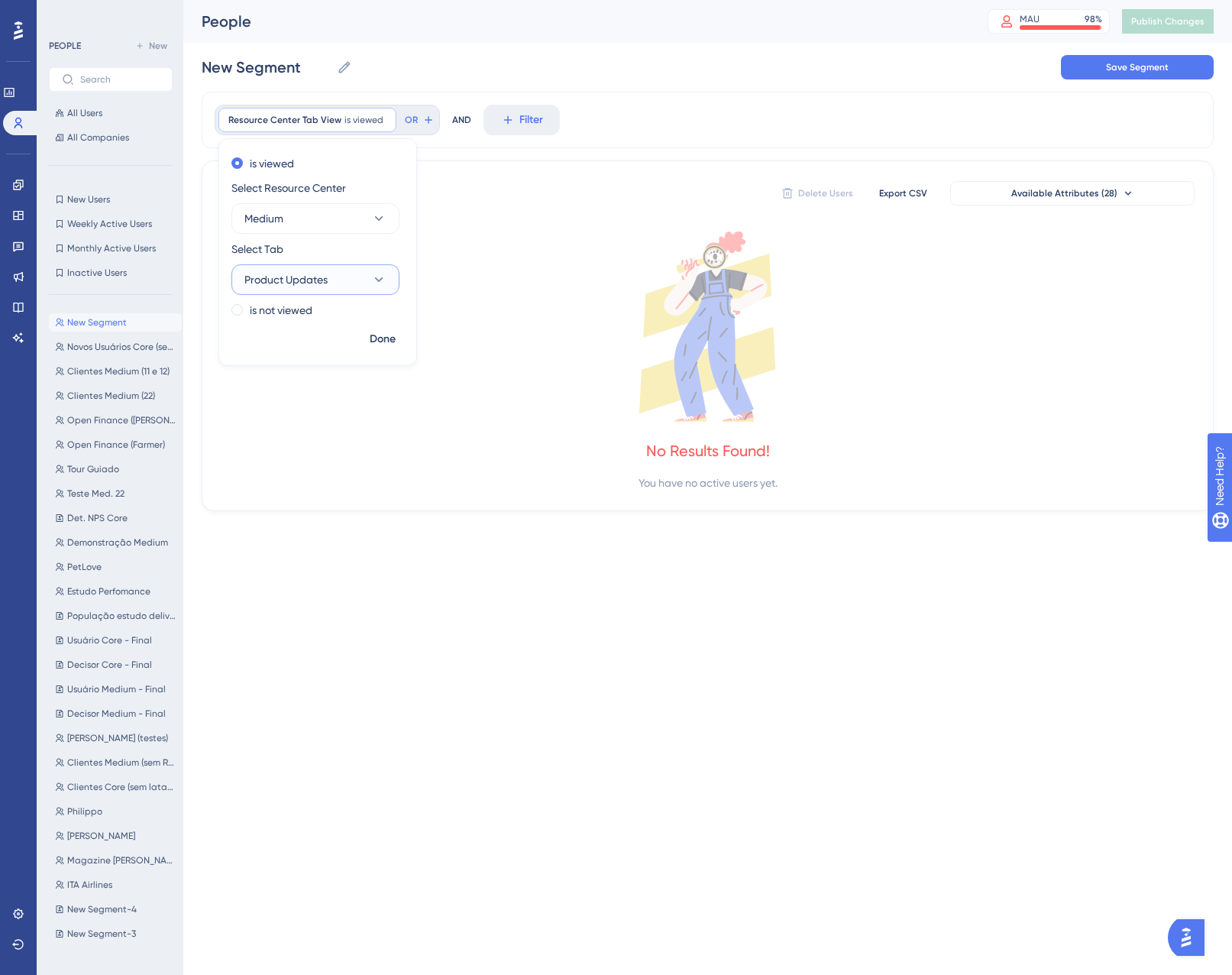
click at [337, 270] on button "Product Updates" at bounding box center [315, 279] width 168 height 31
click at [328, 323] on div "Home Home" at bounding box center [315, 326] width 124 height 31
click at [378, 346] on span "Done" at bounding box center [382, 339] width 26 height 18
click at [302, 121] on span "Resource Center Tab View" at bounding box center [285, 119] width 113 height 12
click at [285, 216] on button "Medium" at bounding box center [315, 218] width 168 height 31
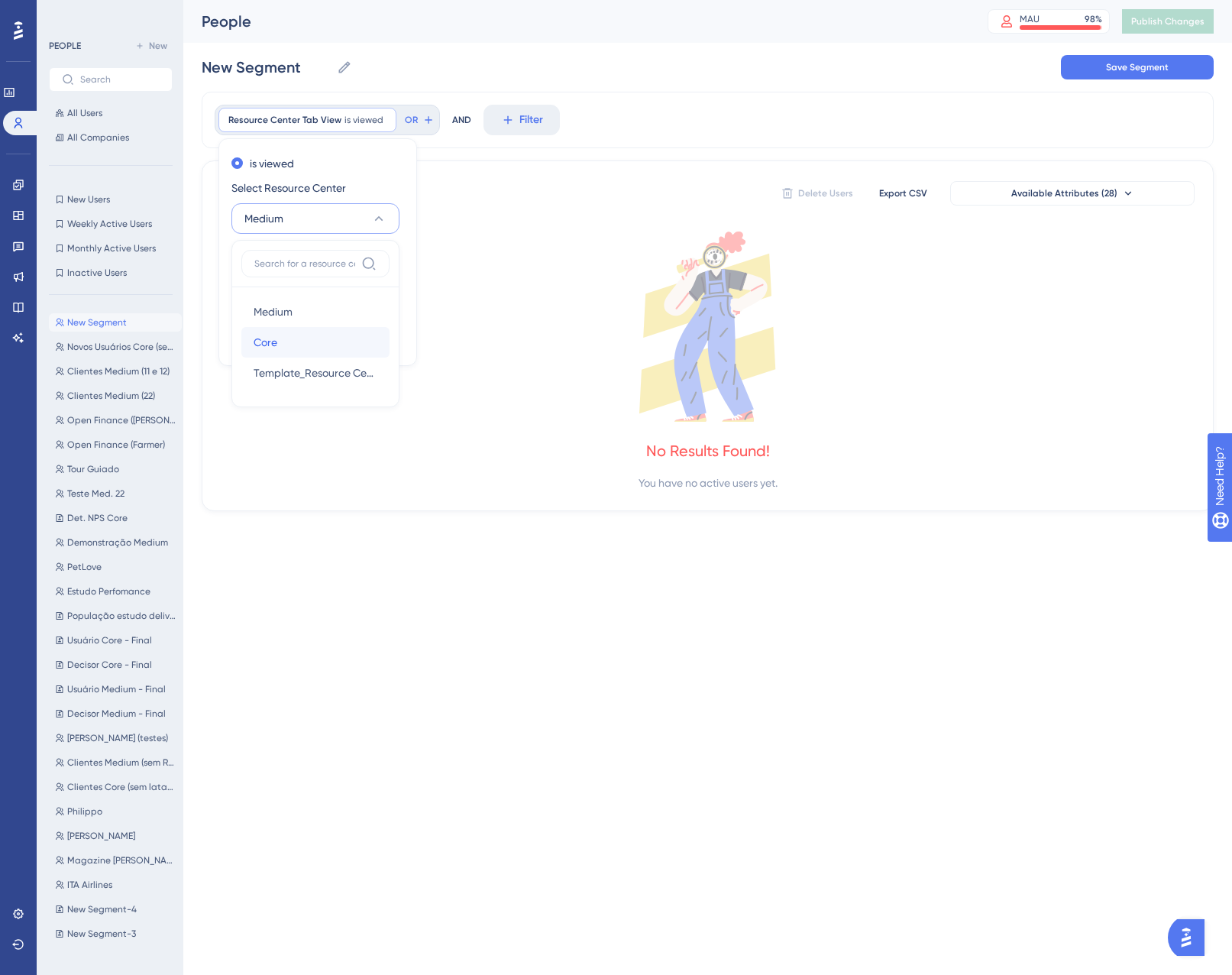
click at [302, 347] on div "Core Core" at bounding box center [315, 342] width 124 height 31
click at [366, 340] on button "Done" at bounding box center [383, 339] width 43 height 27
click at [327, 114] on span "Resource Center Tab View" at bounding box center [285, 119] width 113 height 12
click at [311, 275] on button "Home" at bounding box center [315, 279] width 168 height 31
click at [320, 357] on span "Product Updates" at bounding box center [295, 357] width 83 height 18
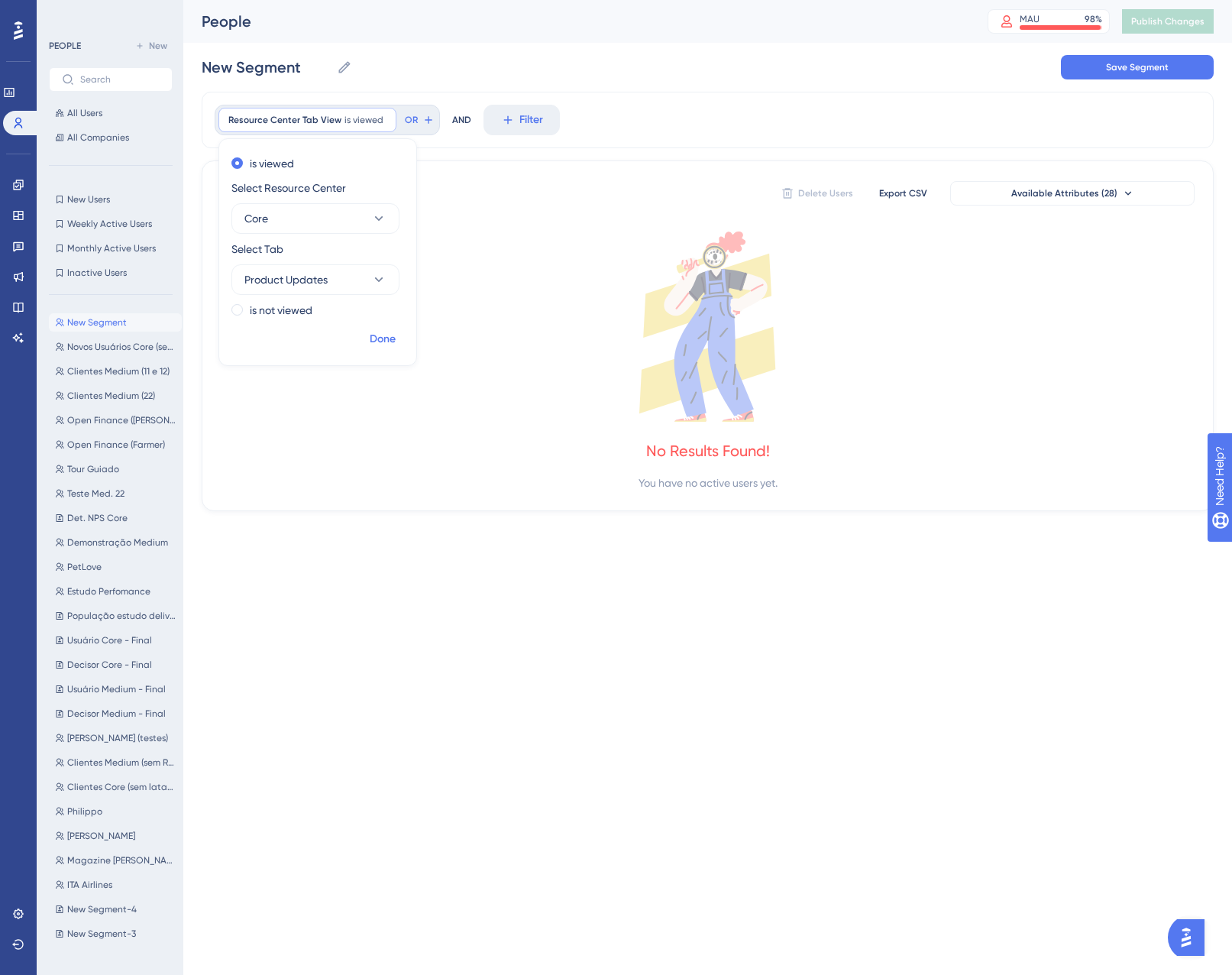
click at [374, 336] on span "Done" at bounding box center [382, 339] width 26 height 18
click at [308, 114] on span "Resource Center Tab View" at bounding box center [285, 119] width 113 height 12
click at [305, 316] on label "is not viewed" at bounding box center [281, 310] width 63 height 18
click at [376, 342] on span "Done" at bounding box center [382, 339] width 26 height 18
click at [376, 342] on icon at bounding box center [707, 326] width 974 height 190
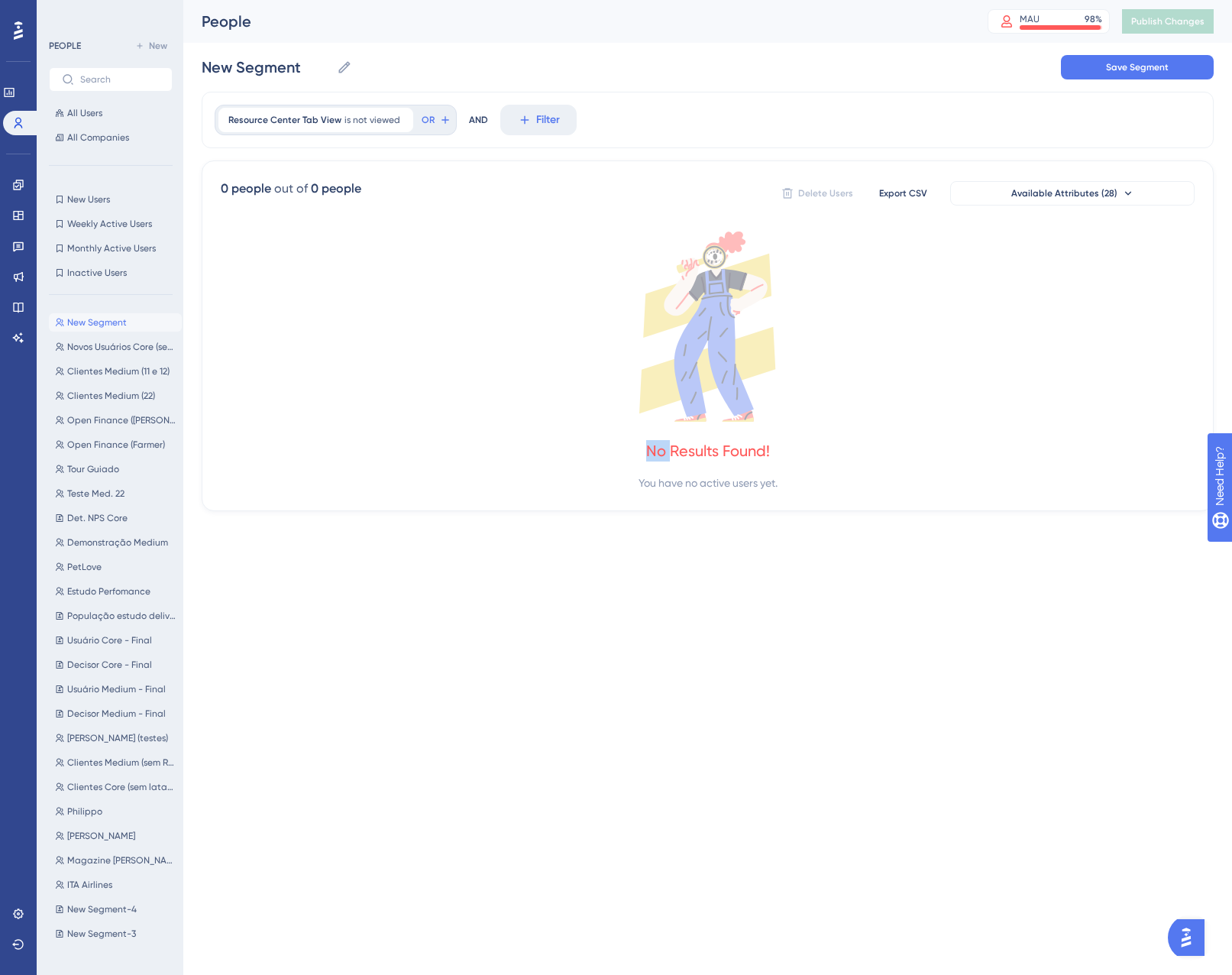
drag, startPoint x: 376, startPoint y: 342, endPoint x: 271, endPoint y: 265, distance: 130.2
click at [271, 265] on icon at bounding box center [707, 326] width 974 height 190
click at [315, 124] on span "Resource Center Tab View" at bounding box center [285, 119] width 113 height 12
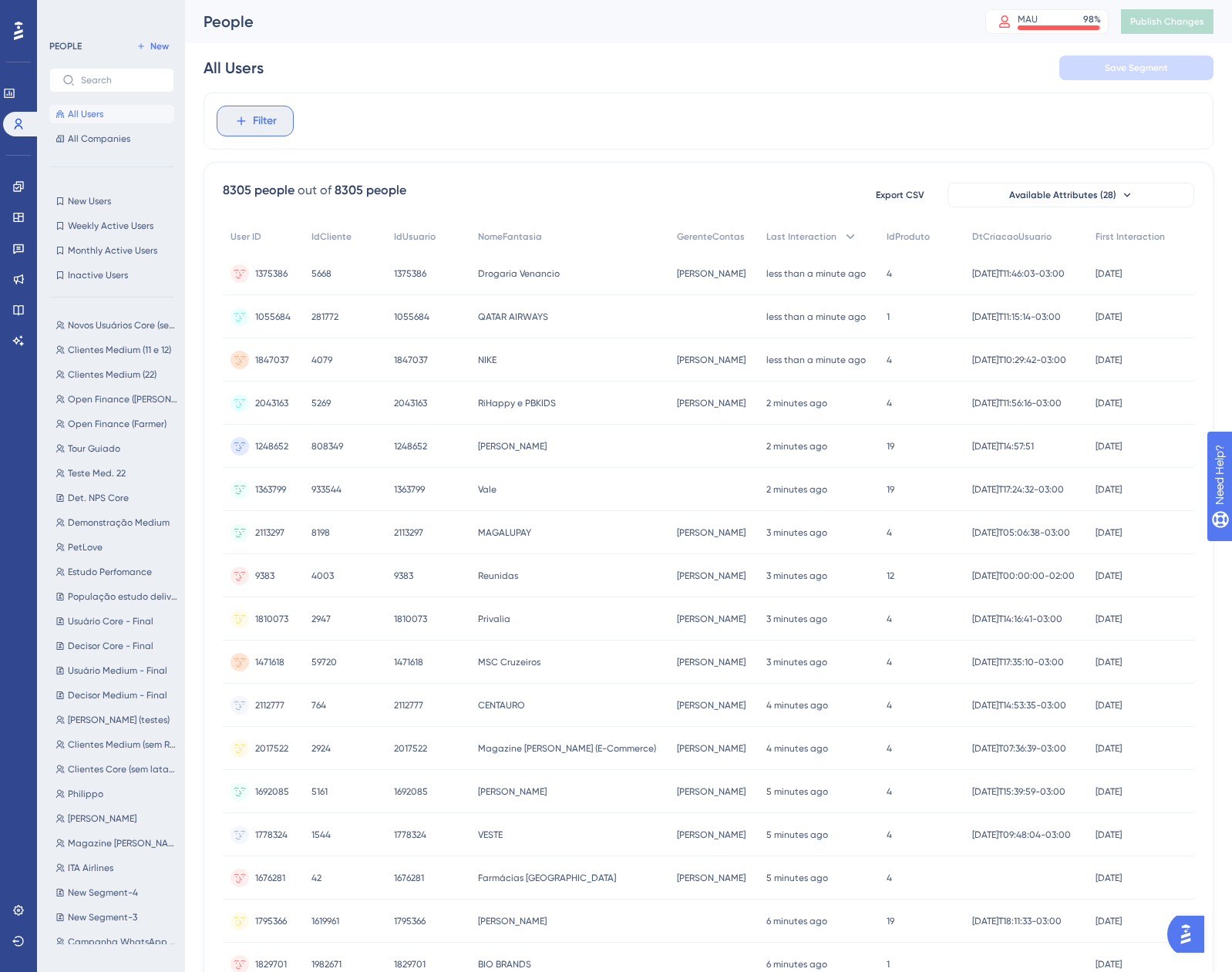
click at [270, 135] on button "Filter" at bounding box center [255, 120] width 77 height 31
click at [262, 128] on span "Filter" at bounding box center [264, 121] width 24 height 18
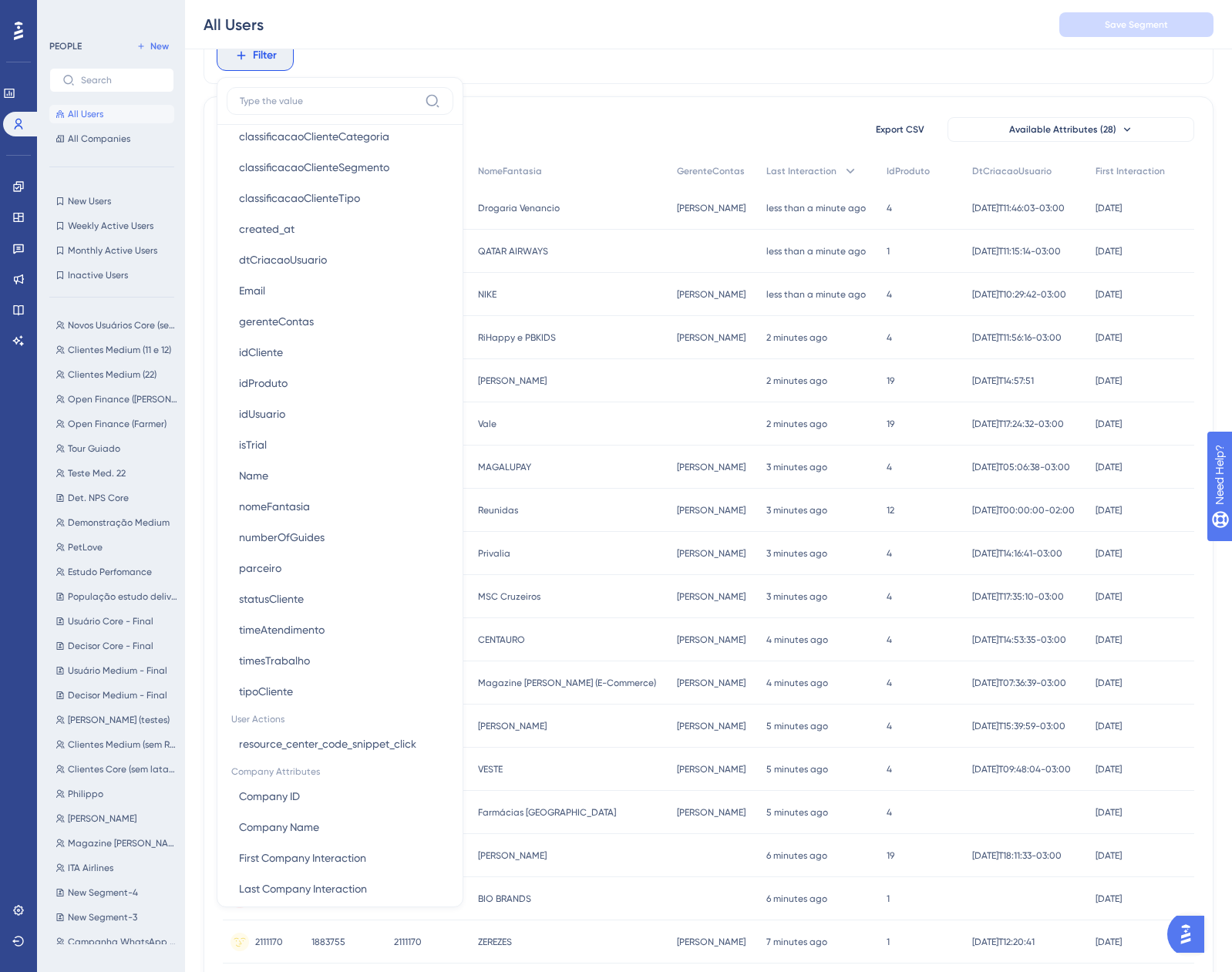
scroll to position [896, 0]
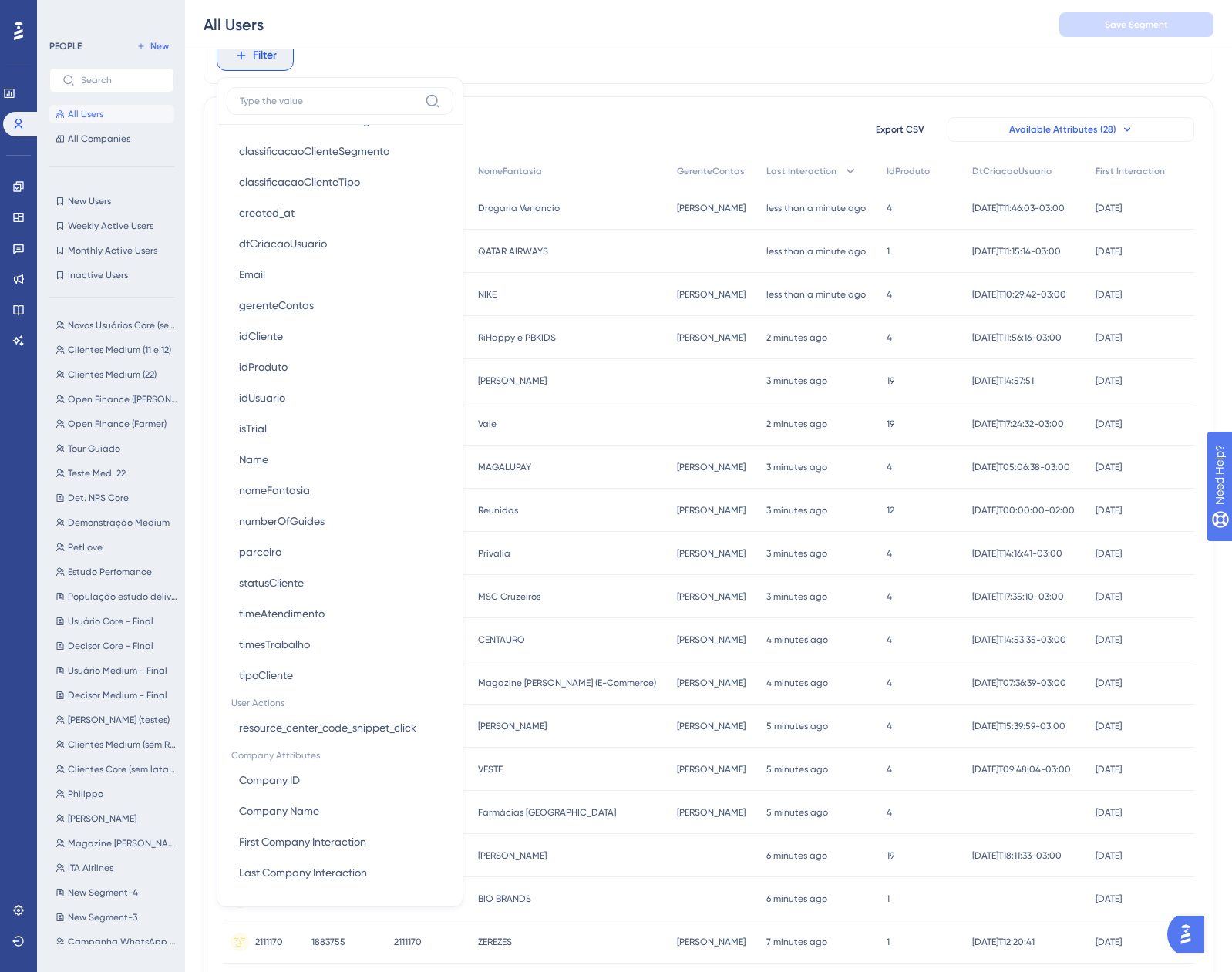
click at [1051, 129] on span "Available Attributes (28)" at bounding box center [1062, 129] width 107 height 13
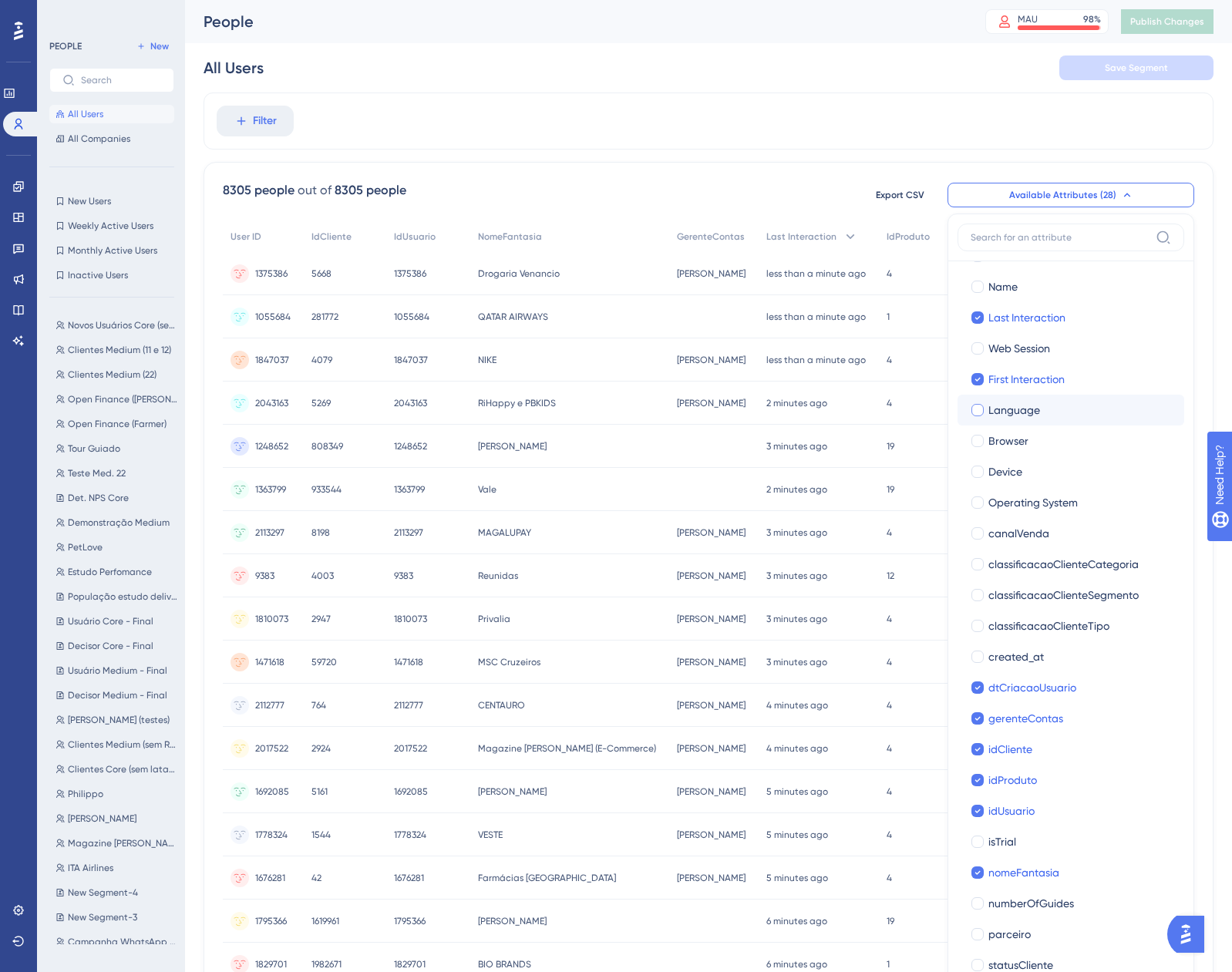
scroll to position [0, 0]
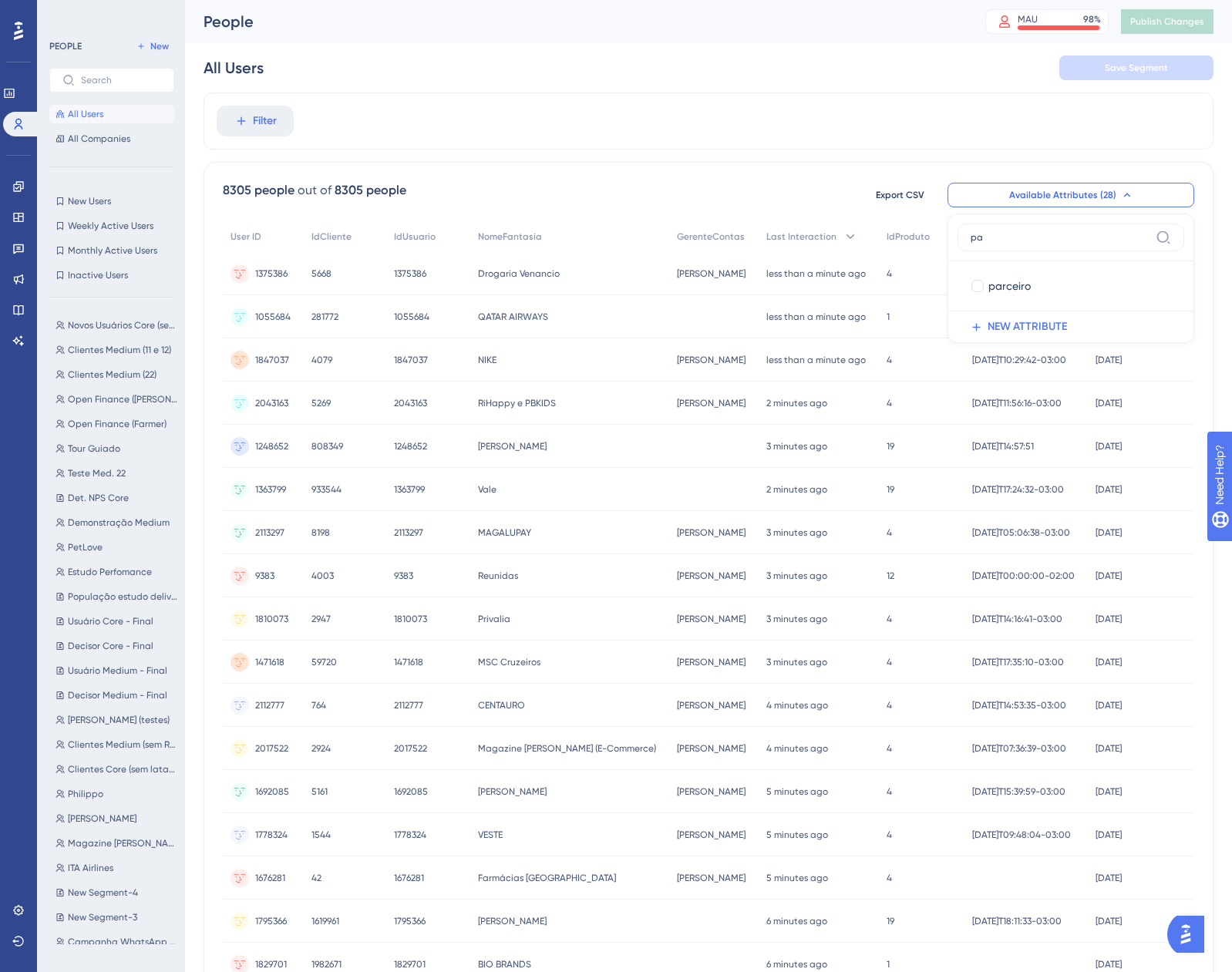
type input "p"
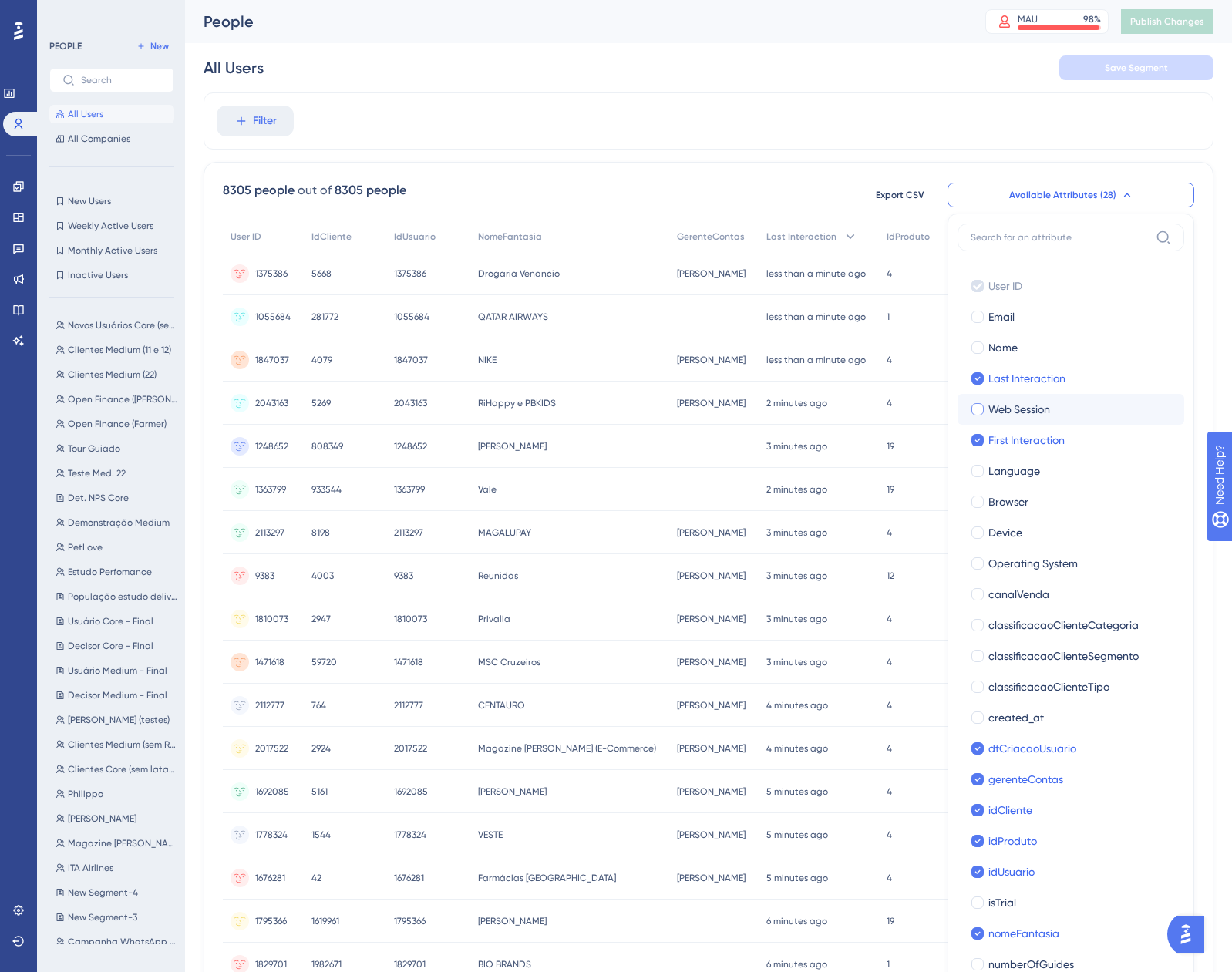
click at [1016, 412] on span "Web Session" at bounding box center [1019, 409] width 62 height 18
checkbox input "true"
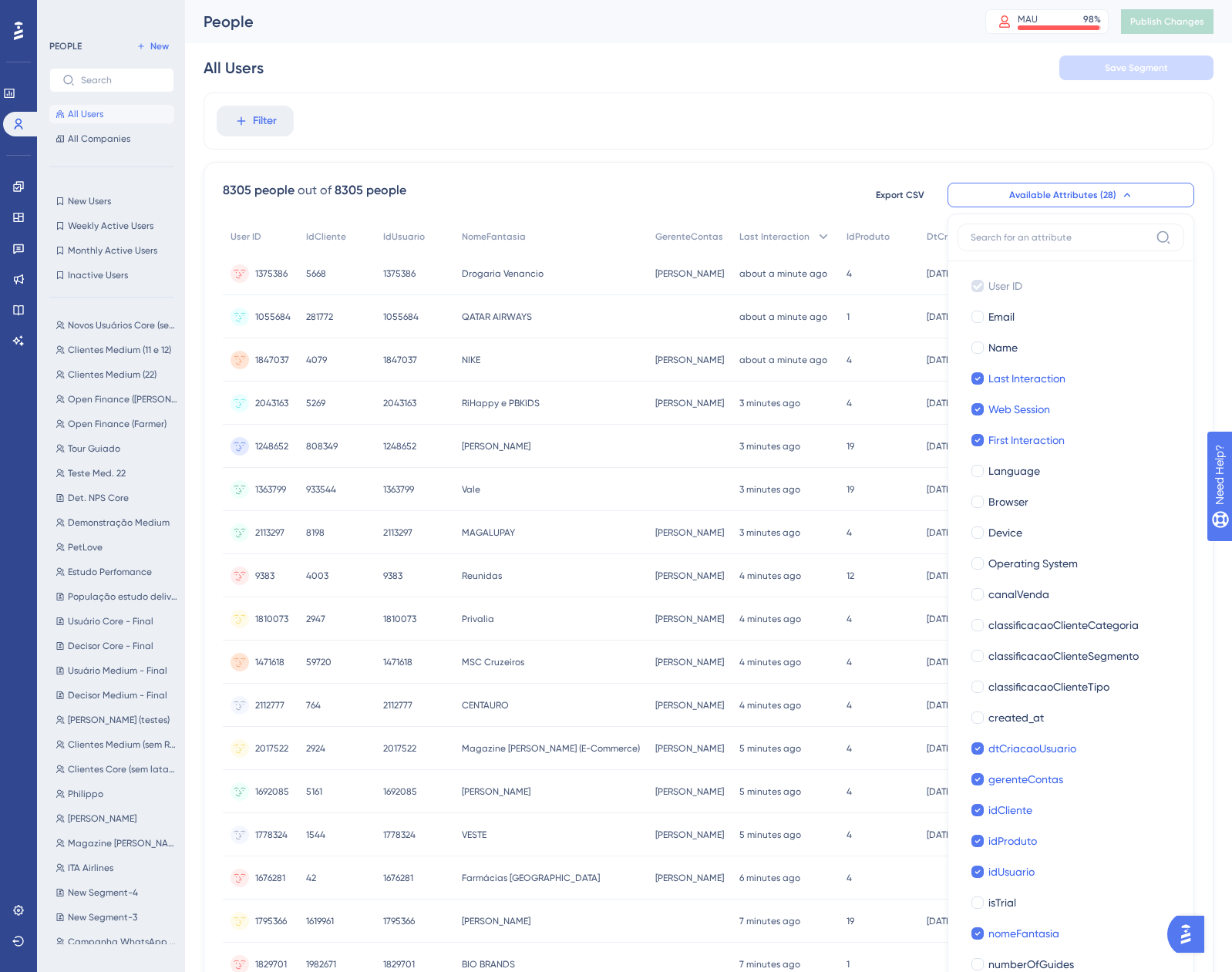
click at [1050, 194] on span "Available Attributes (28)" at bounding box center [1062, 195] width 107 height 13
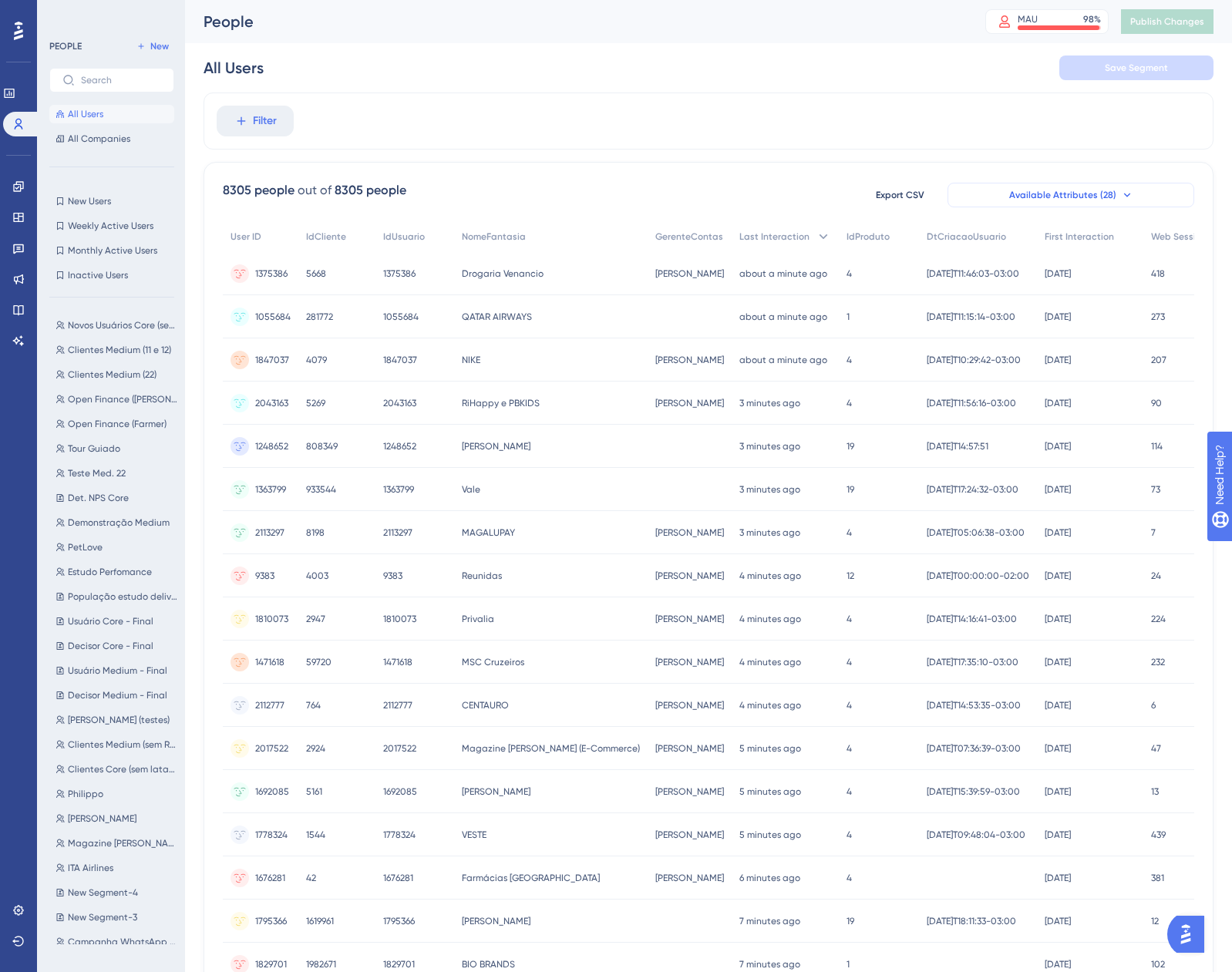
click at [1056, 195] on span "Available Attributes (28)" at bounding box center [1062, 195] width 107 height 13
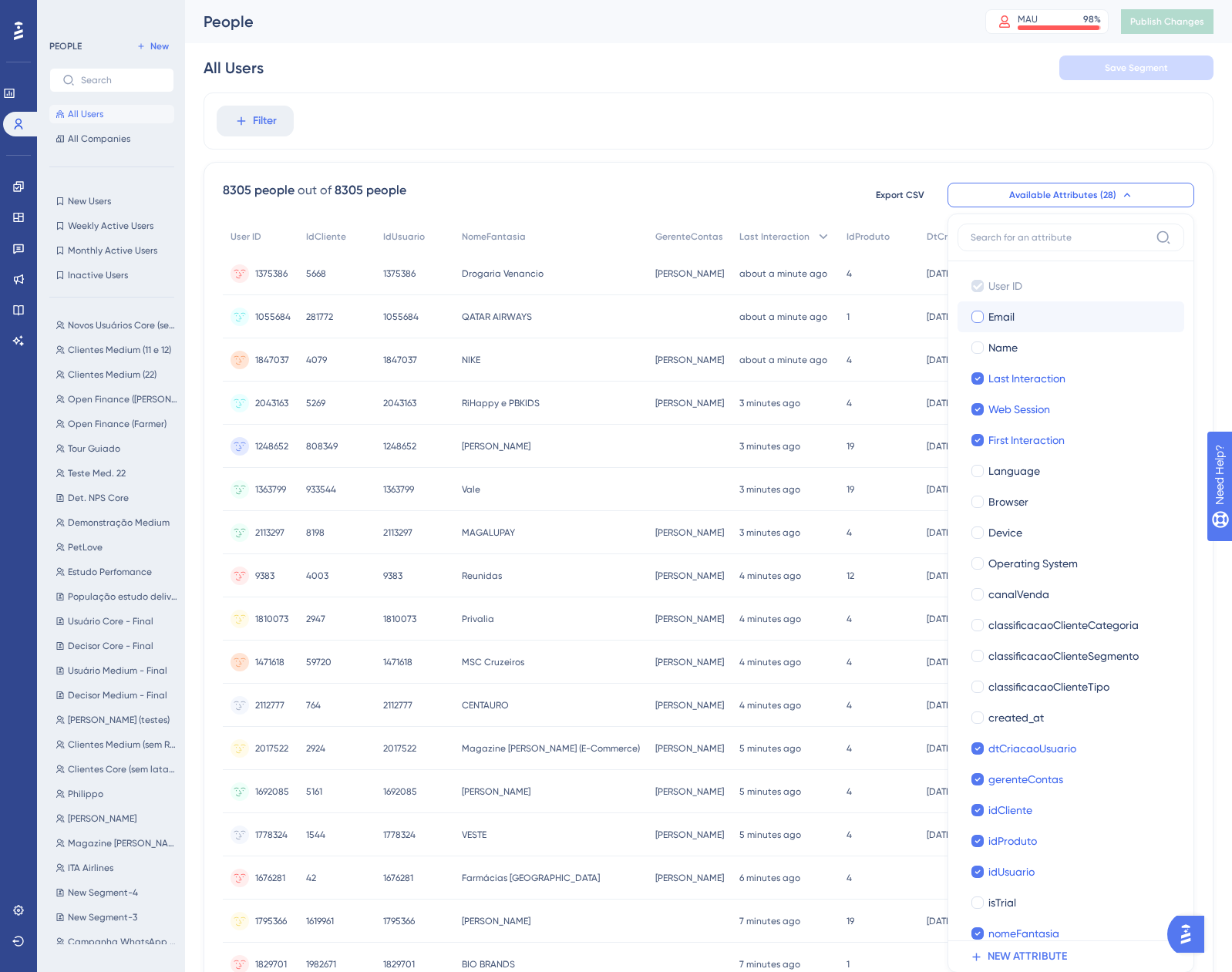
scroll to position [107, 0]
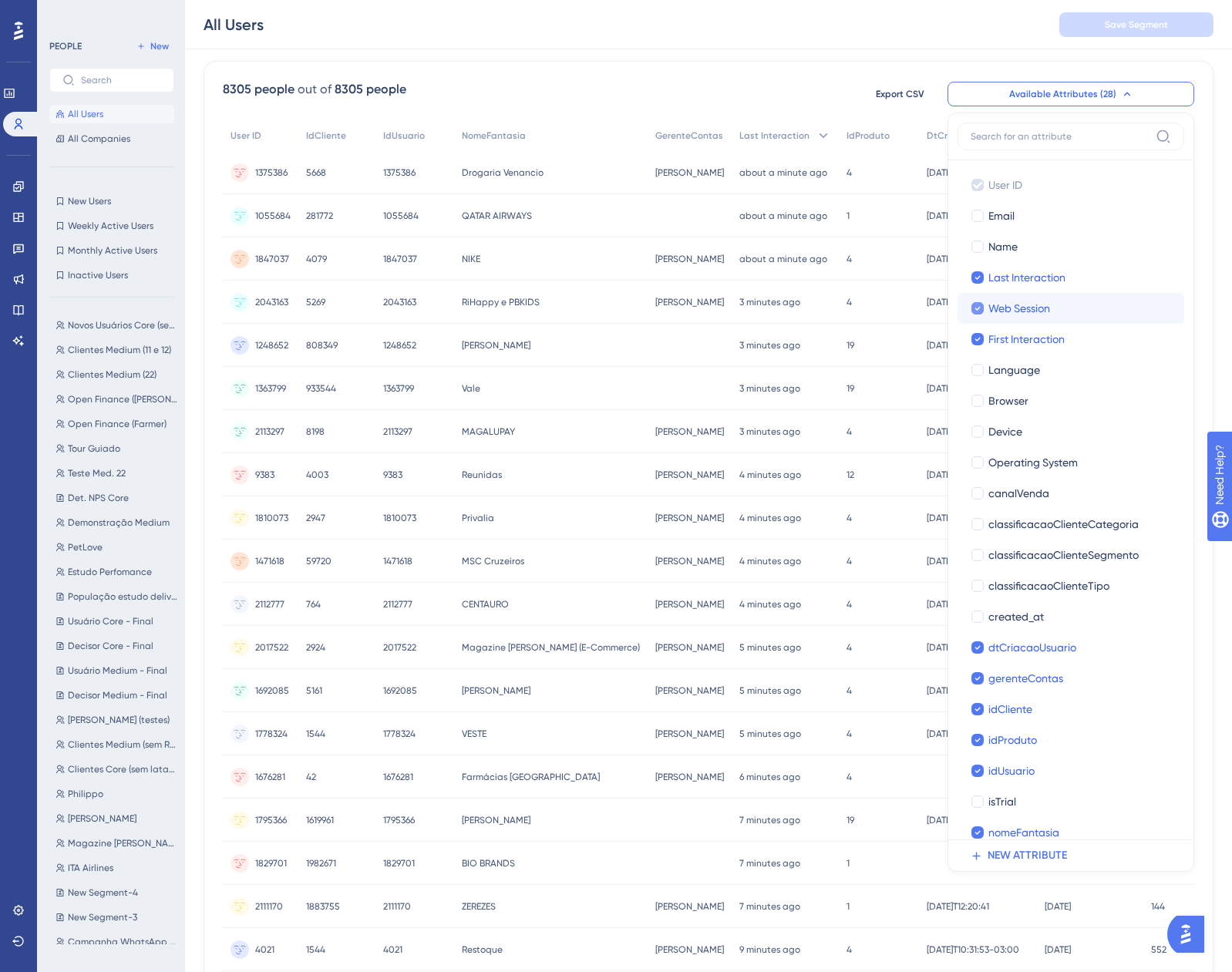
click at [1035, 303] on span "Web Session" at bounding box center [1019, 309] width 62 height 18
checkbox input "false"
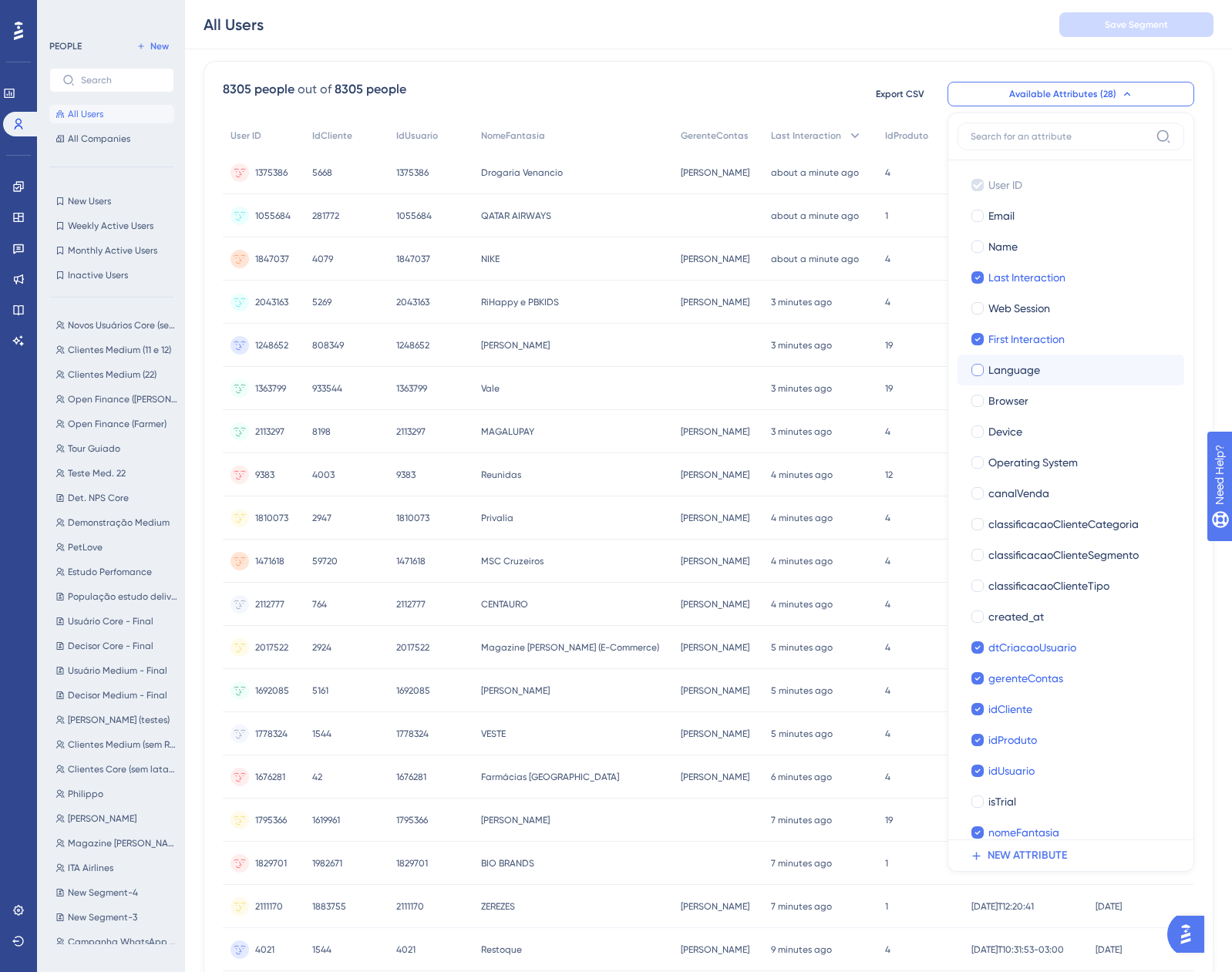
click at [1025, 367] on span "Language" at bounding box center [1014, 370] width 52 height 18
checkbox input "true"
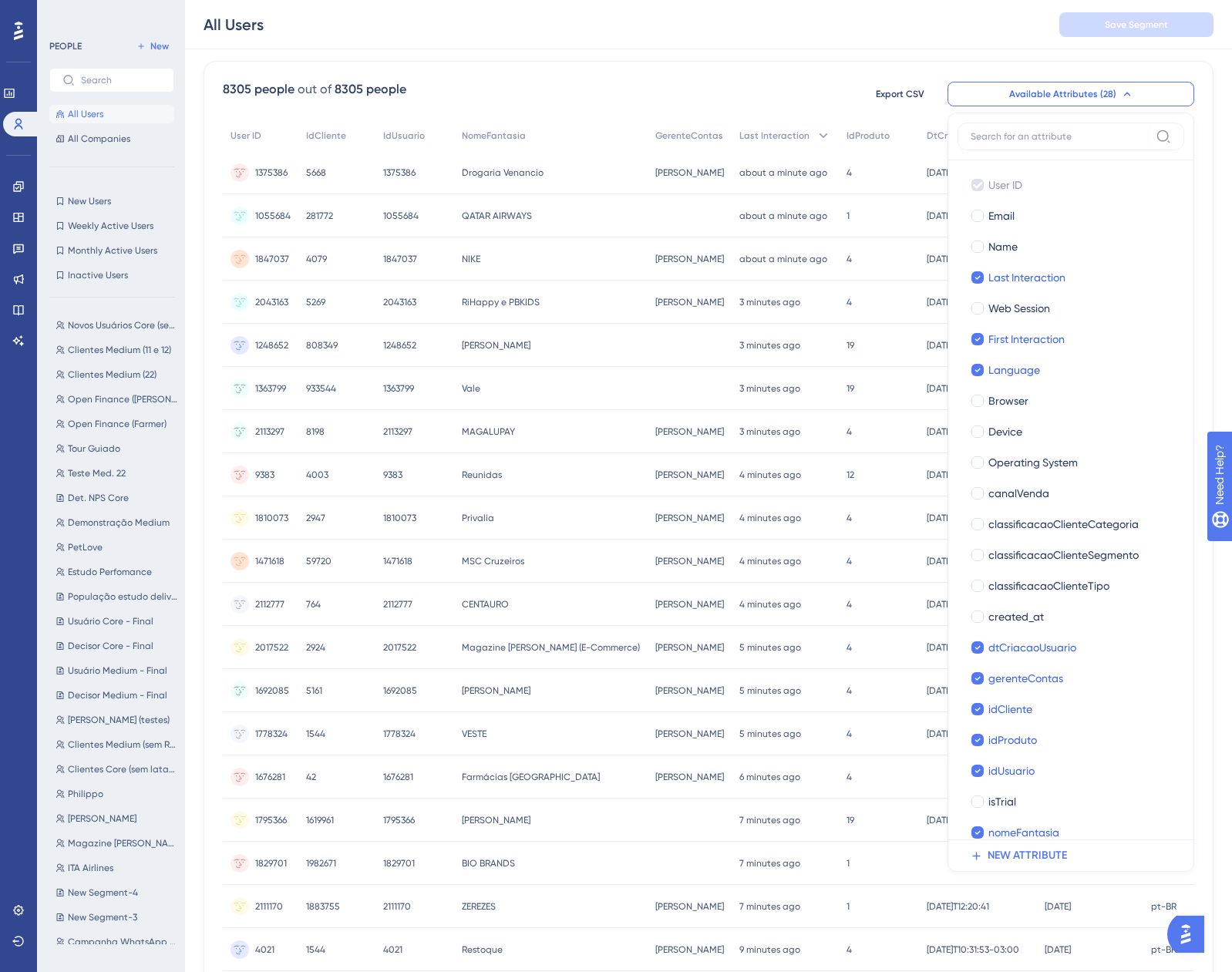
click at [849, 81] on div "8305 people out of 8305 people Export CSV Available Attributes (28) User ID Use…" at bounding box center [708, 94] width 971 height 28
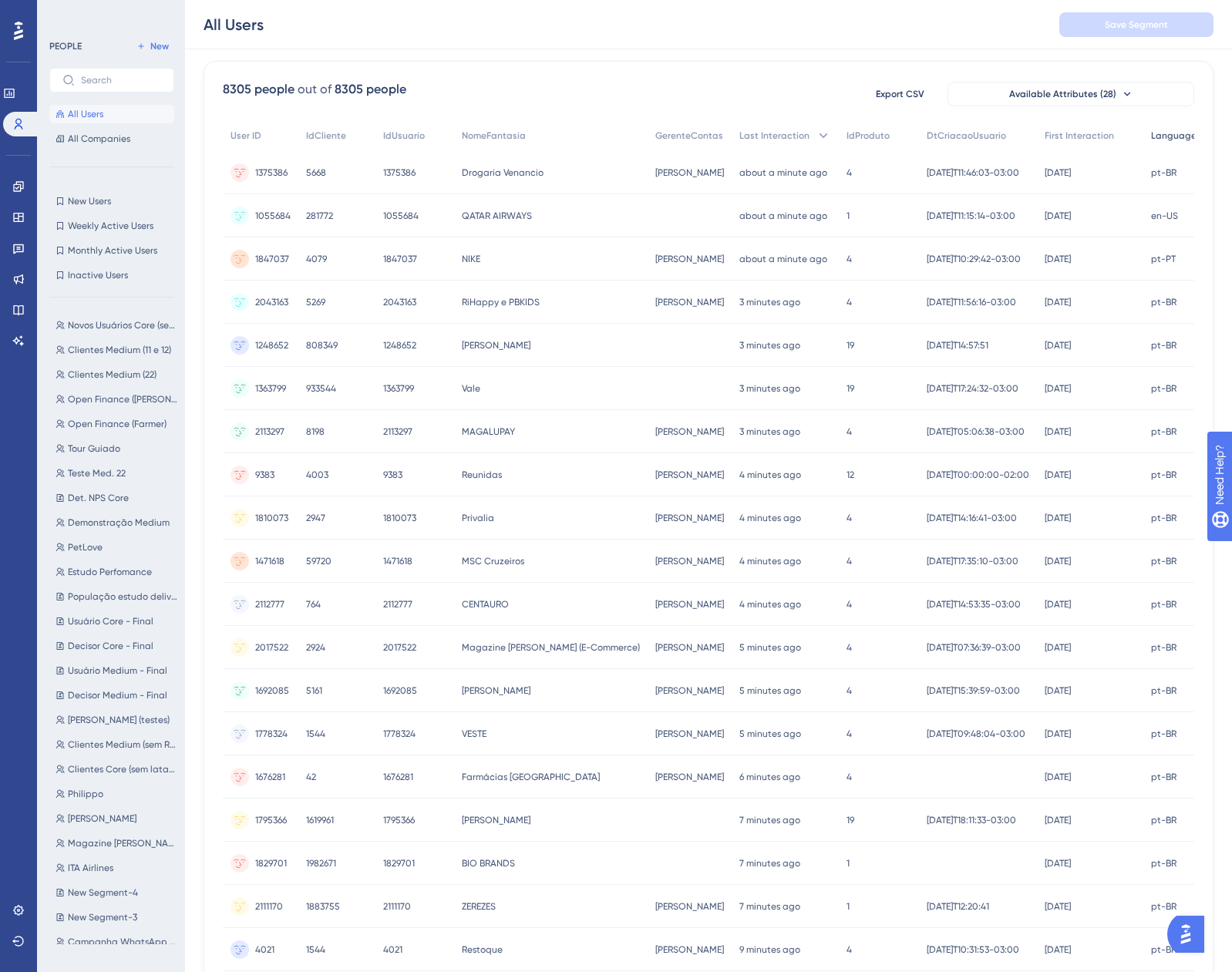
click at [1174, 133] on span "Language" at bounding box center [1173, 136] width 45 height 13
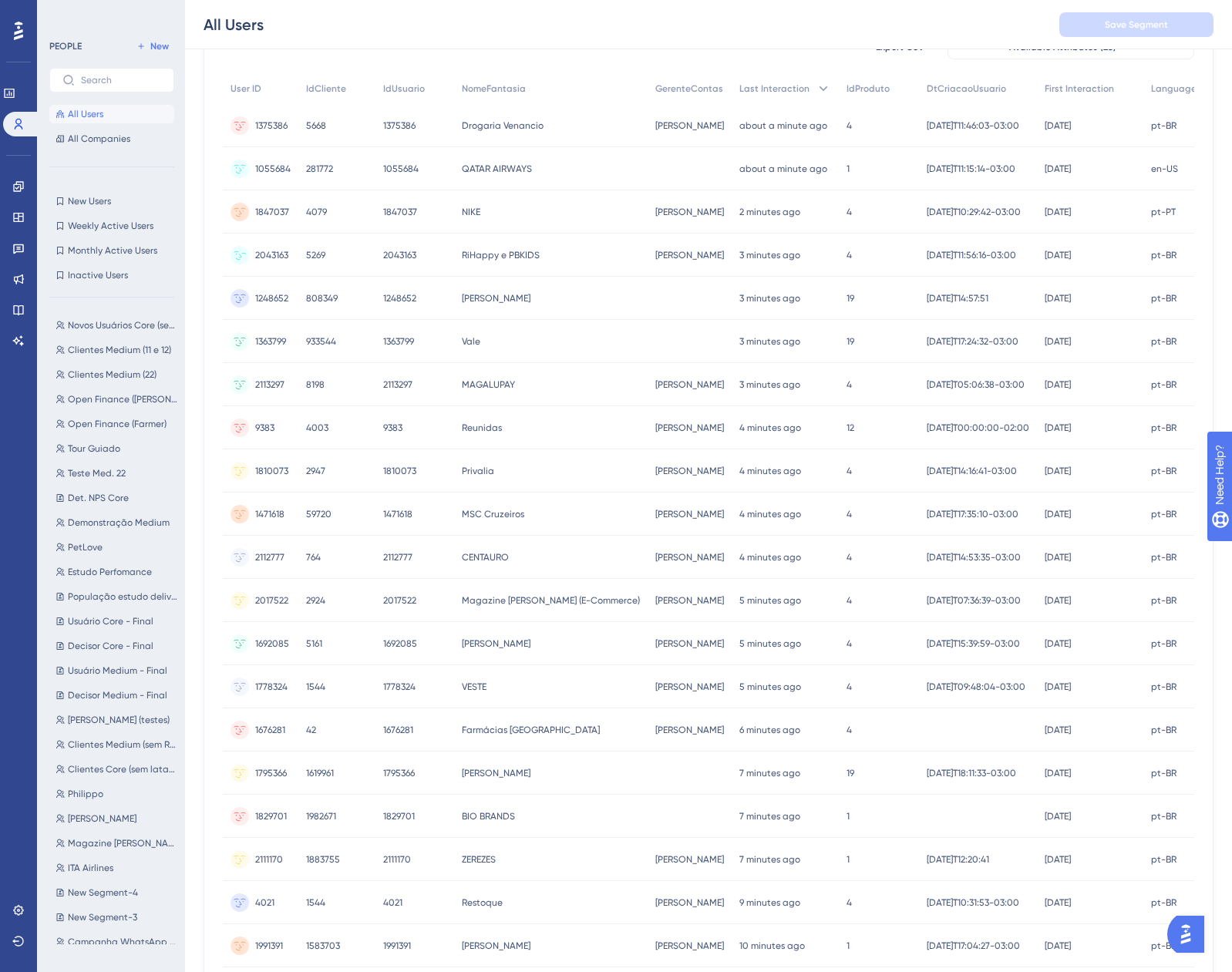
scroll to position [0, 0]
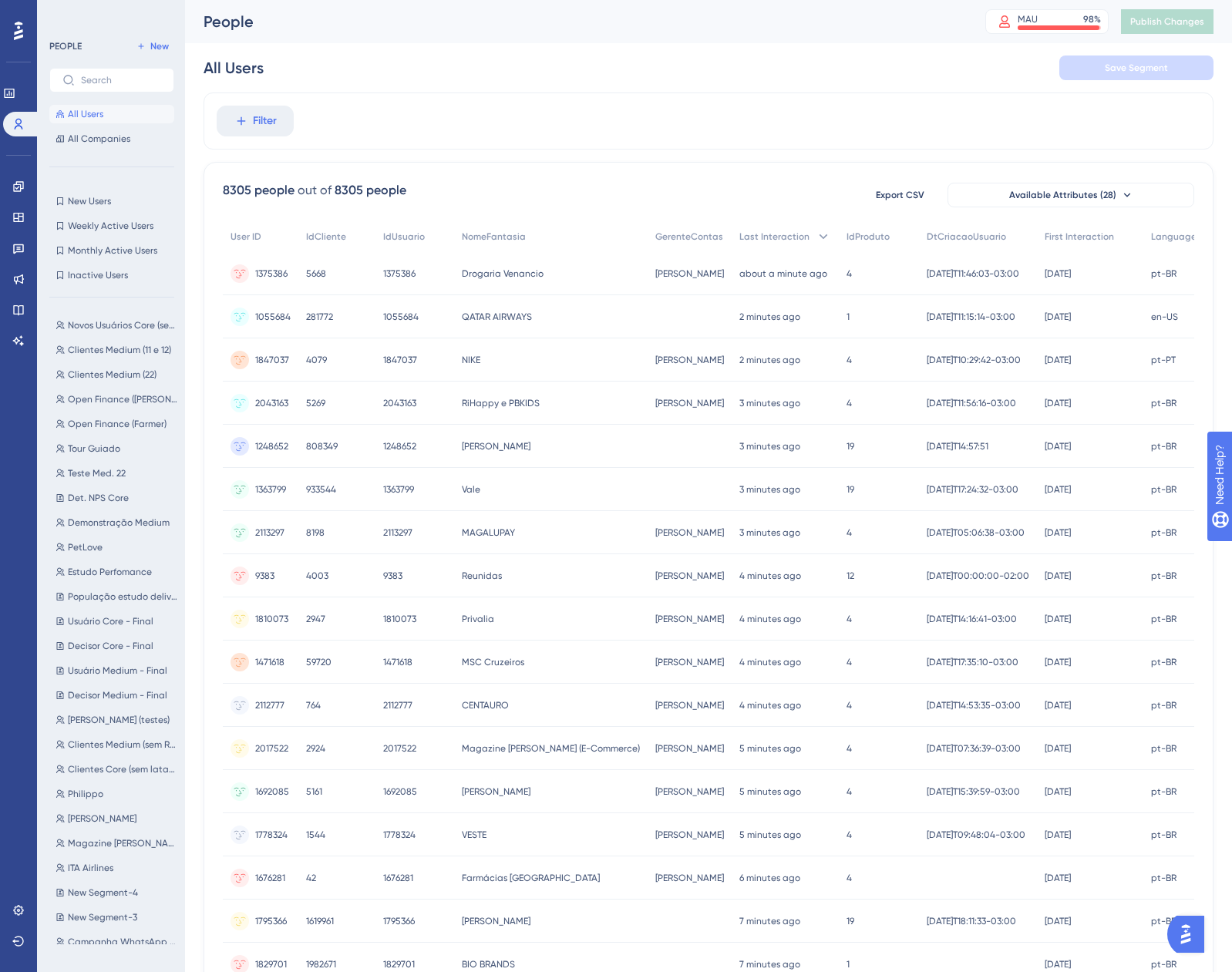
click at [1098, 182] on div "Export CSV Available Attributes (28)" at bounding box center [1027, 195] width 333 height 28
click at [1101, 187] on button "Available Attributes (28)" at bounding box center [1071, 194] width 247 height 24
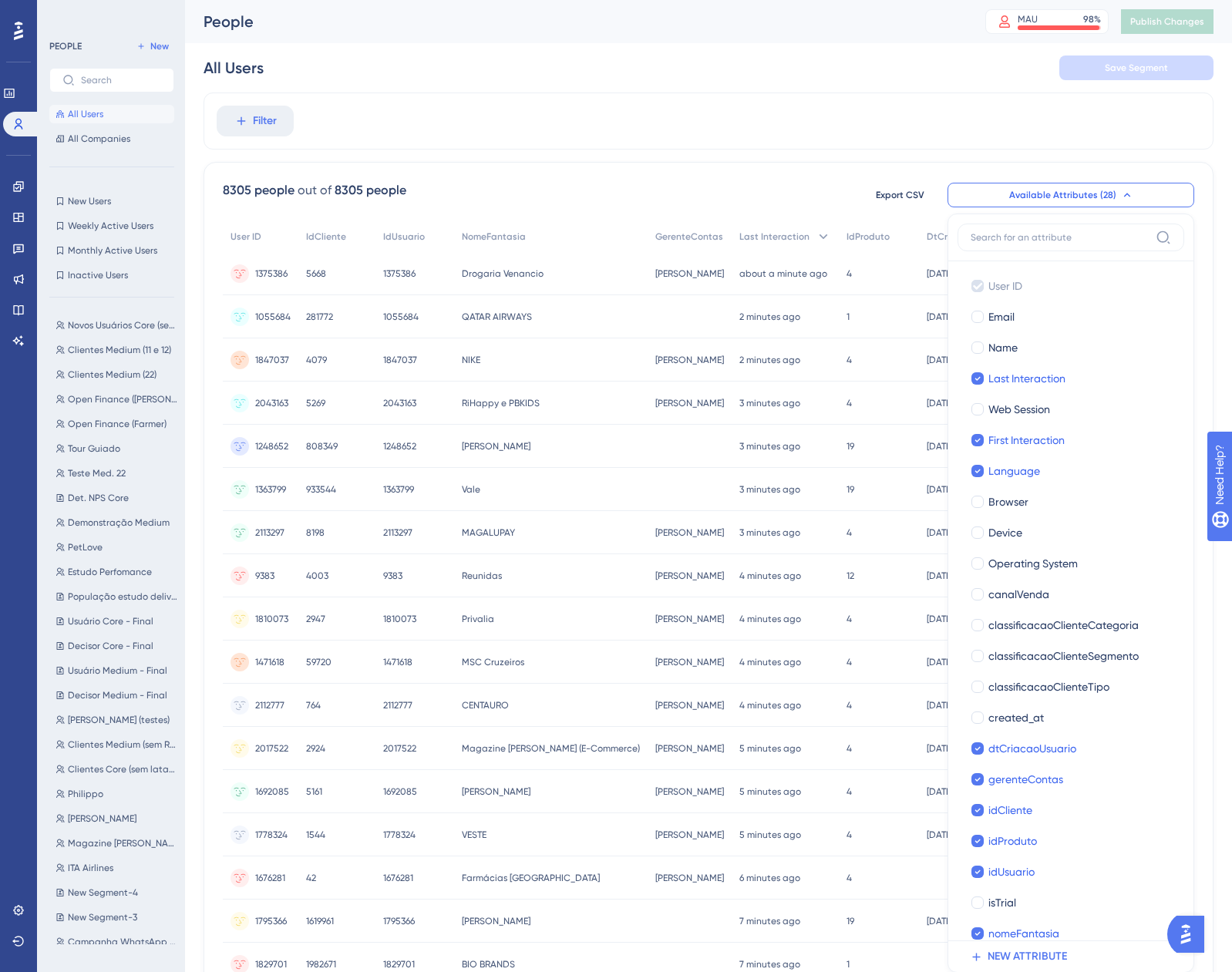
scroll to position [107, 0]
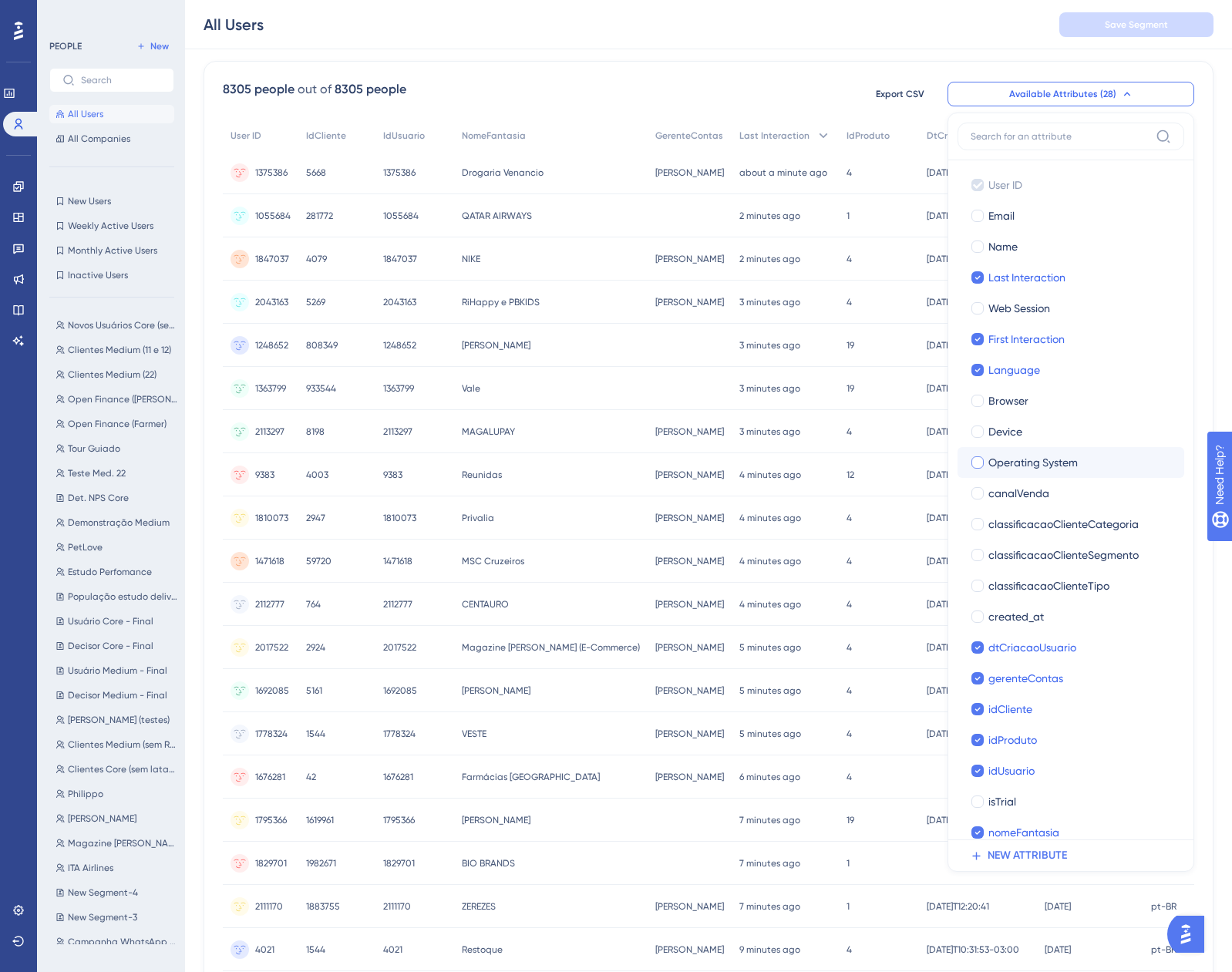
click at [1040, 467] on span "Operating System" at bounding box center [1032, 463] width 89 height 18
checkbox input "true"
click at [680, 74] on div "8305 people out of 8305 people Export CSV Available Attributes (28) User ID Use…" at bounding box center [708, 572] width 1010 height 1022
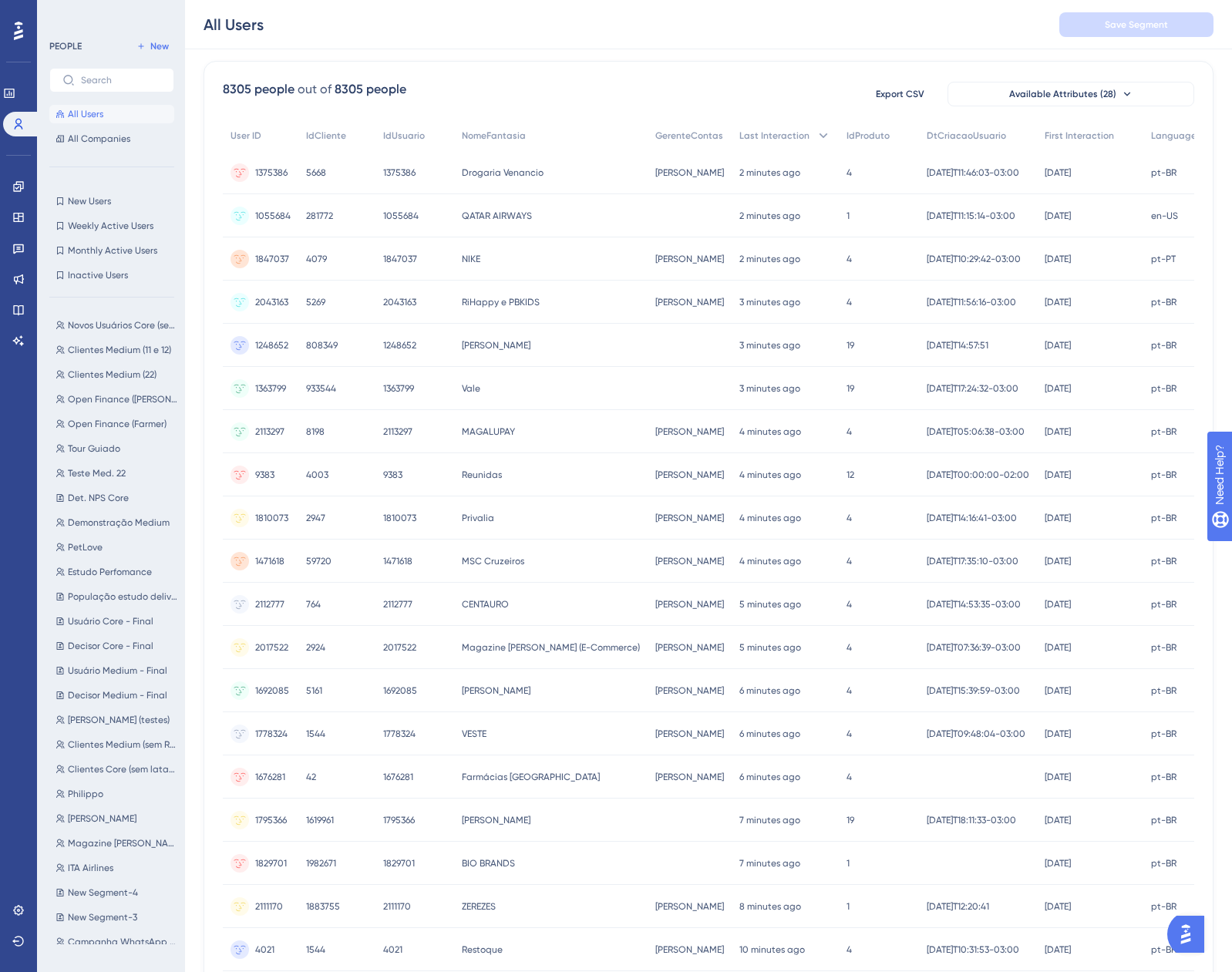
scroll to position [107, 12]
click at [1096, 94] on span "Available Attributes (28)" at bounding box center [1062, 94] width 107 height 13
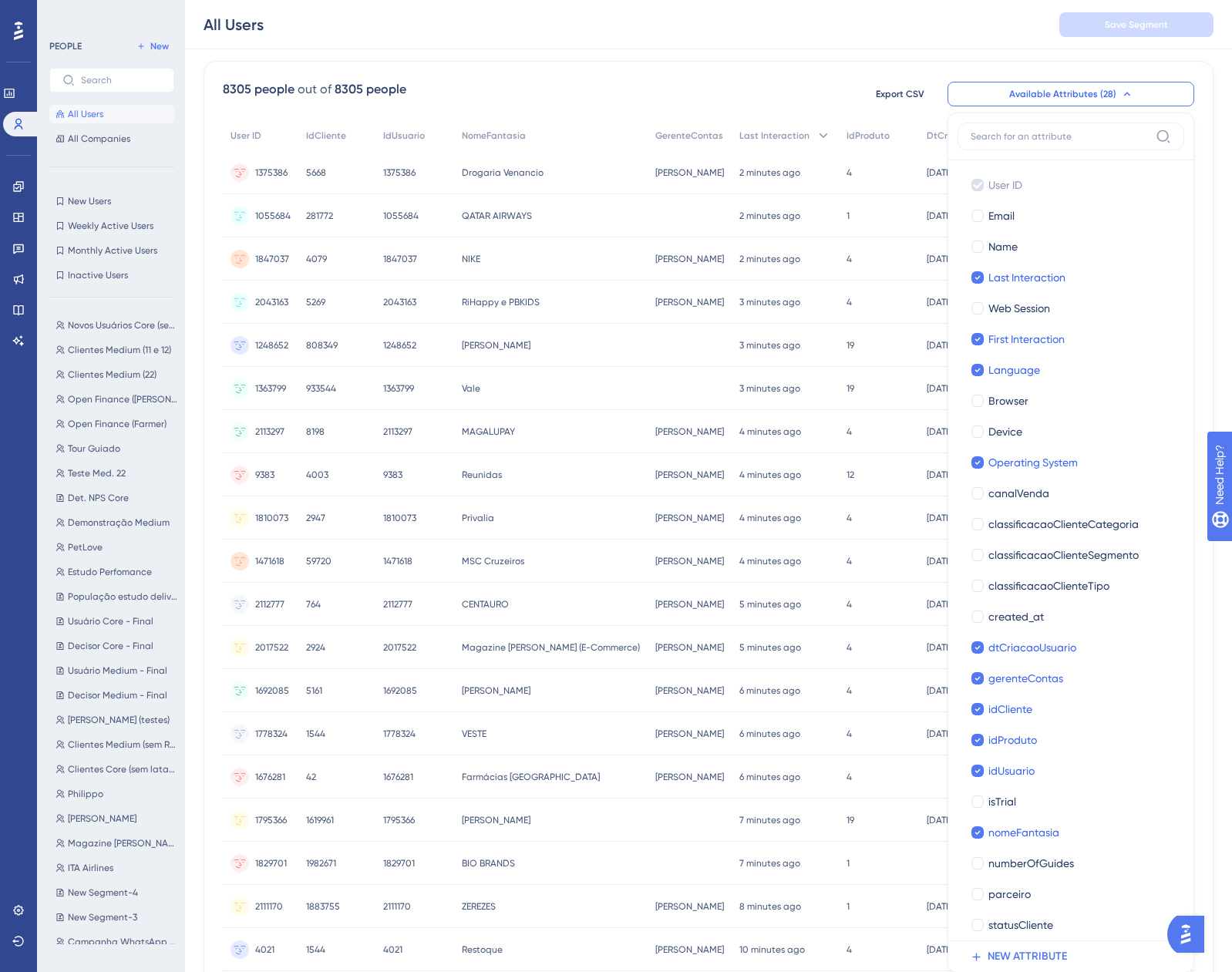
scroll to position [164, 12]
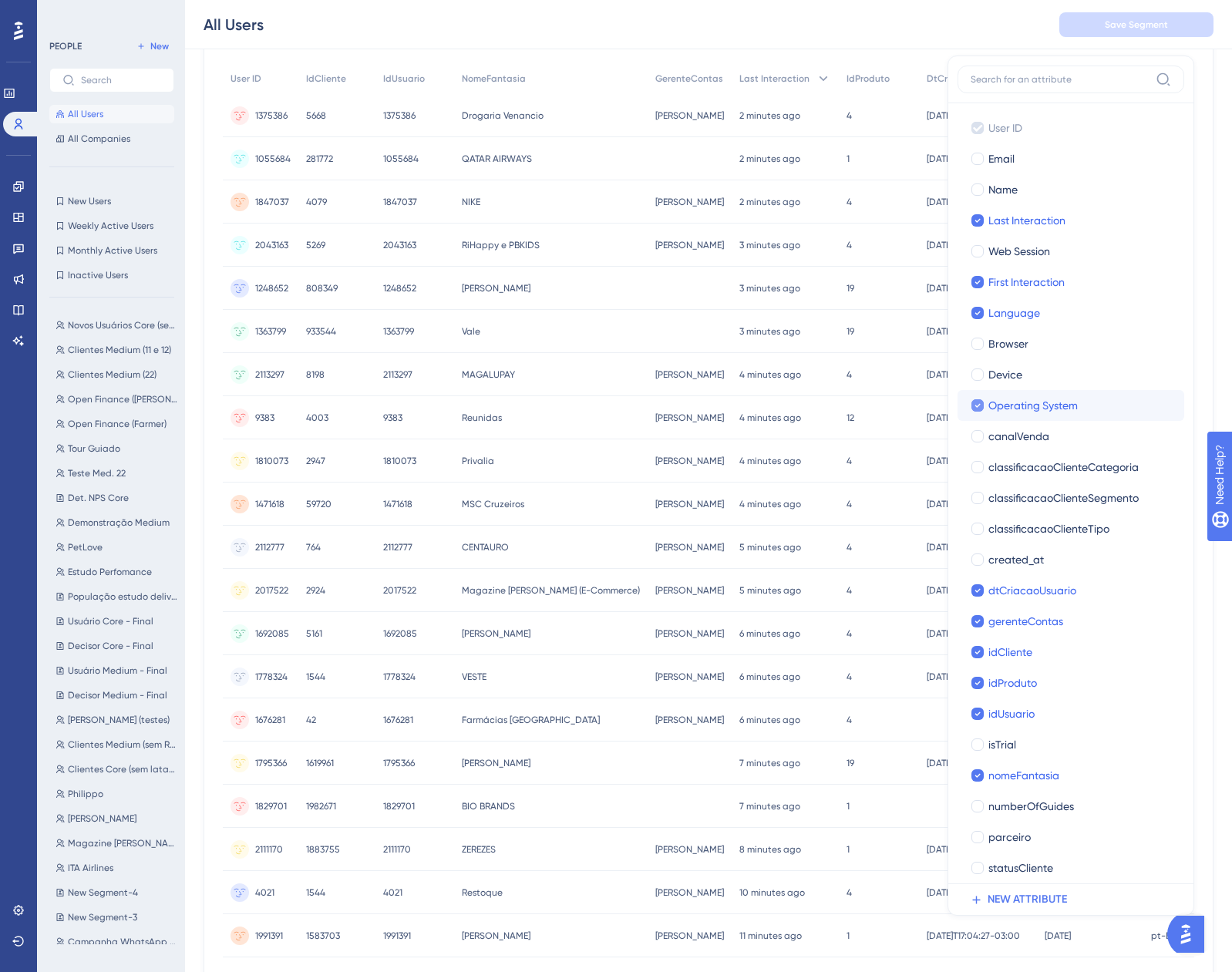
click at [974, 402] on label "Operating System" at bounding box center [1070, 406] width 202 height 18
checkbox input "false"
click at [988, 379] on span "Device" at bounding box center [1005, 375] width 34 height 18
checkbox input "true"
click at [709, 49] on div "8305 people out of 8305 people Export CSV Available Attributes (28) User ID Use…" at bounding box center [708, 37] width 971 height 28
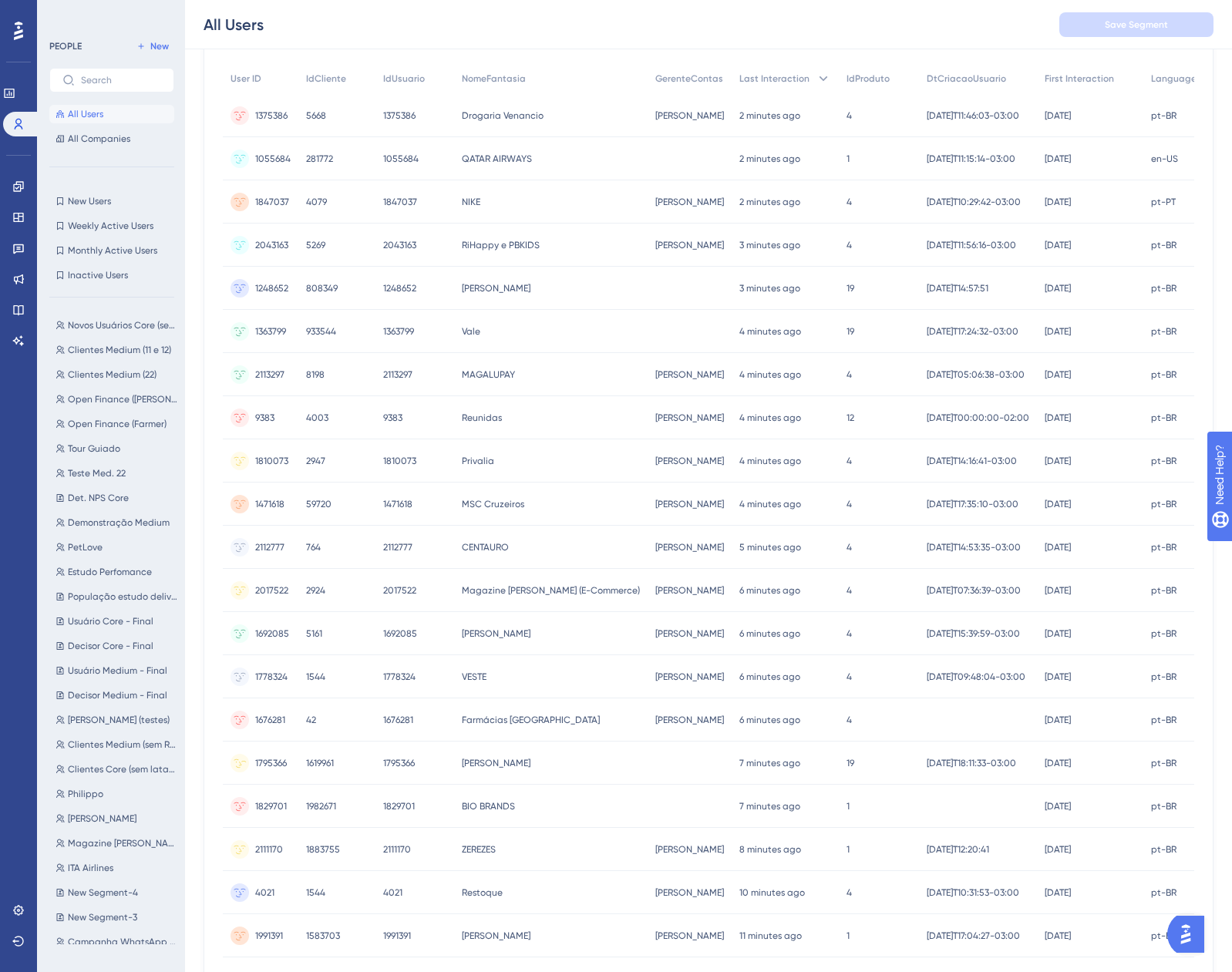
click at [1204, 753] on div "computer computer" at bounding box center [1232, 763] width 58 height 43
